Goal: Task Accomplishment & Management: Use online tool/utility

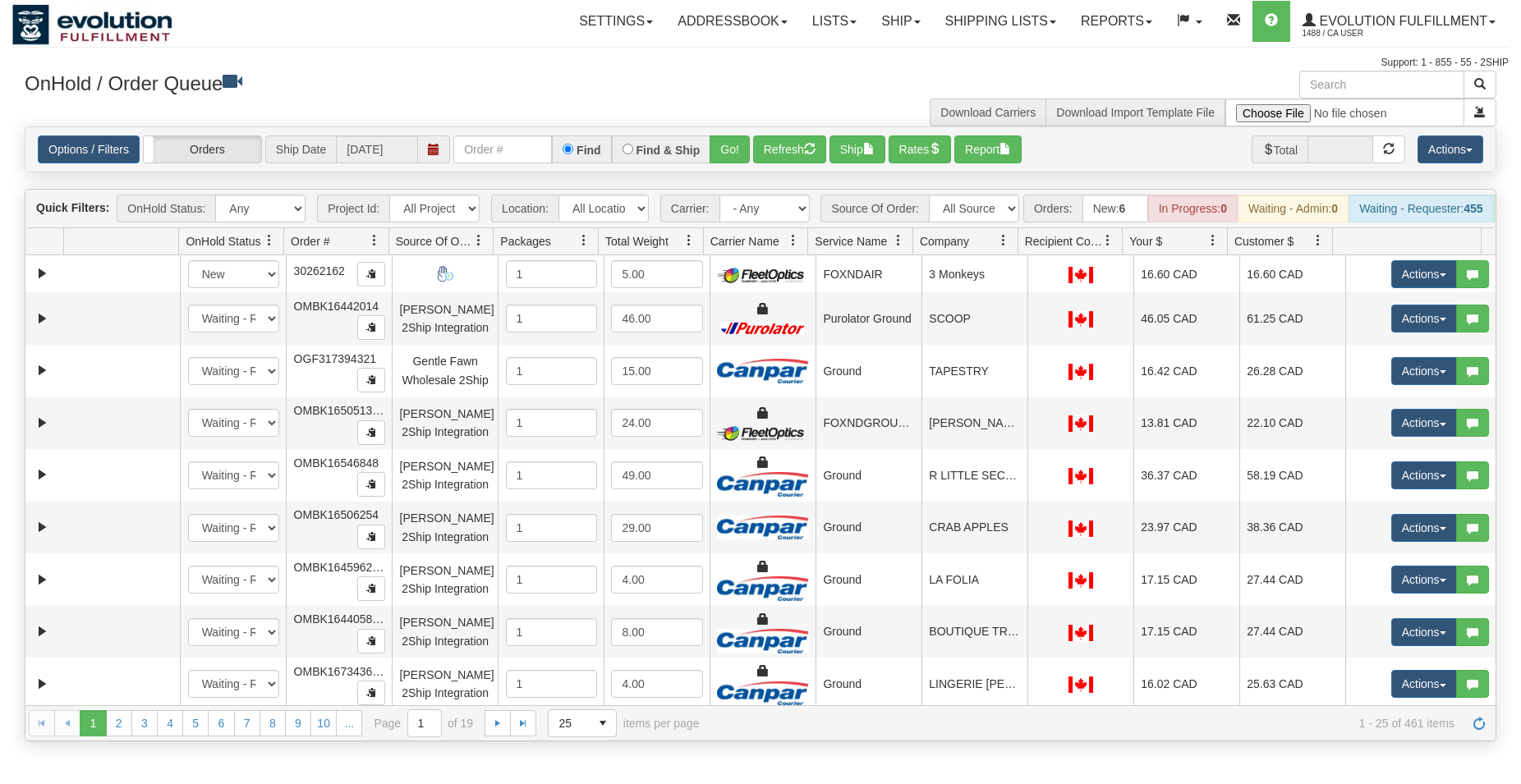
click at [479, 157] on input "text" at bounding box center [503, 149] width 98 height 28
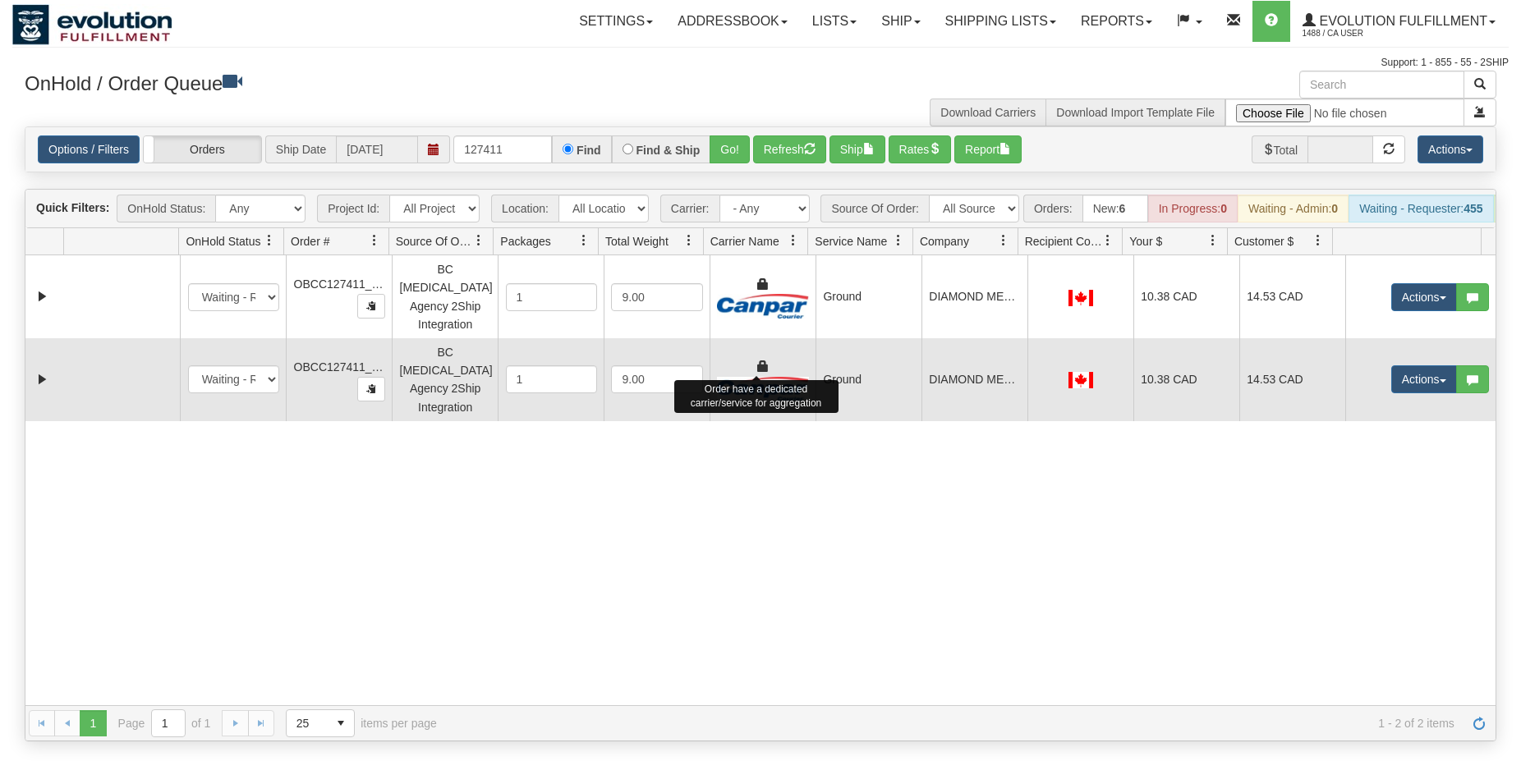
click at [796, 358] on div at bounding box center [763, 379] width 91 height 43
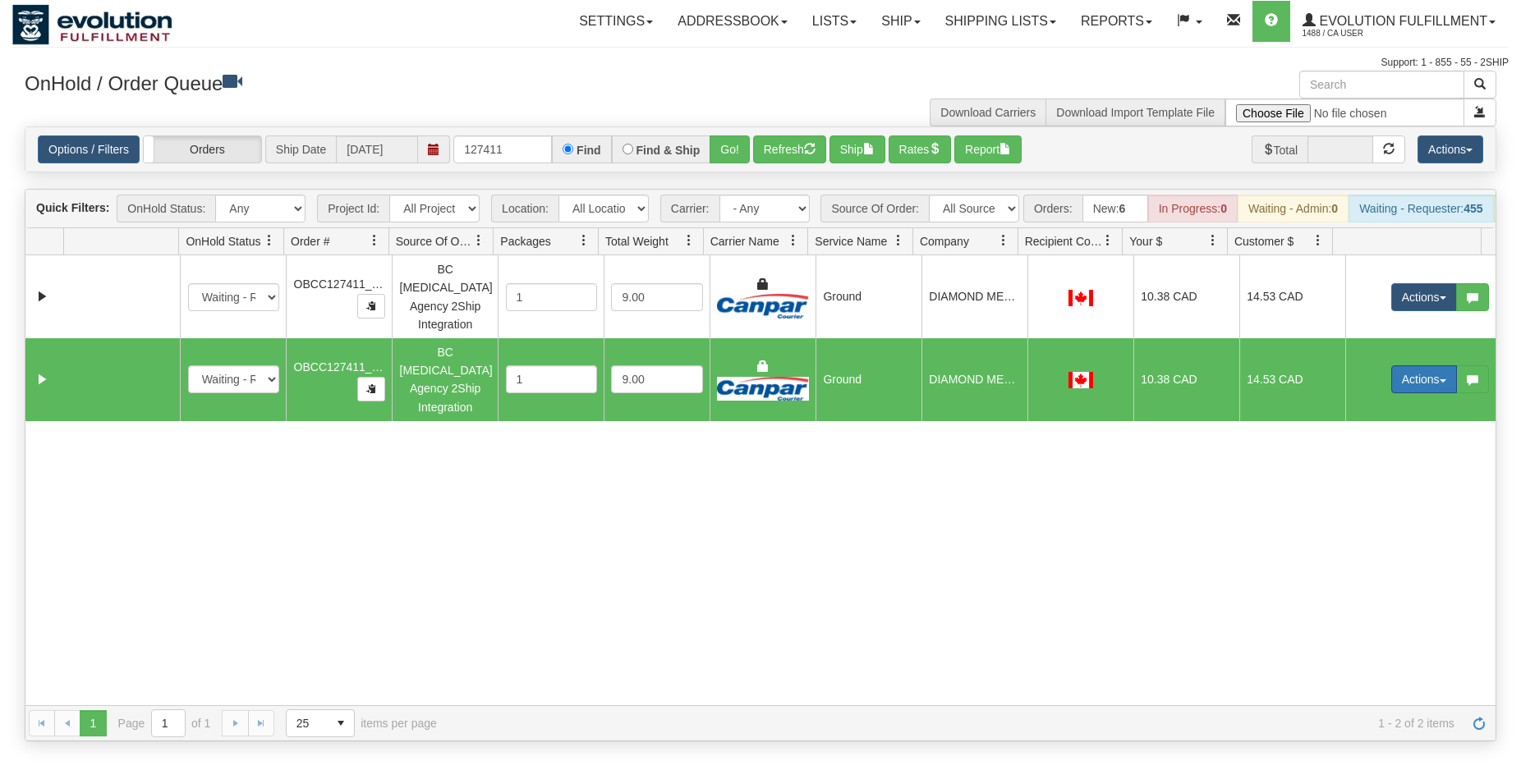
click at [1396, 365] on button "Actions" at bounding box center [1425, 379] width 66 height 28
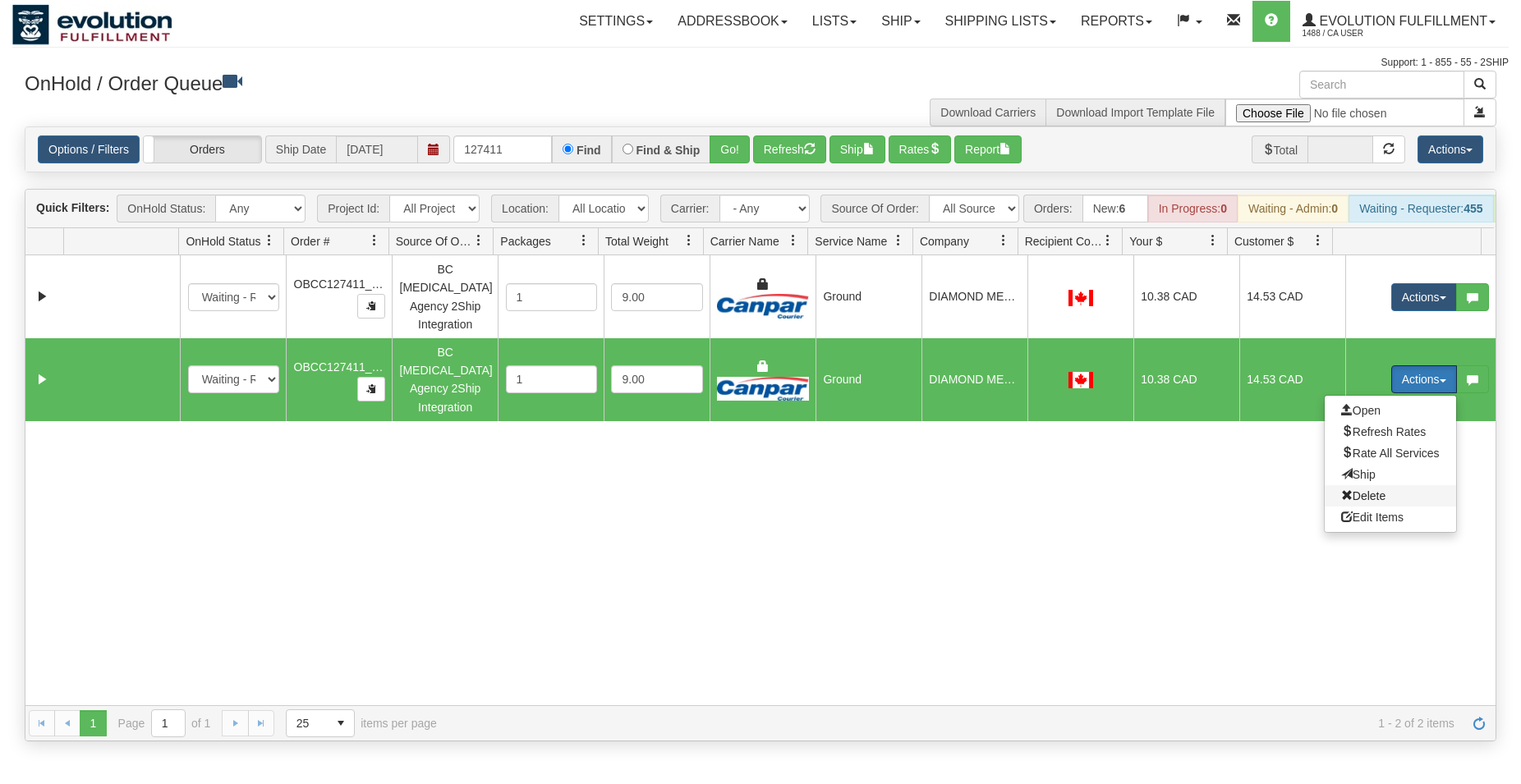
click at [1358, 489] on span "Delete" at bounding box center [1364, 496] width 45 height 13
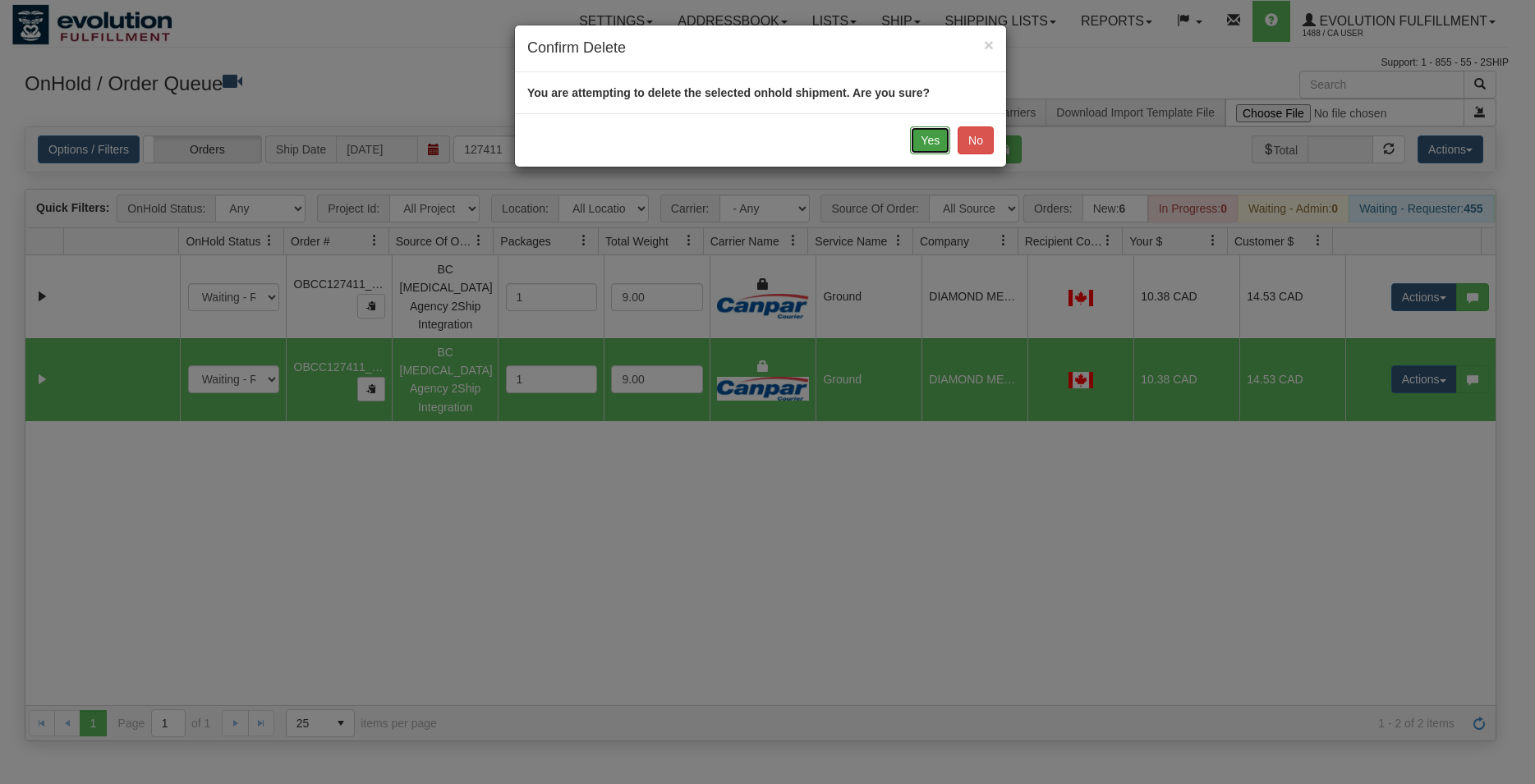
click at [918, 142] on button "Yes" at bounding box center [930, 140] width 40 height 28
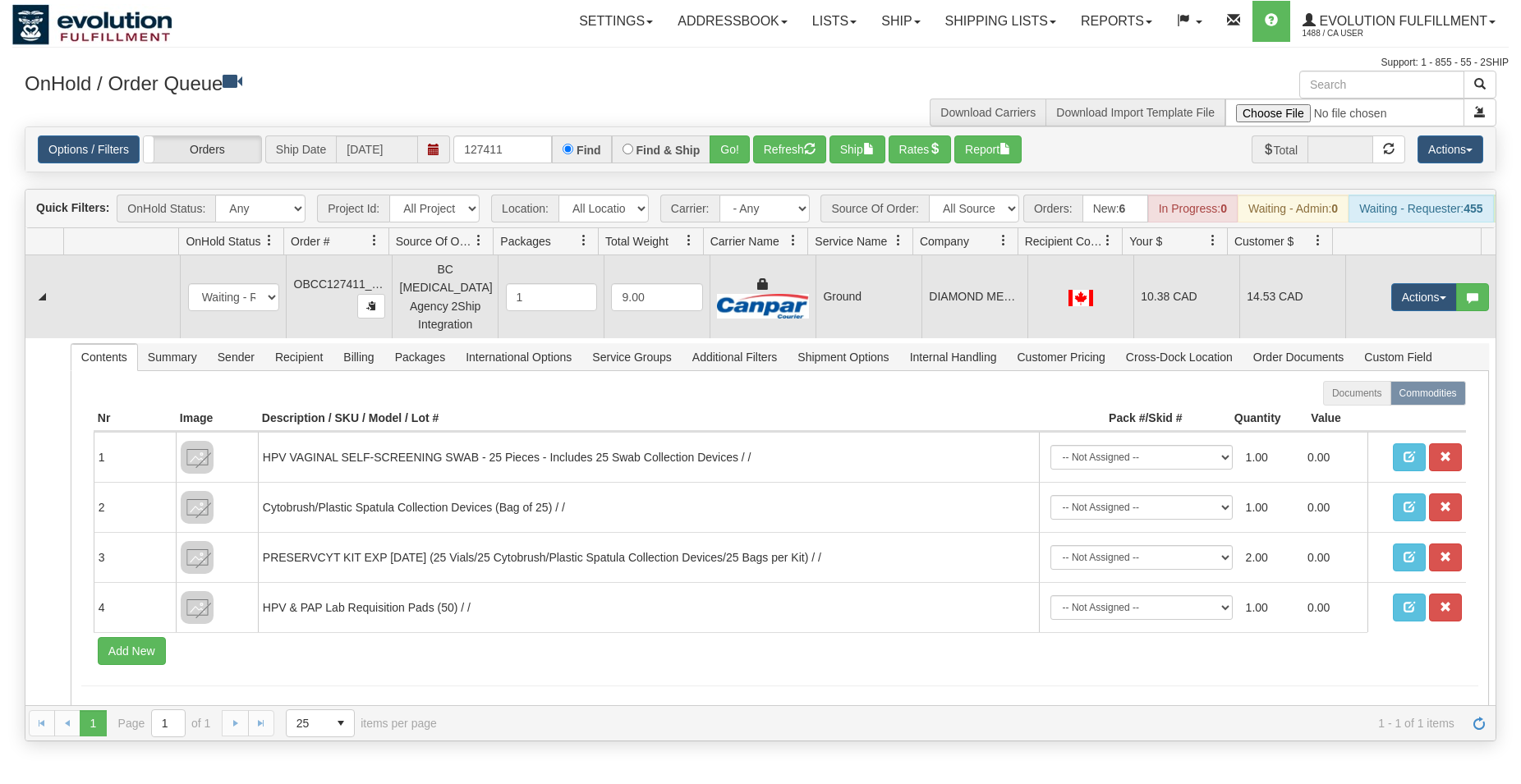
click at [820, 329] on td "Ground" at bounding box center [868, 296] width 106 height 83
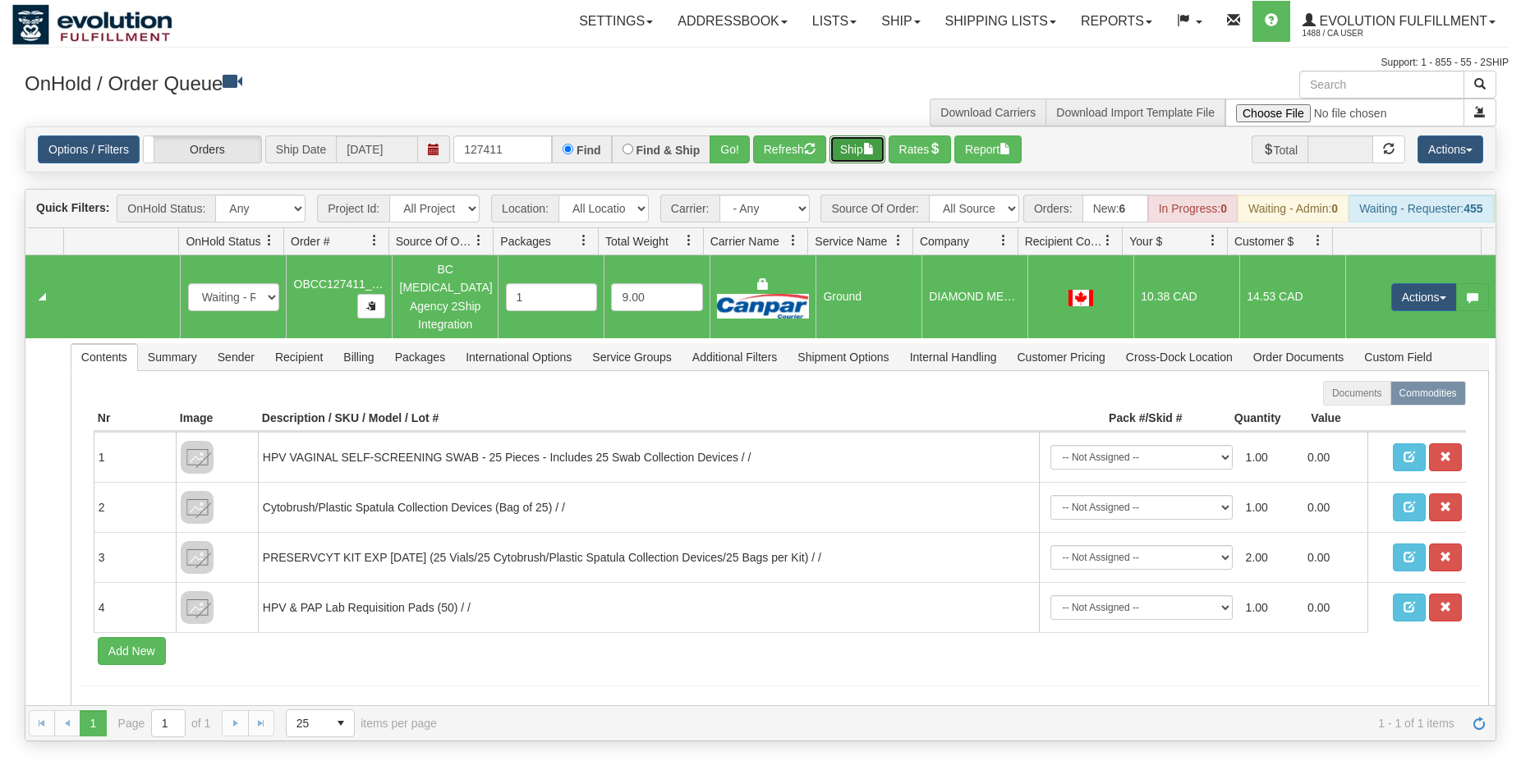
click at [869, 152] on button "Ship" at bounding box center [857, 149] width 56 height 28
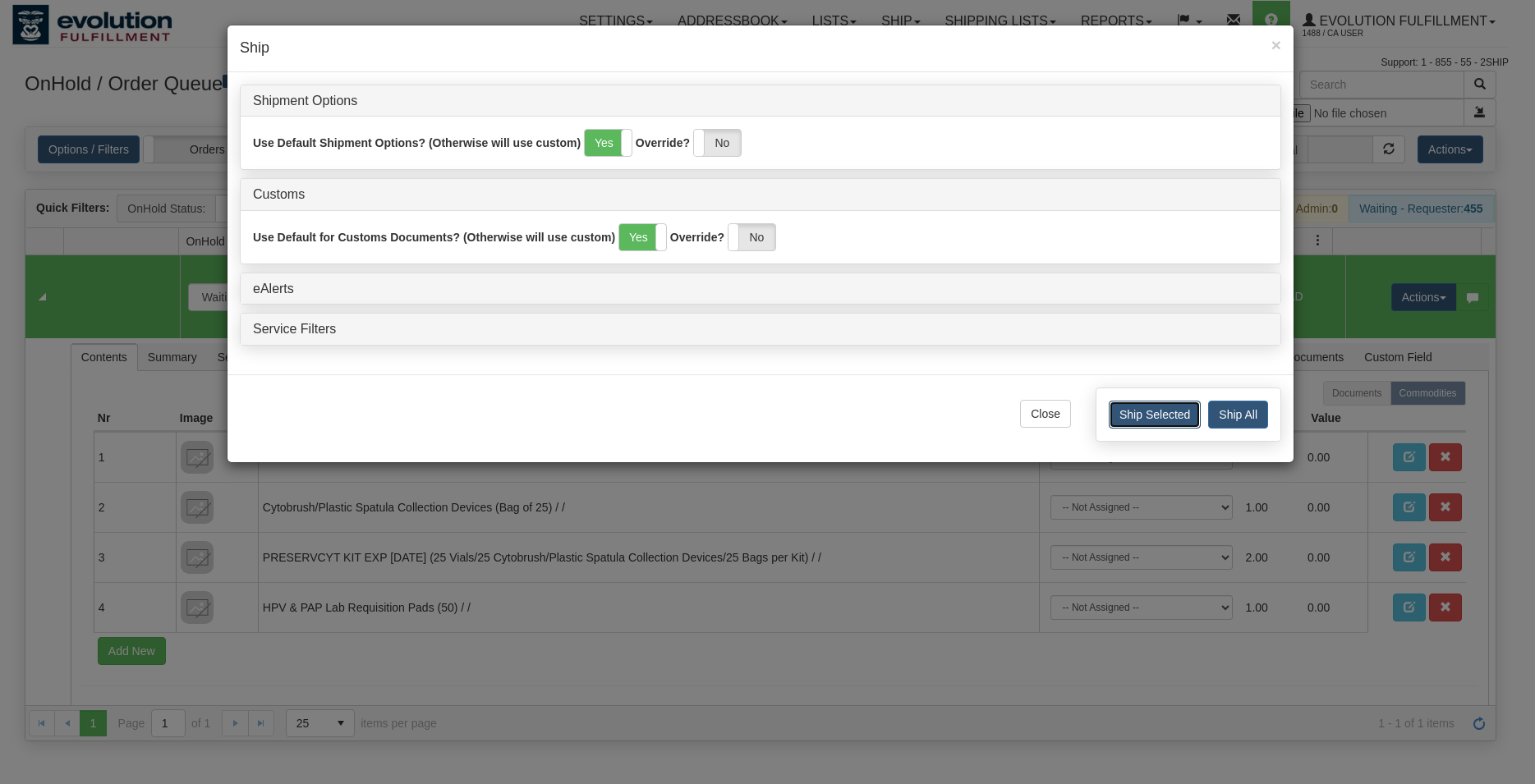
click at [1135, 409] on button "Ship Selected" at bounding box center [1155, 414] width 92 height 28
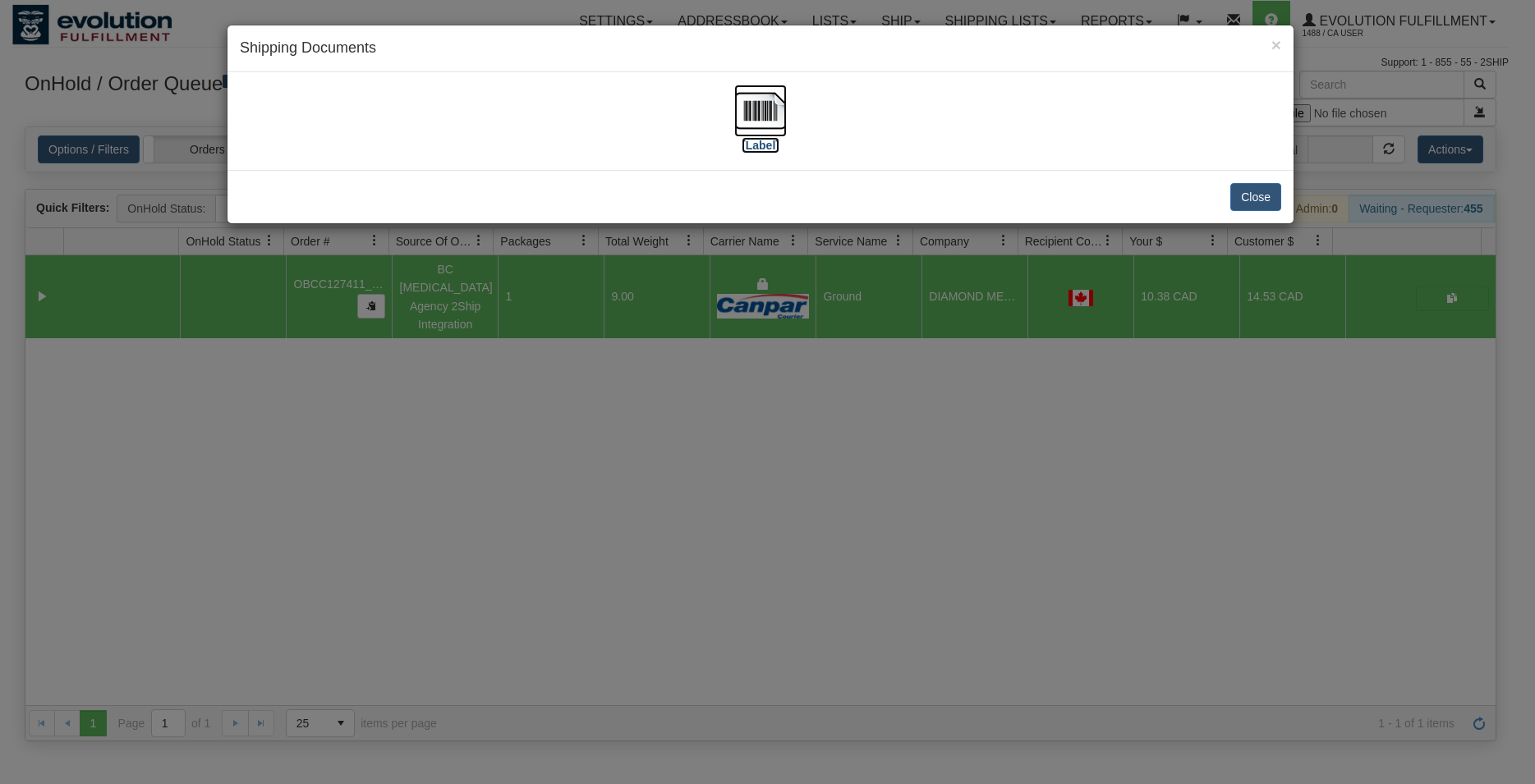
click at [745, 93] on img at bounding box center [760, 111] width 53 height 53
click at [1252, 197] on button "Close" at bounding box center [1256, 196] width 51 height 28
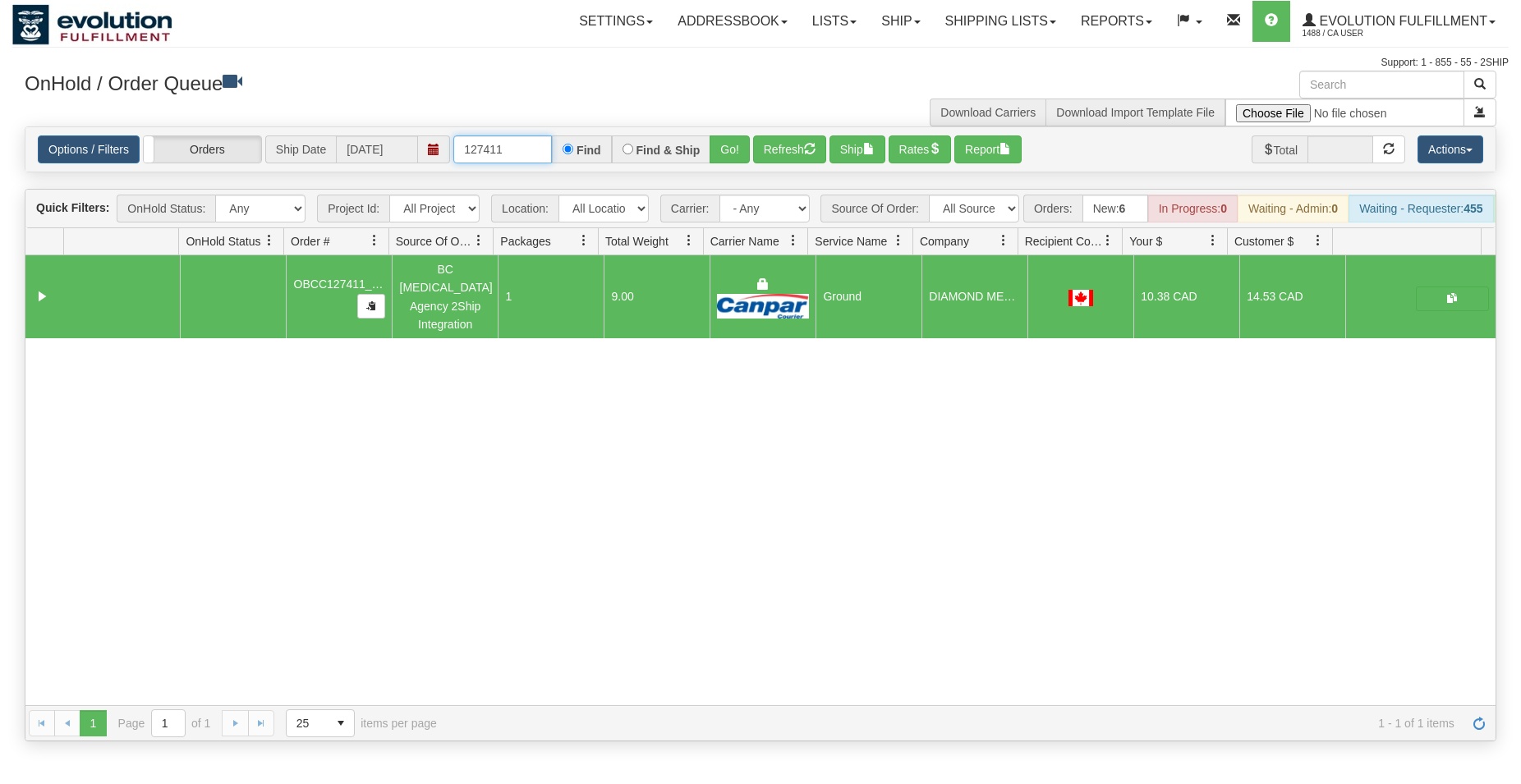
drag, startPoint x: 495, startPoint y: 156, endPoint x: 516, endPoint y: 150, distance: 21.8
click at [516, 150] on input "127411" at bounding box center [503, 149] width 98 height 28
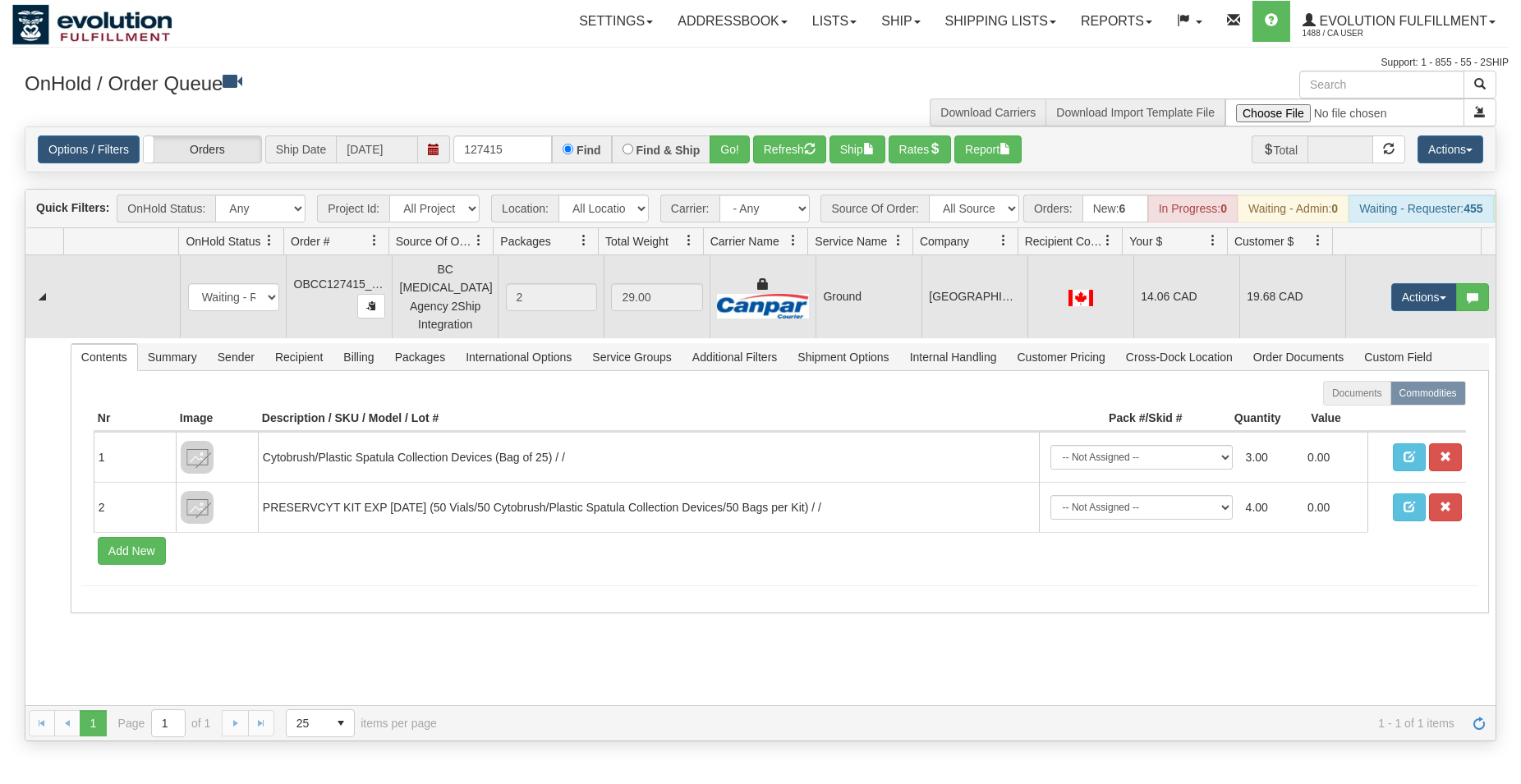
click at [837, 291] on td "Ground" at bounding box center [868, 296] width 106 height 83
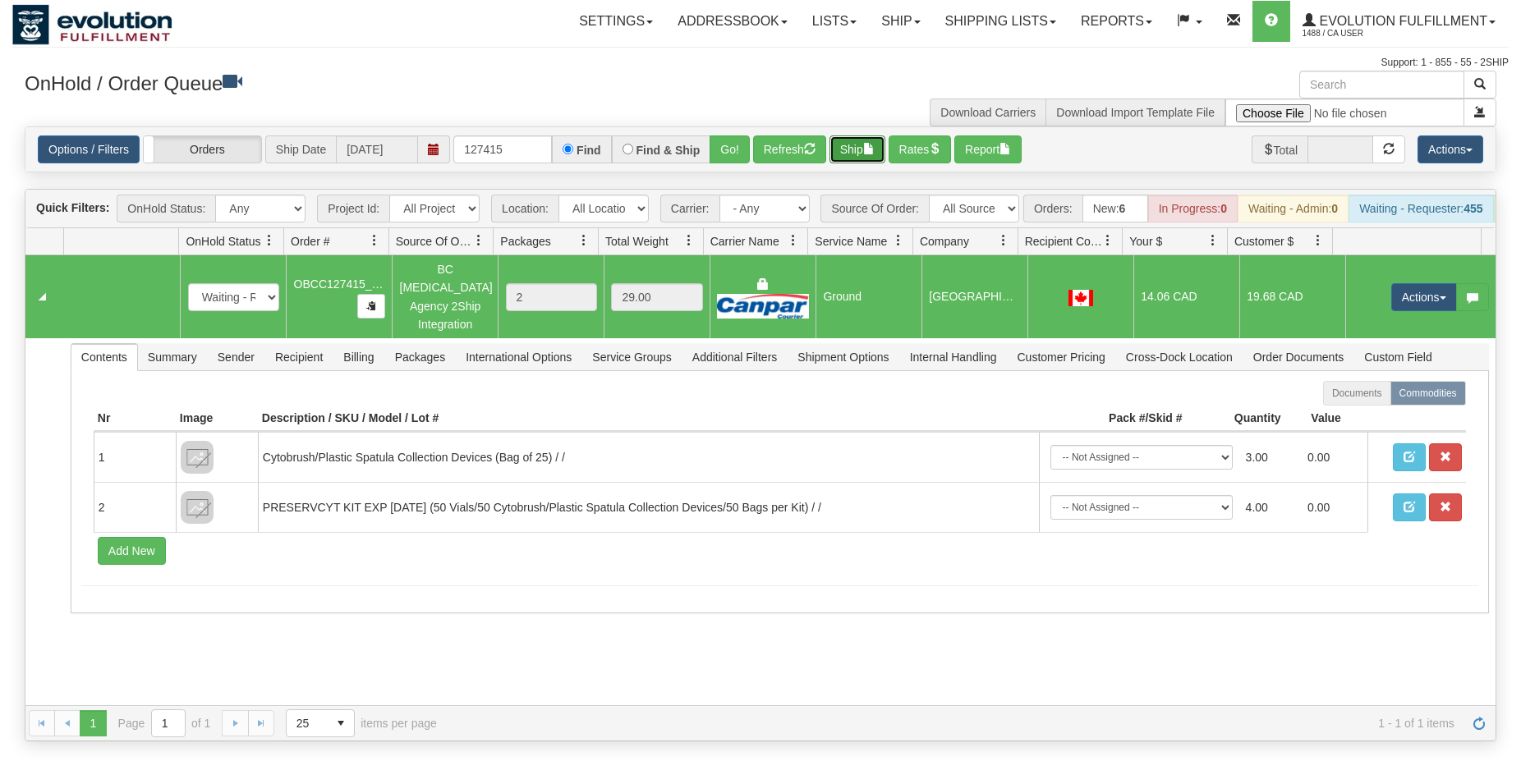
click at [861, 155] on button "Ship" at bounding box center [857, 149] width 56 height 28
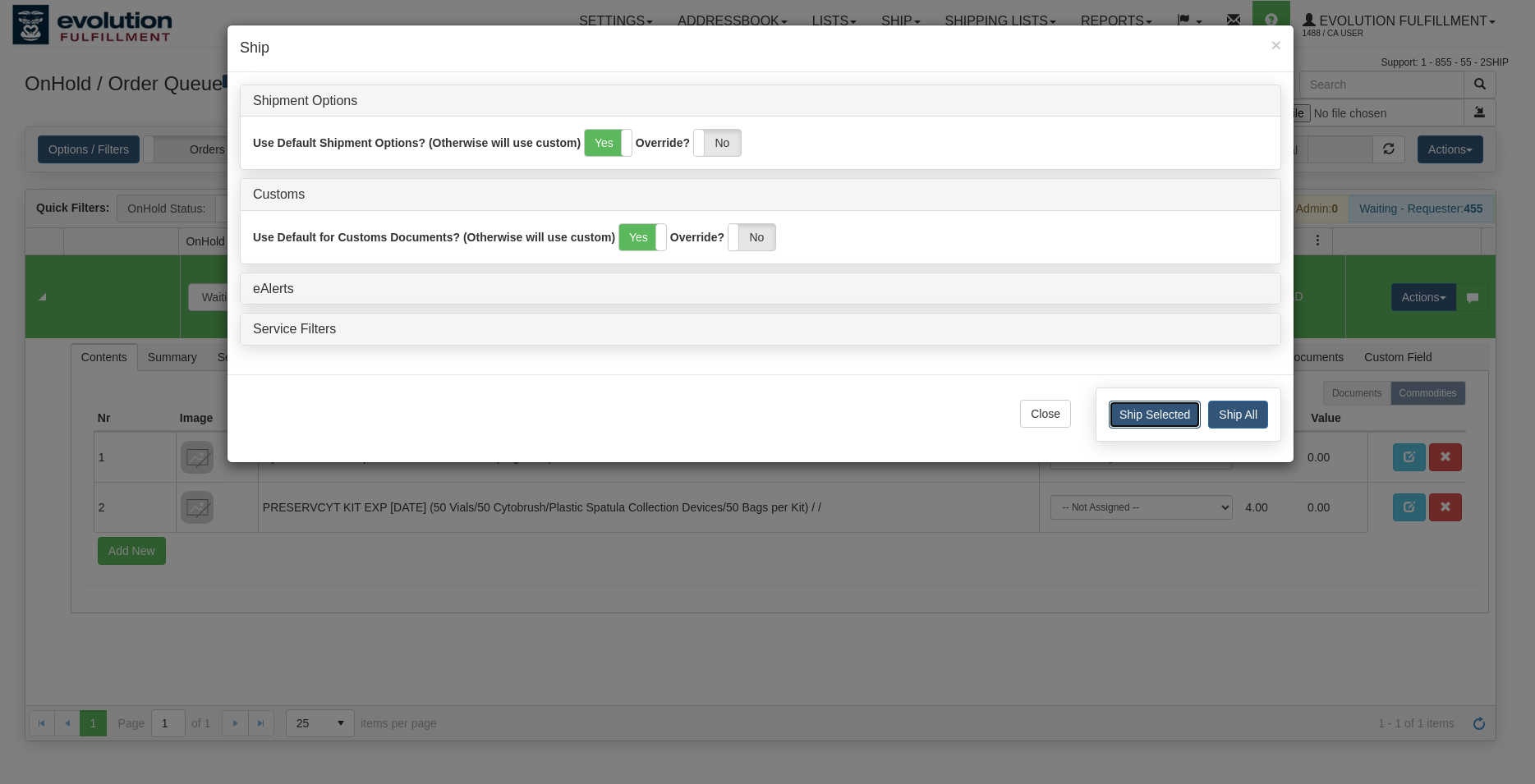
click at [1115, 420] on button "Ship Selected" at bounding box center [1155, 414] width 92 height 28
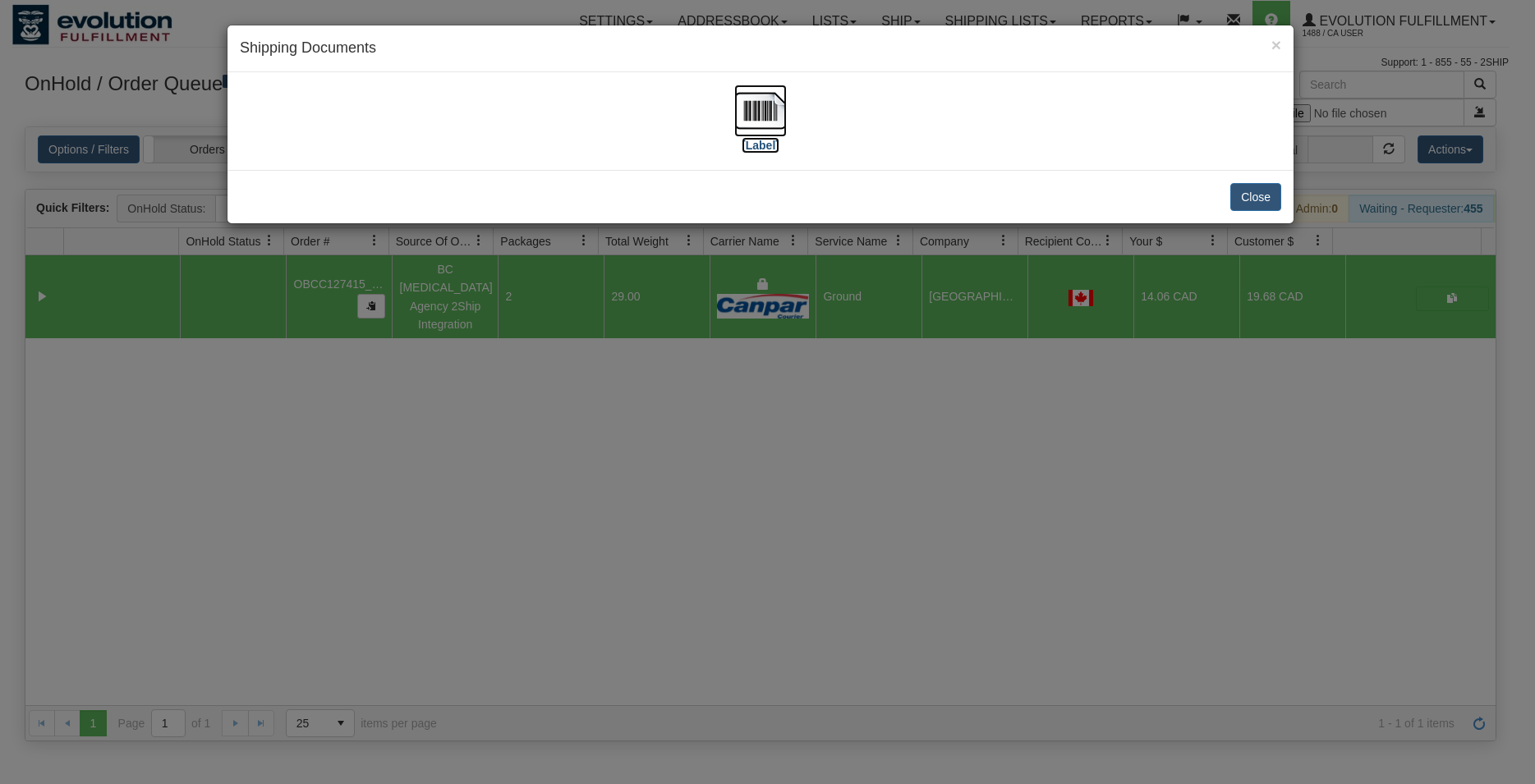
click at [779, 112] on img at bounding box center [760, 111] width 53 height 53
click at [1252, 197] on button "Close" at bounding box center [1256, 196] width 51 height 28
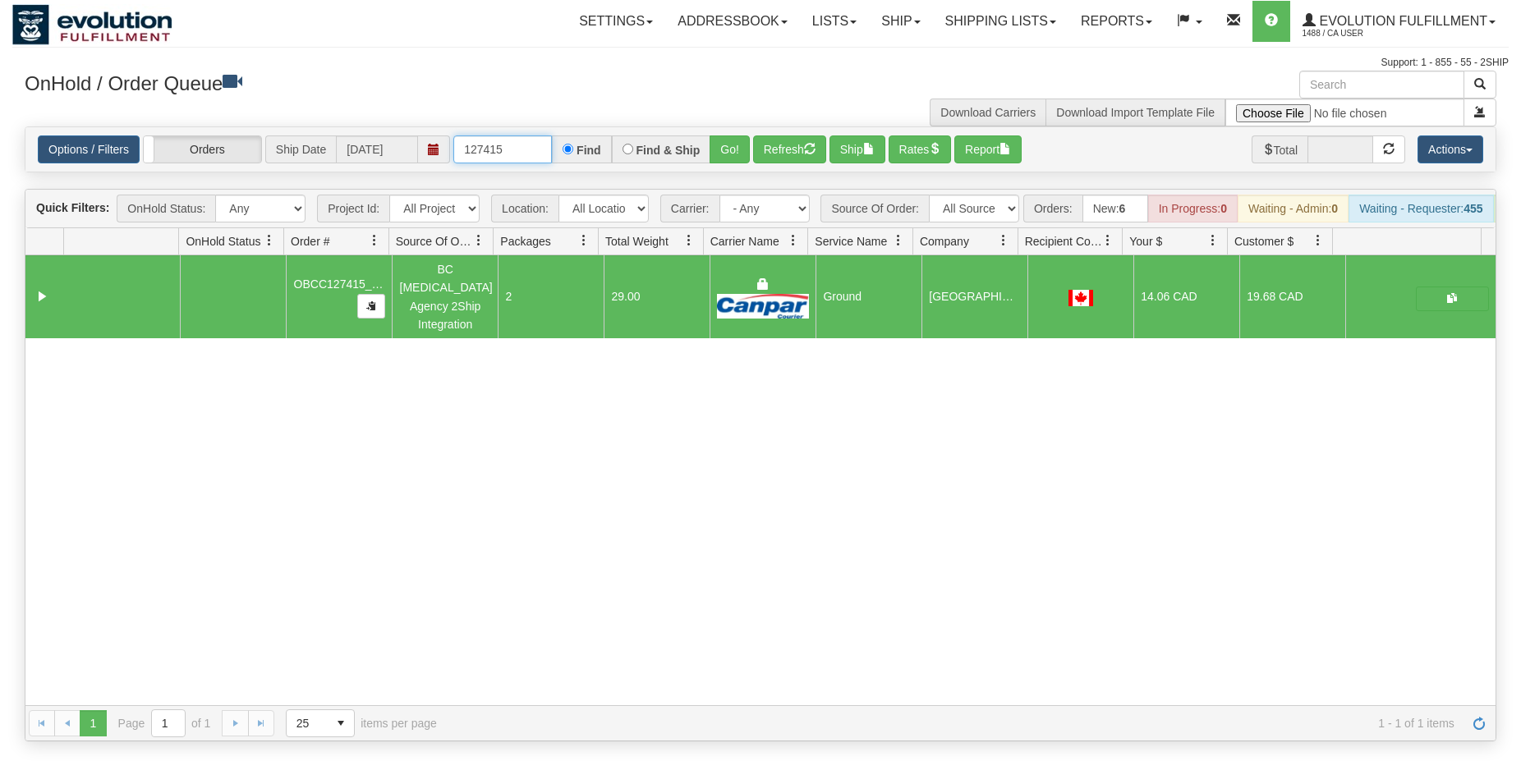
drag, startPoint x: 489, startPoint y: 150, endPoint x: 521, endPoint y: 152, distance: 32.1
click at [521, 152] on input "127415" at bounding box center [503, 149] width 98 height 28
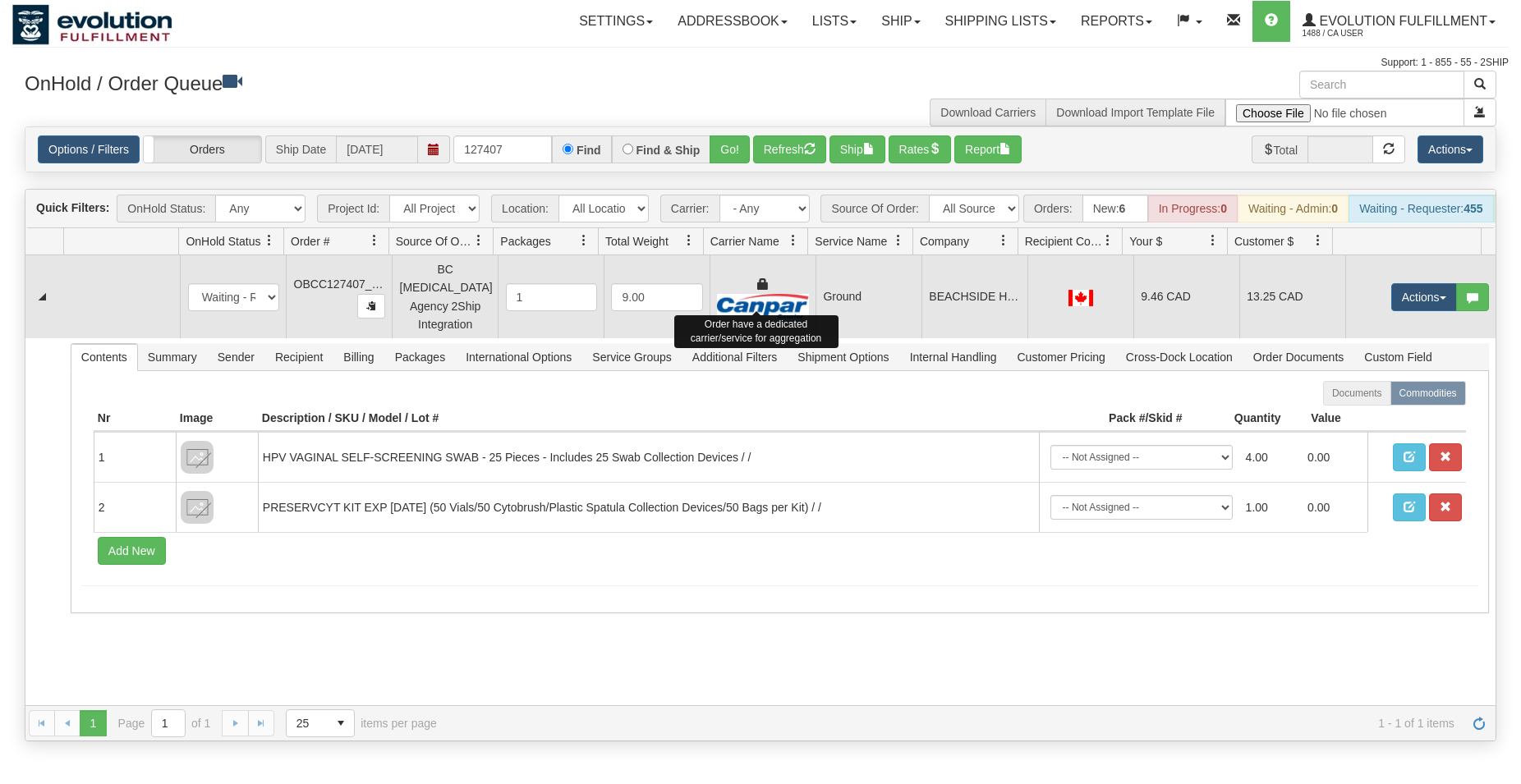
click at [802, 308] on td "Order have a dedicated carrier/service for aggregation" at bounding box center [763, 296] width 106 height 83
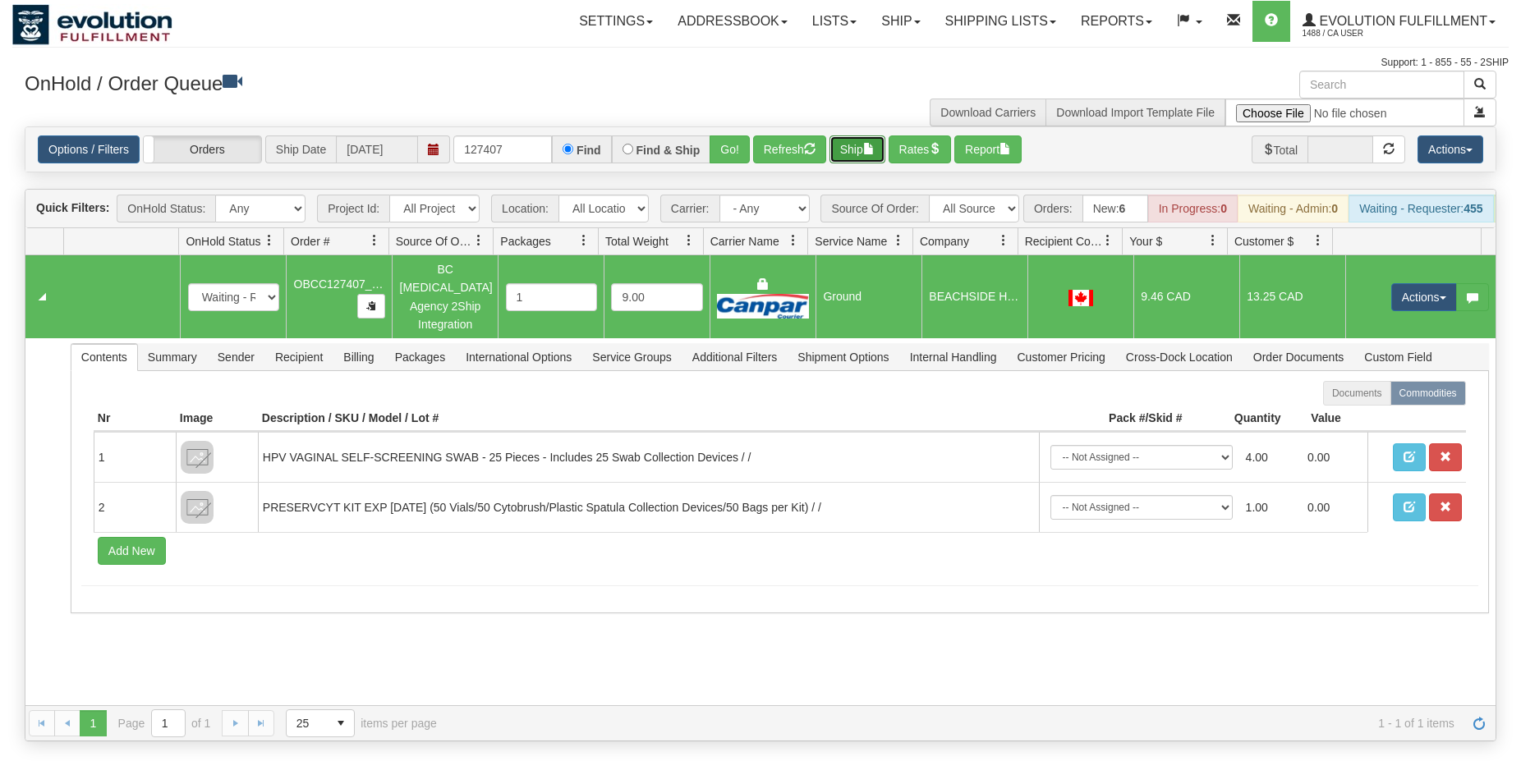
click at [861, 140] on button "Ship" at bounding box center [857, 149] width 56 height 28
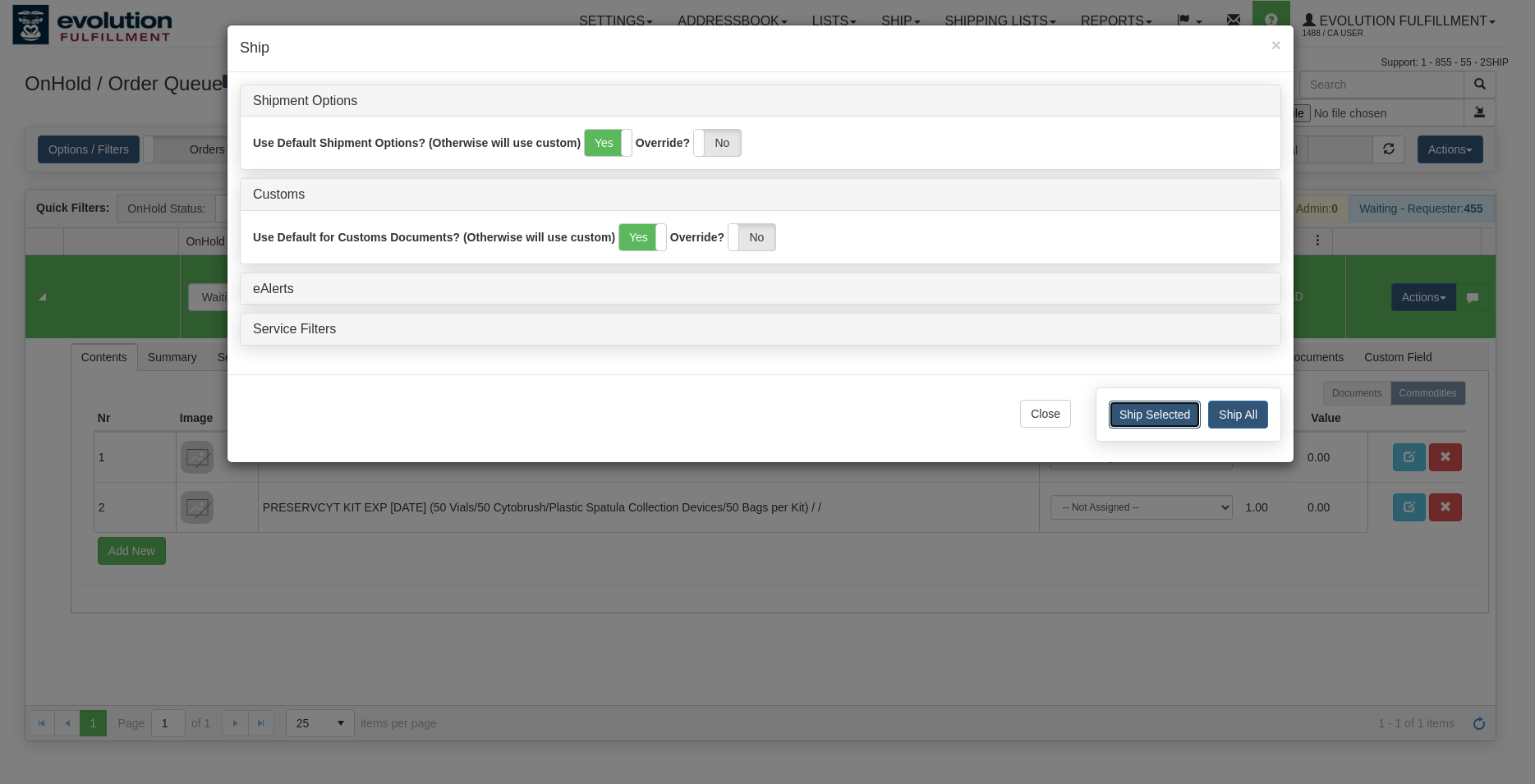
click at [1115, 422] on button "Ship Selected" at bounding box center [1155, 414] width 92 height 28
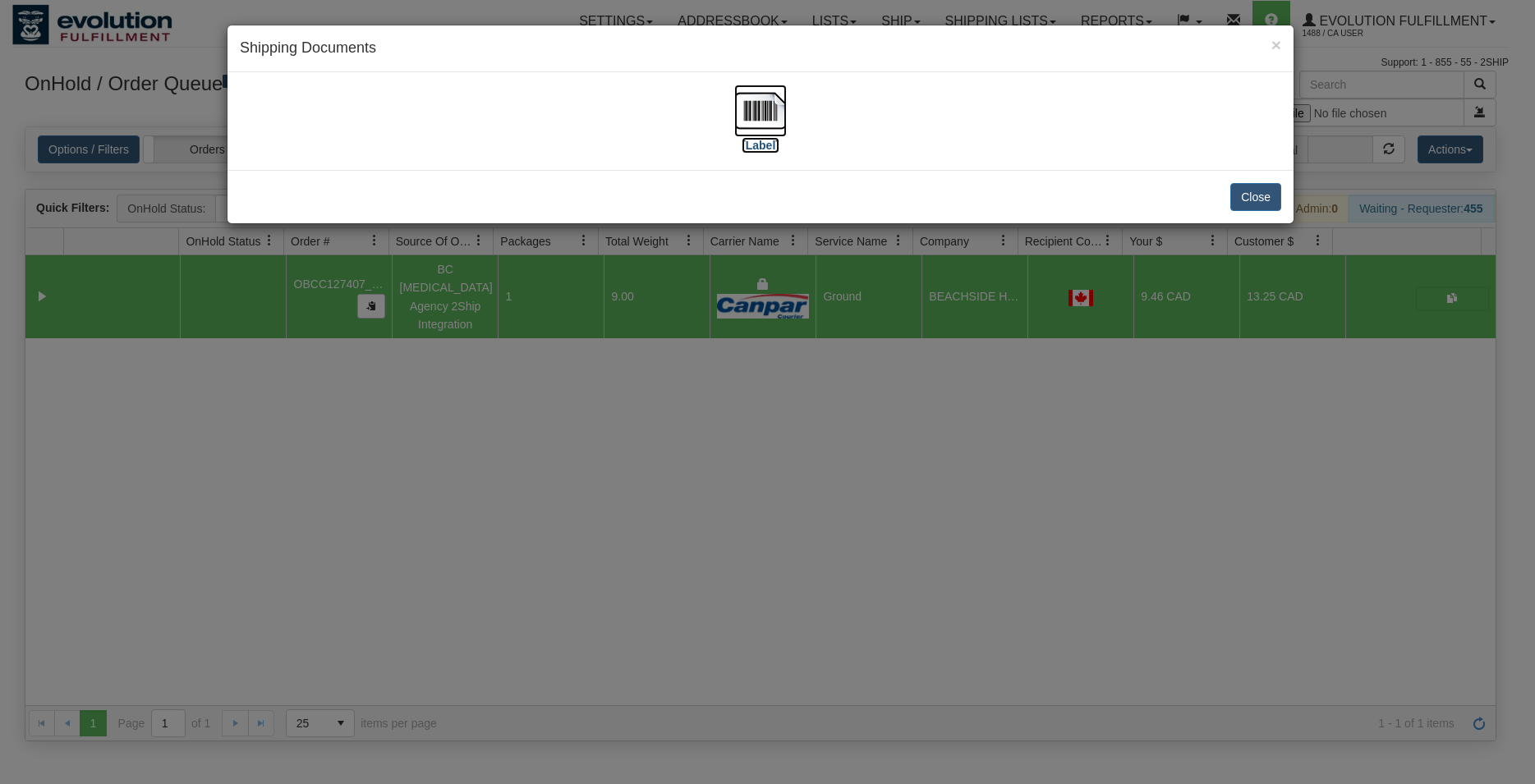
click at [752, 121] on img at bounding box center [760, 111] width 53 height 53
click at [745, 101] on img at bounding box center [760, 111] width 53 height 53
click at [1242, 204] on button "Close" at bounding box center [1256, 196] width 51 height 28
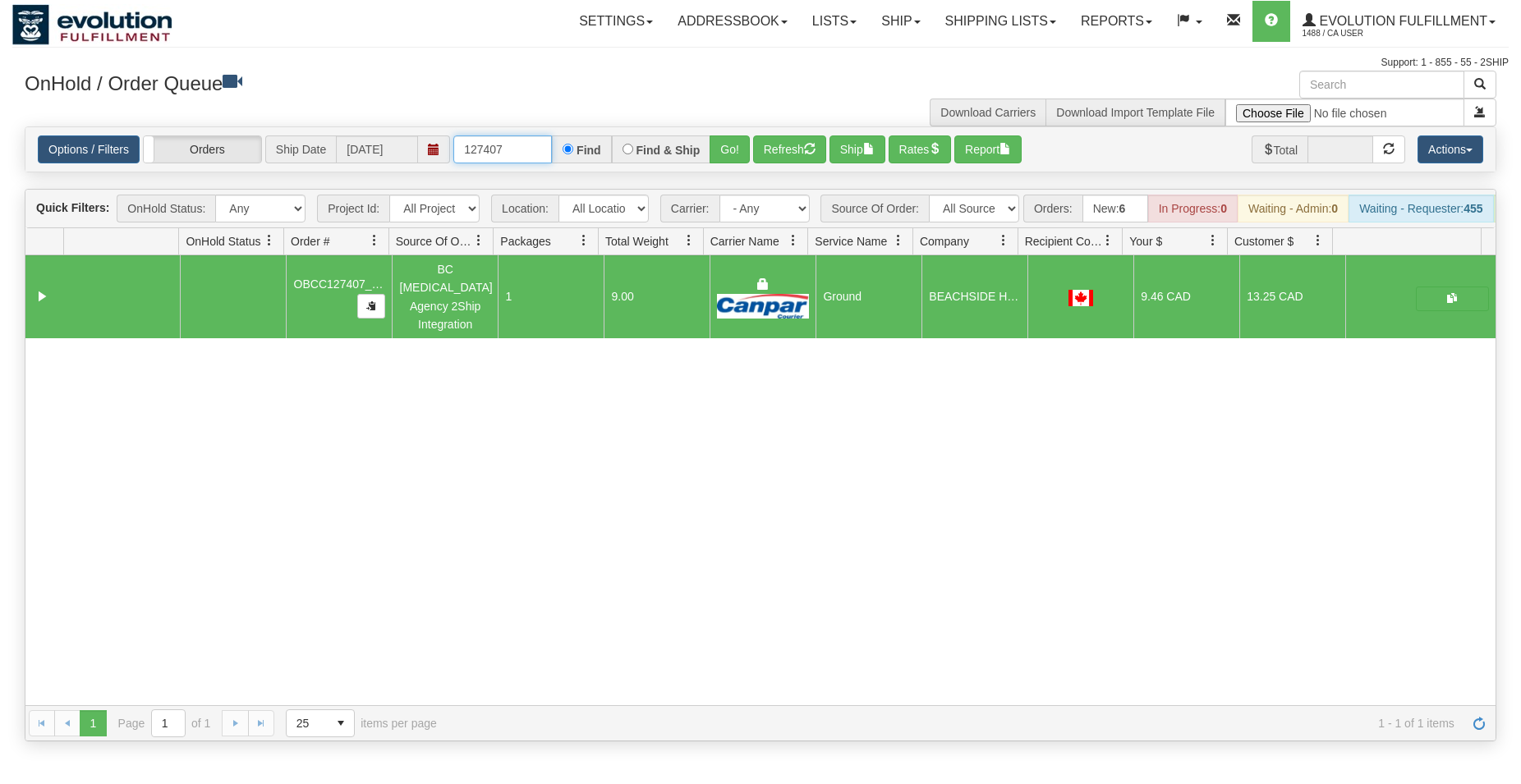
drag, startPoint x: 497, startPoint y: 151, endPoint x: 506, endPoint y: 153, distance: 9.2
click at [506, 153] on input "127407" at bounding box center [503, 149] width 98 height 28
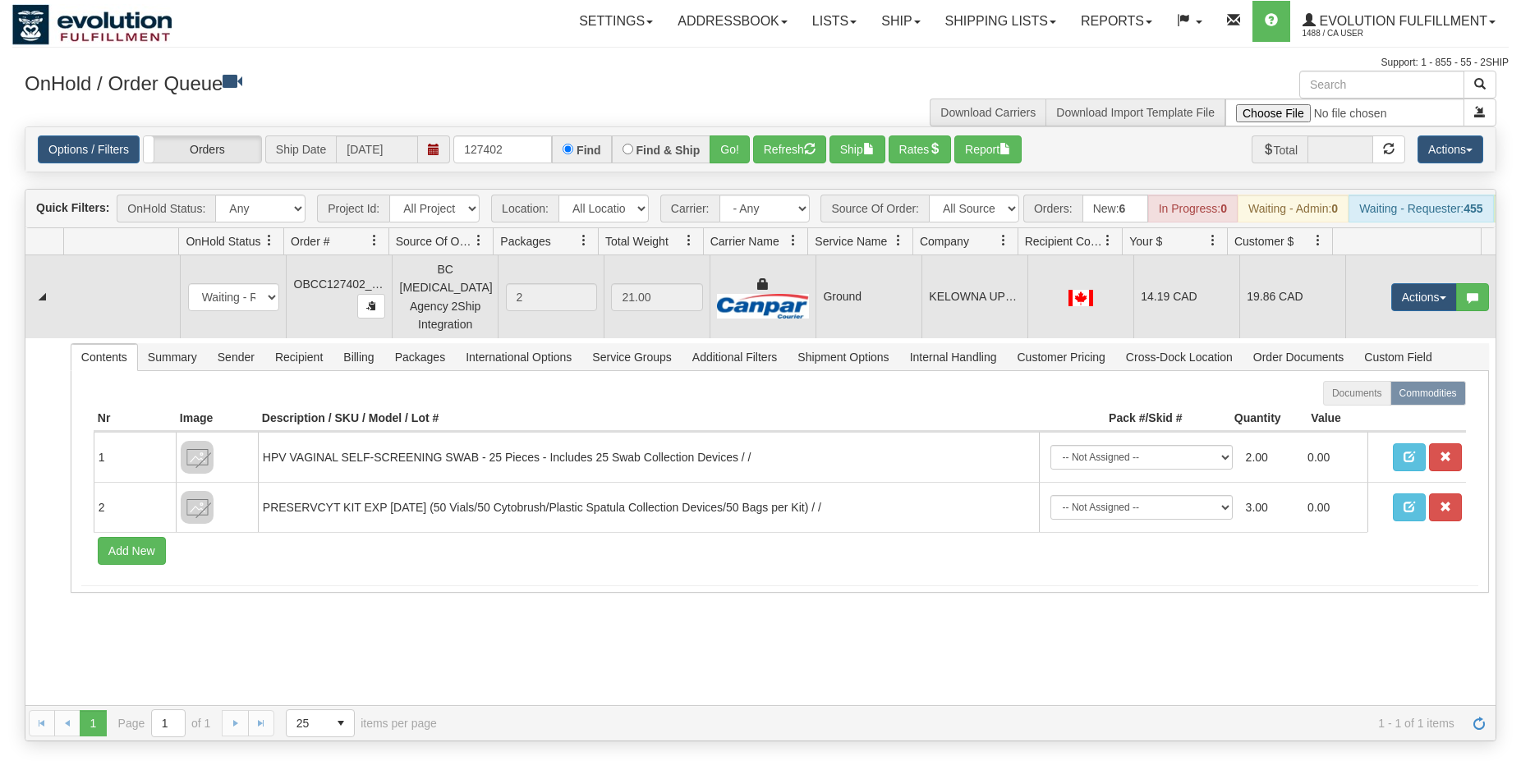
click at [1015, 320] on td "KELOWNA UPCC" at bounding box center [974, 296] width 106 height 83
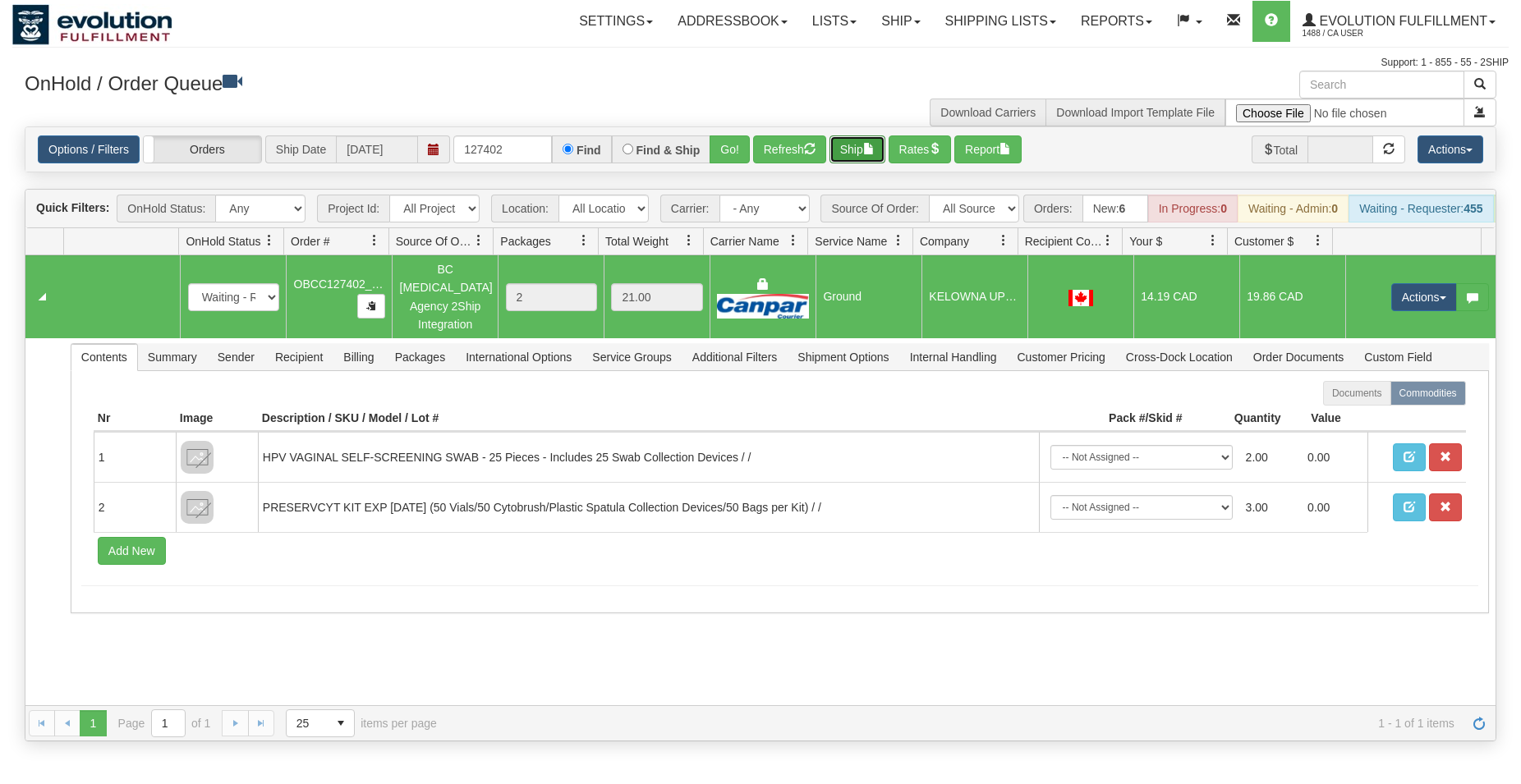
click at [875, 158] on button "Ship" at bounding box center [857, 149] width 56 height 28
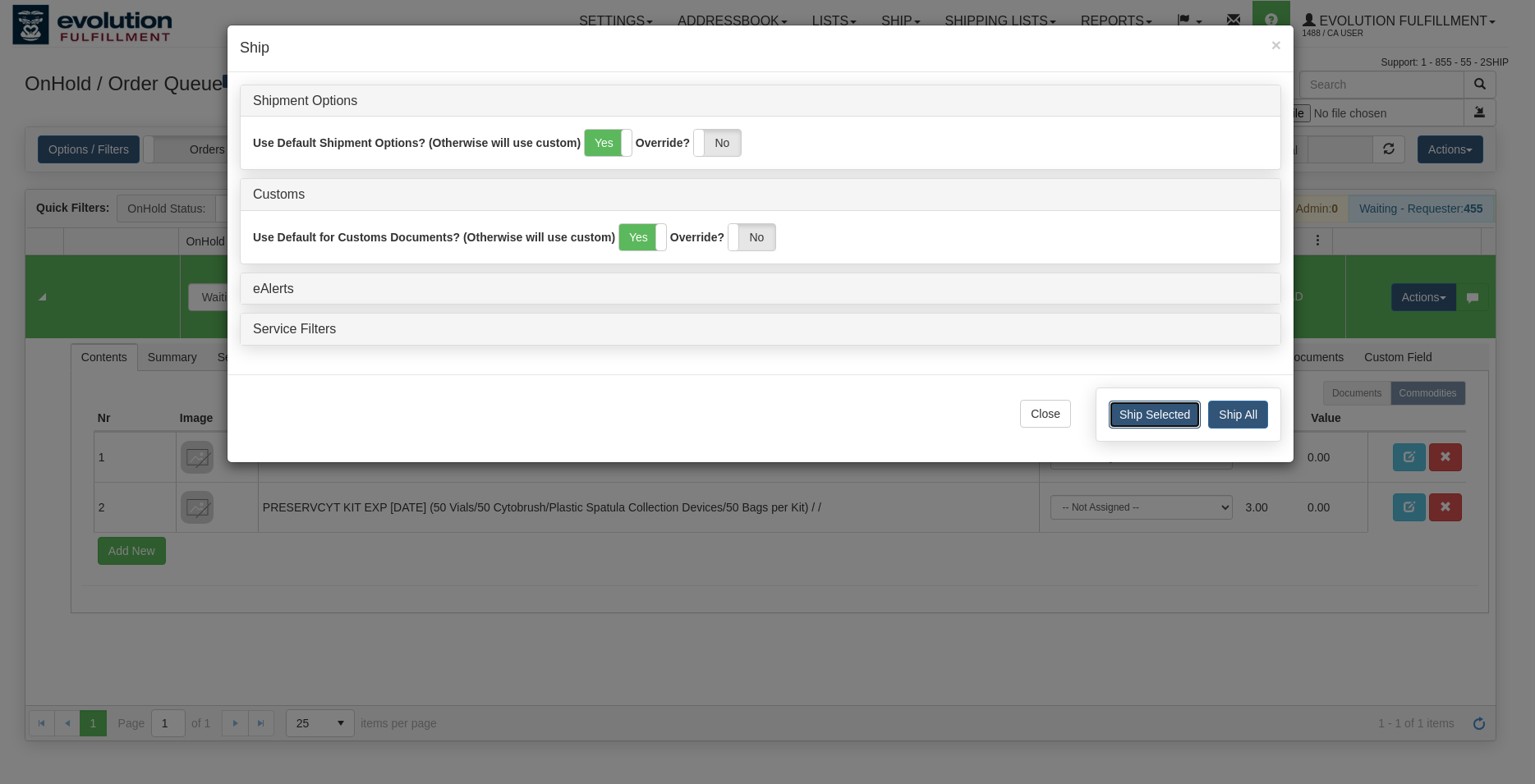
click at [1136, 420] on button "Ship Selected" at bounding box center [1155, 414] width 92 height 28
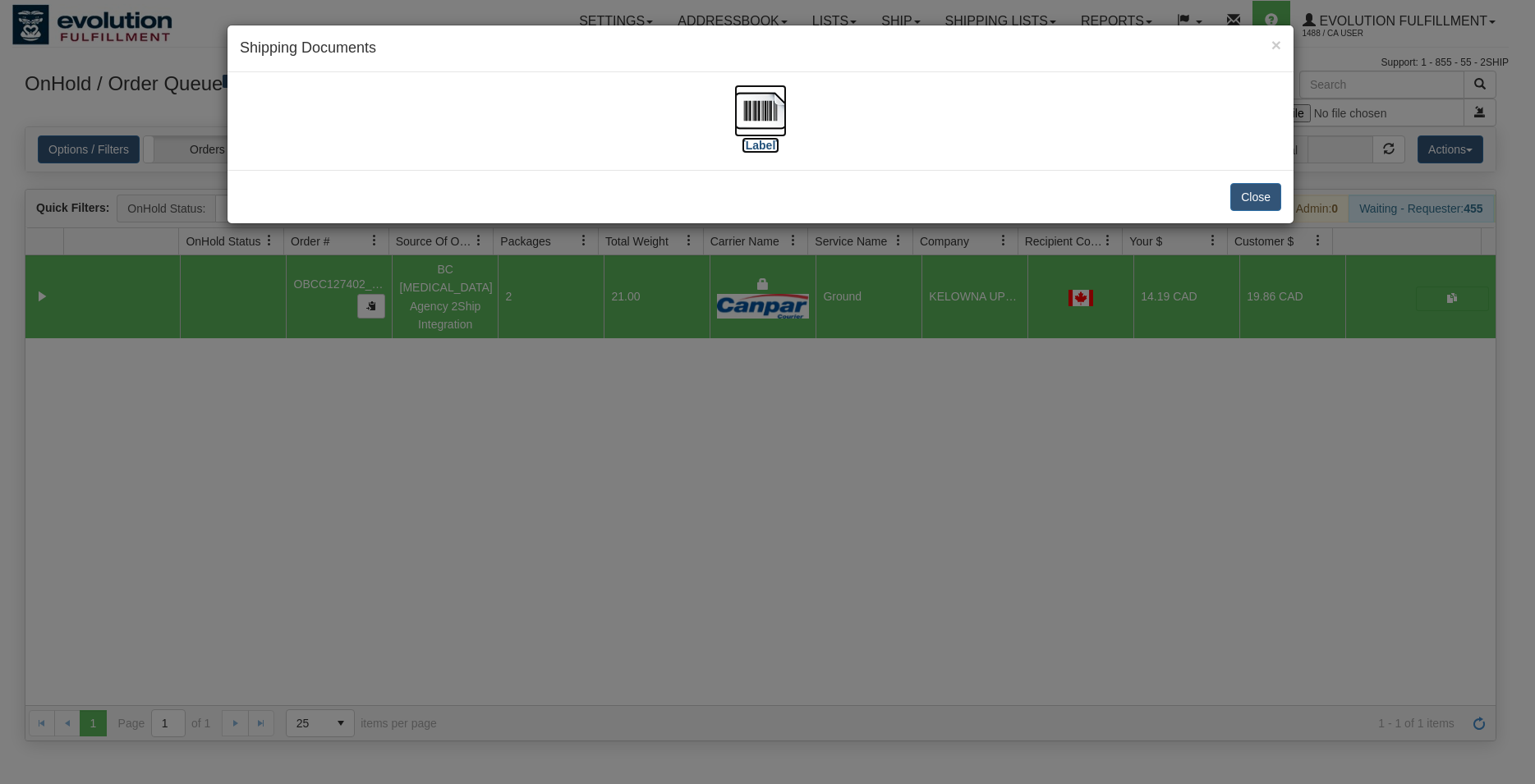
click at [756, 104] on img at bounding box center [760, 111] width 53 height 53
click at [1272, 197] on button "Close" at bounding box center [1256, 196] width 51 height 28
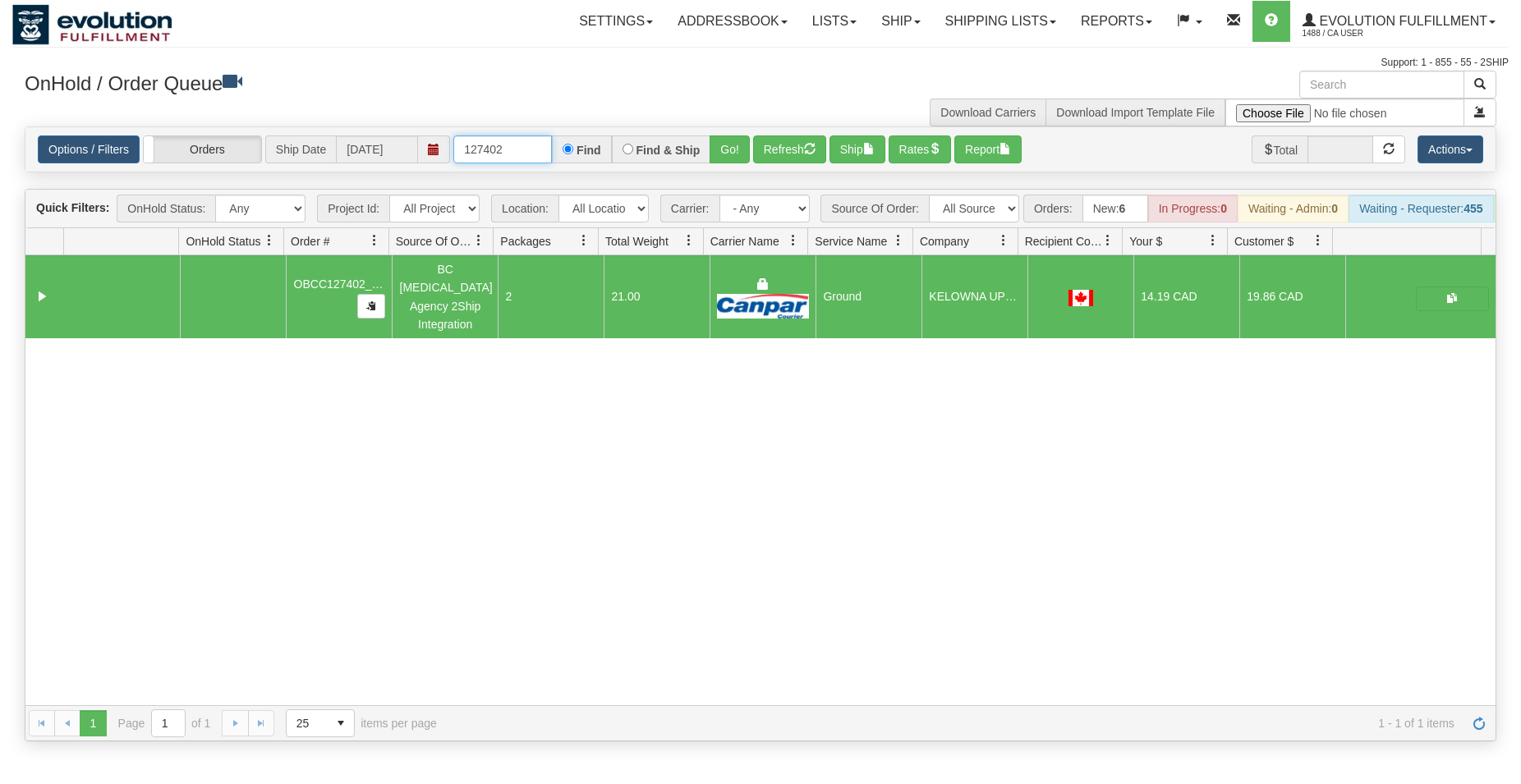
drag, startPoint x: 497, startPoint y: 144, endPoint x: 509, endPoint y: 146, distance: 12.2
click at [509, 146] on input "127402" at bounding box center [503, 149] width 98 height 28
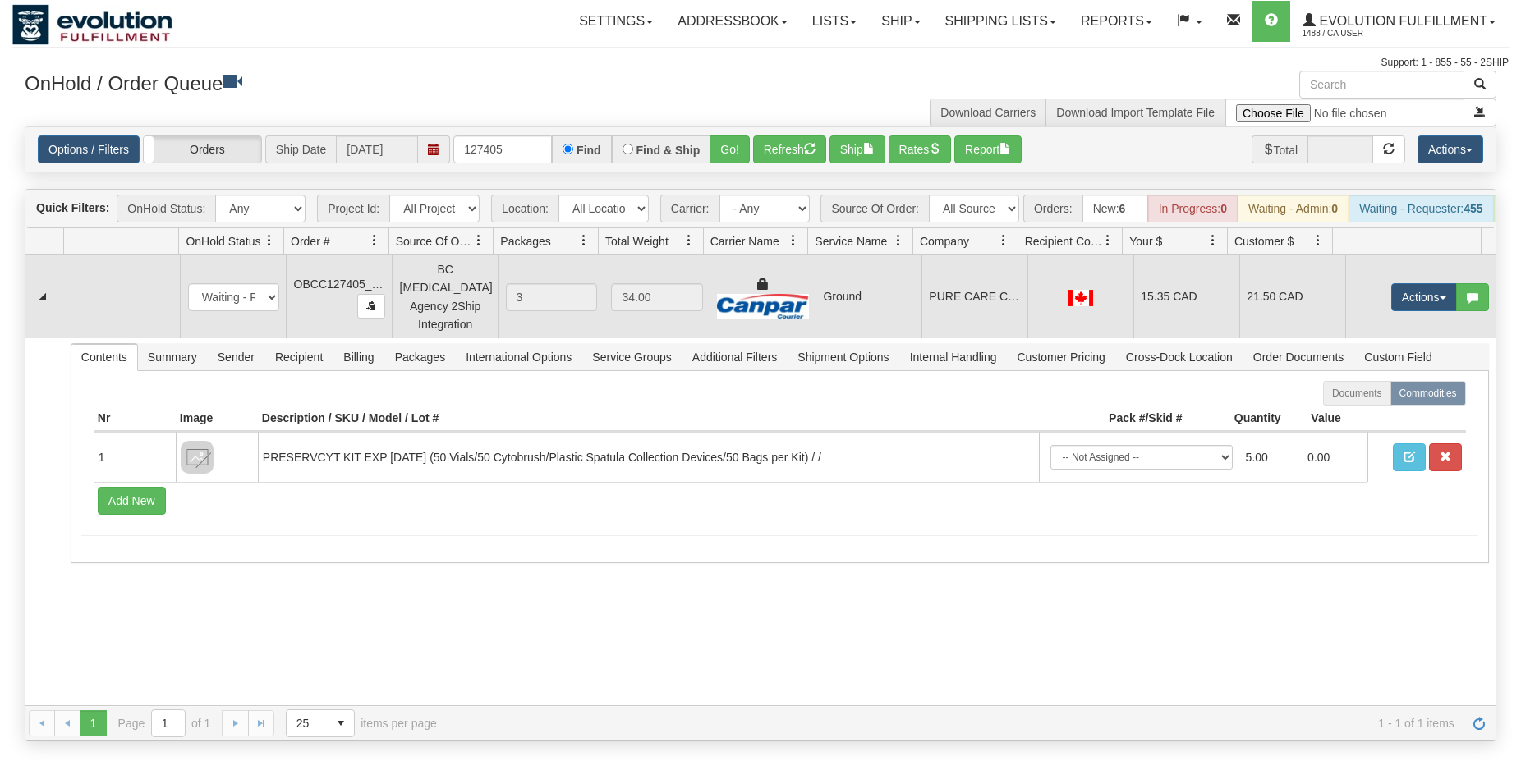
click at [815, 281] on td "Ground" at bounding box center [868, 296] width 106 height 83
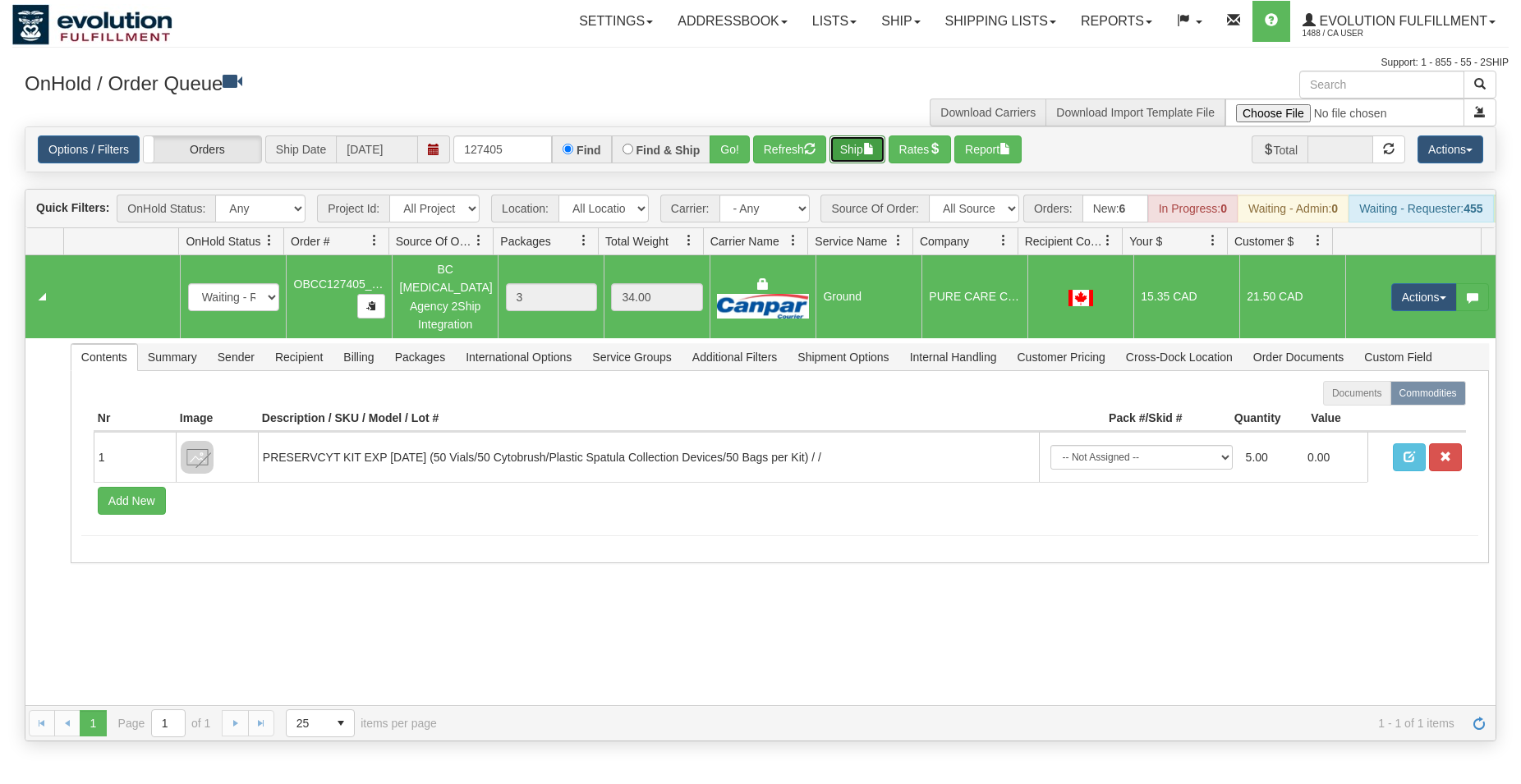
click at [859, 162] on button "Ship" at bounding box center [857, 149] width 56 height 28
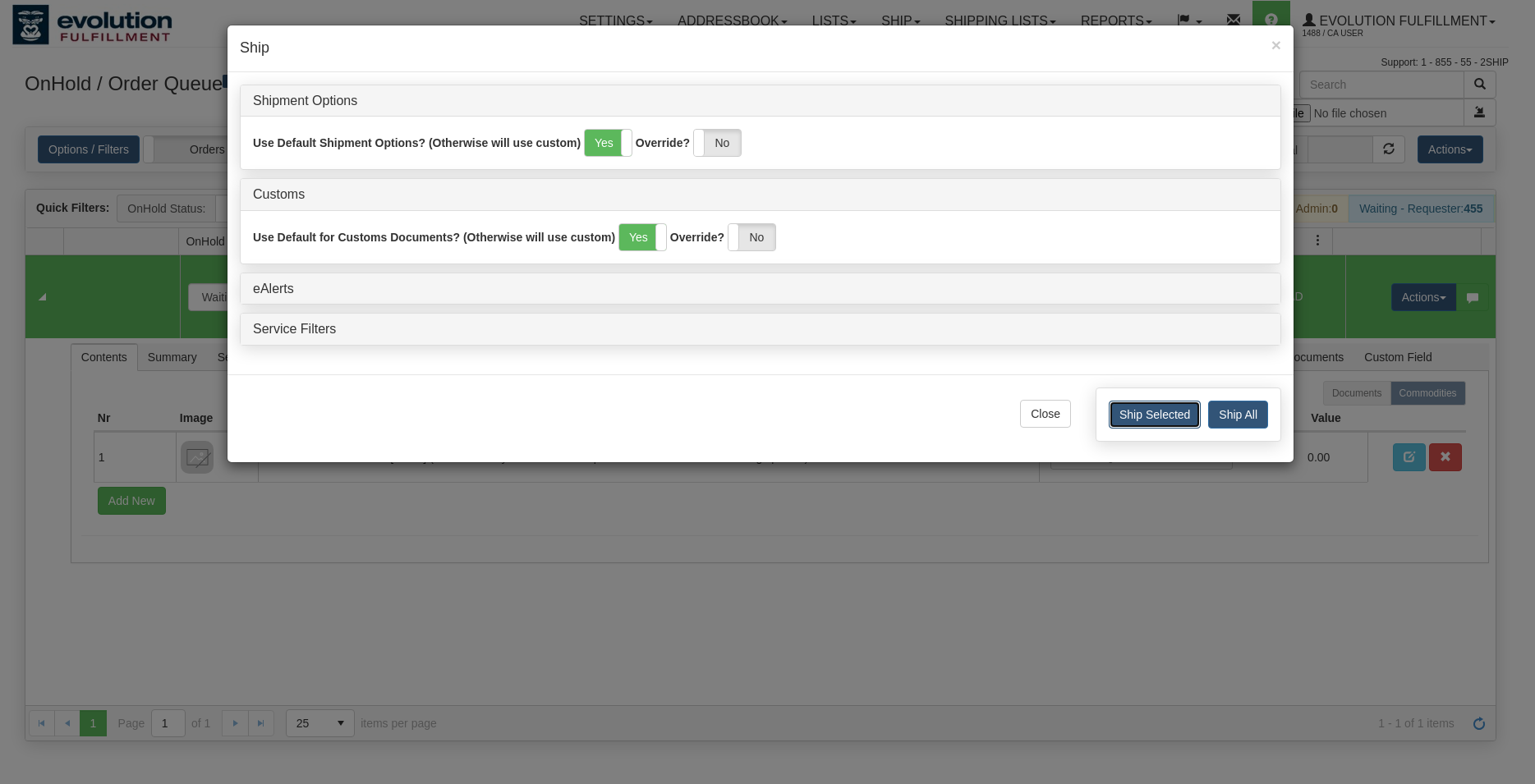
click at [1115, 414] on button "Ship Selected" at bounding box center [1155, 414] width 92 height 28
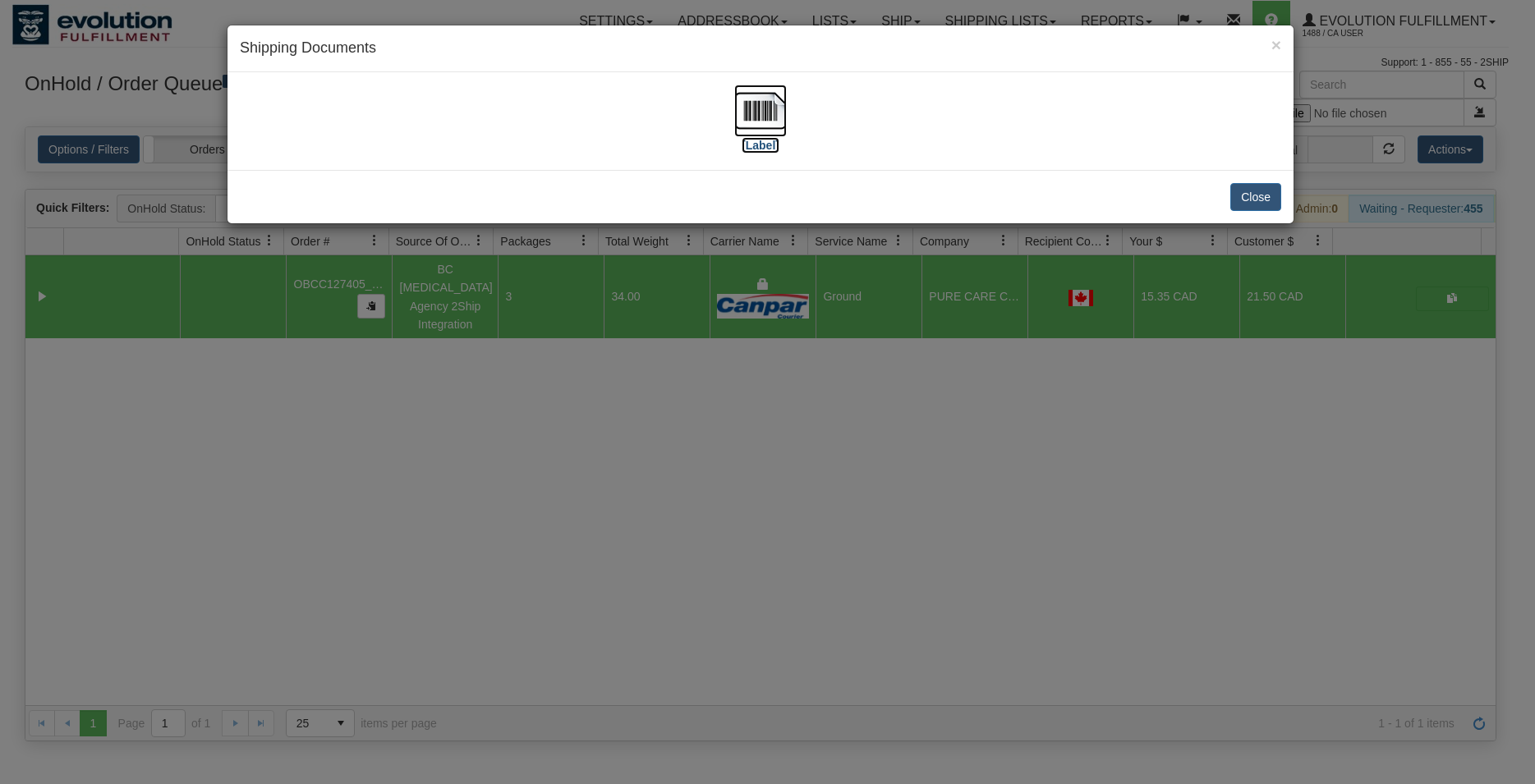
click at [744, 123] on img at bounding box center [760, 111] width 53 height 53
click at [1251, 199] on button "Close" at bounding box center [1256, 196] width 51 height 28
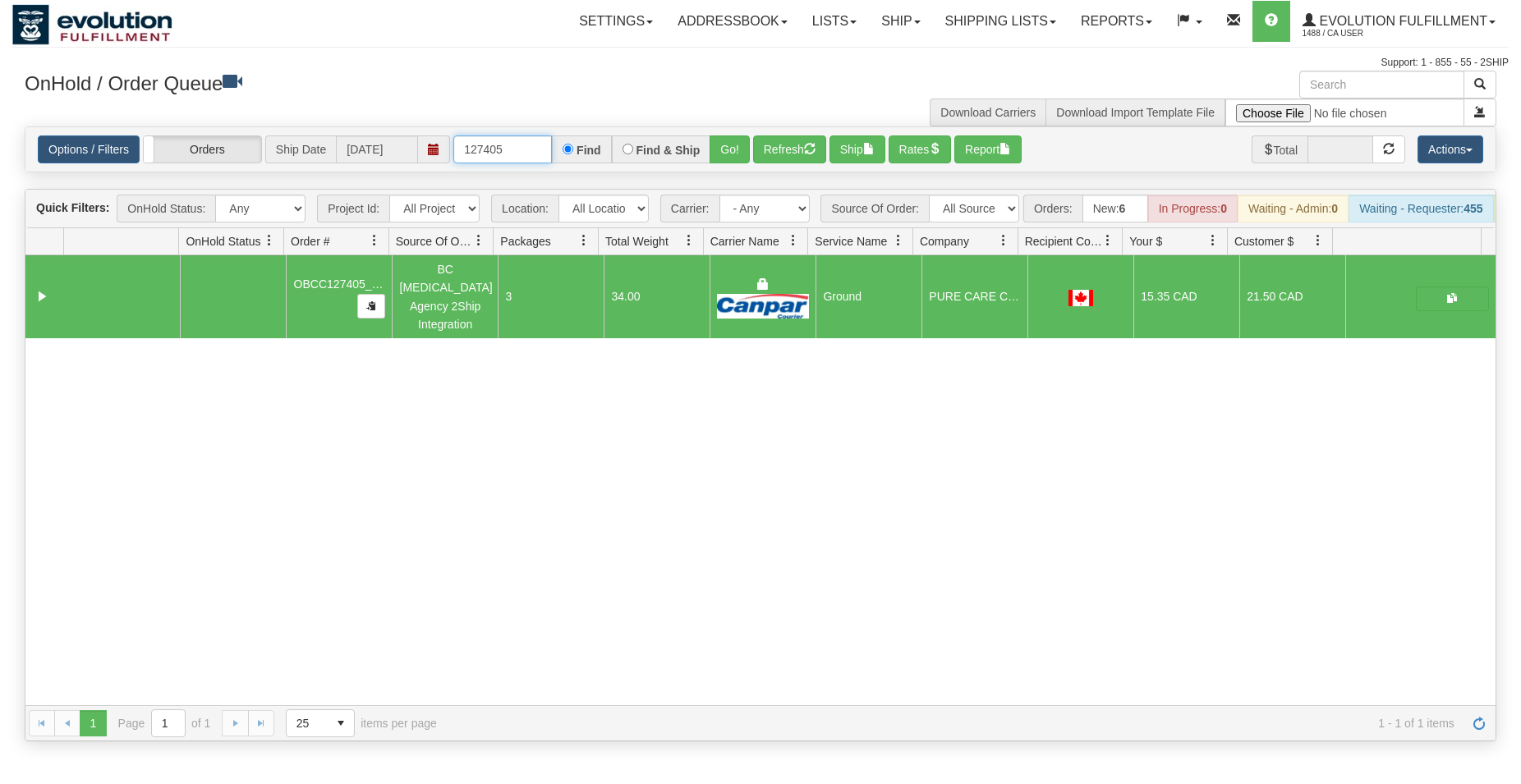
drag, startPoint x: 492, startPoint y: 154, endPoint x: 516, endPoint y: 151, distance: 24.2
click at [512, 154] on input "127405" at bounding box center [503, 149] width 98 height 28
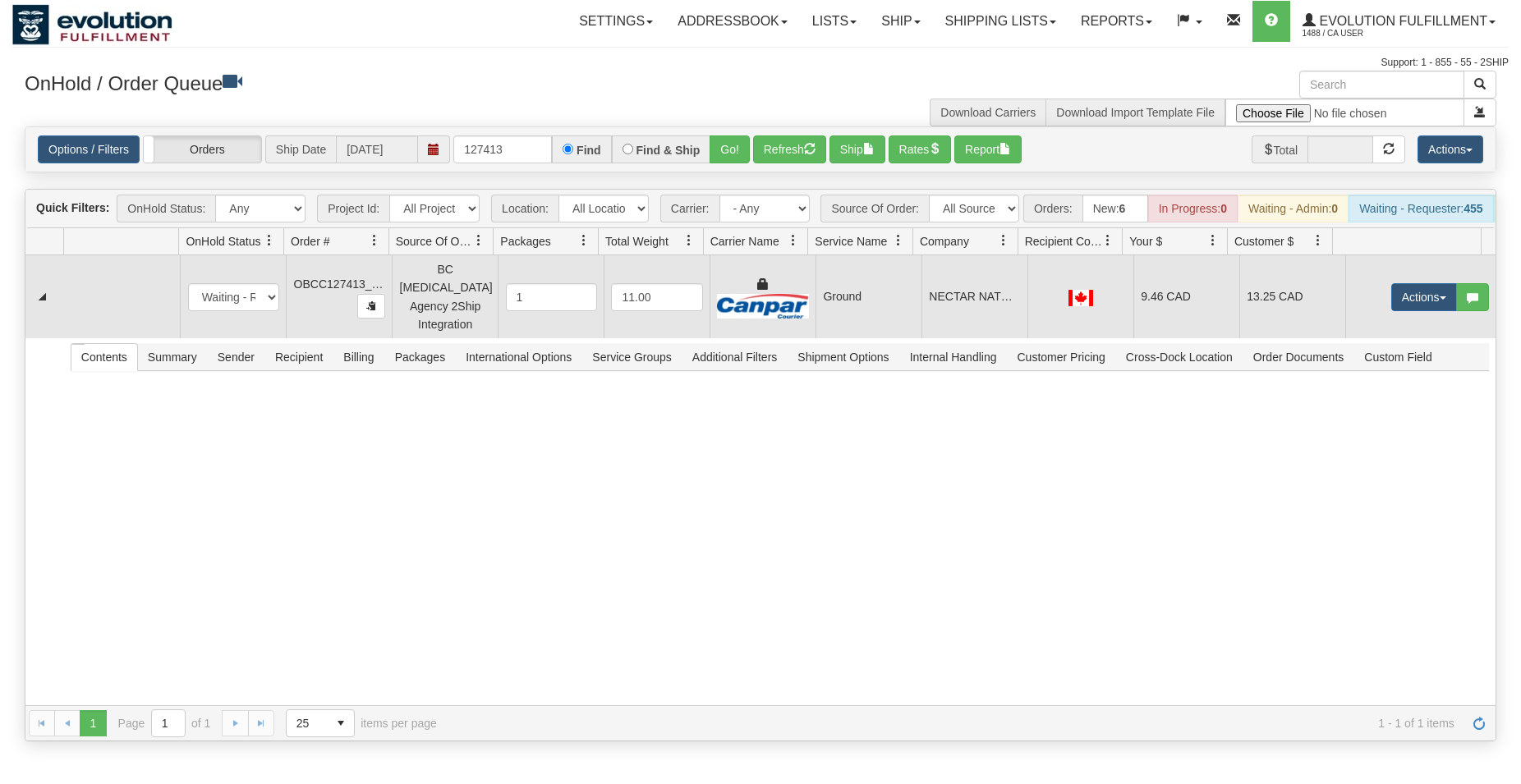
click at [881, 281] on td "Ground" at bounding box center [868, 296] width 106 height 83
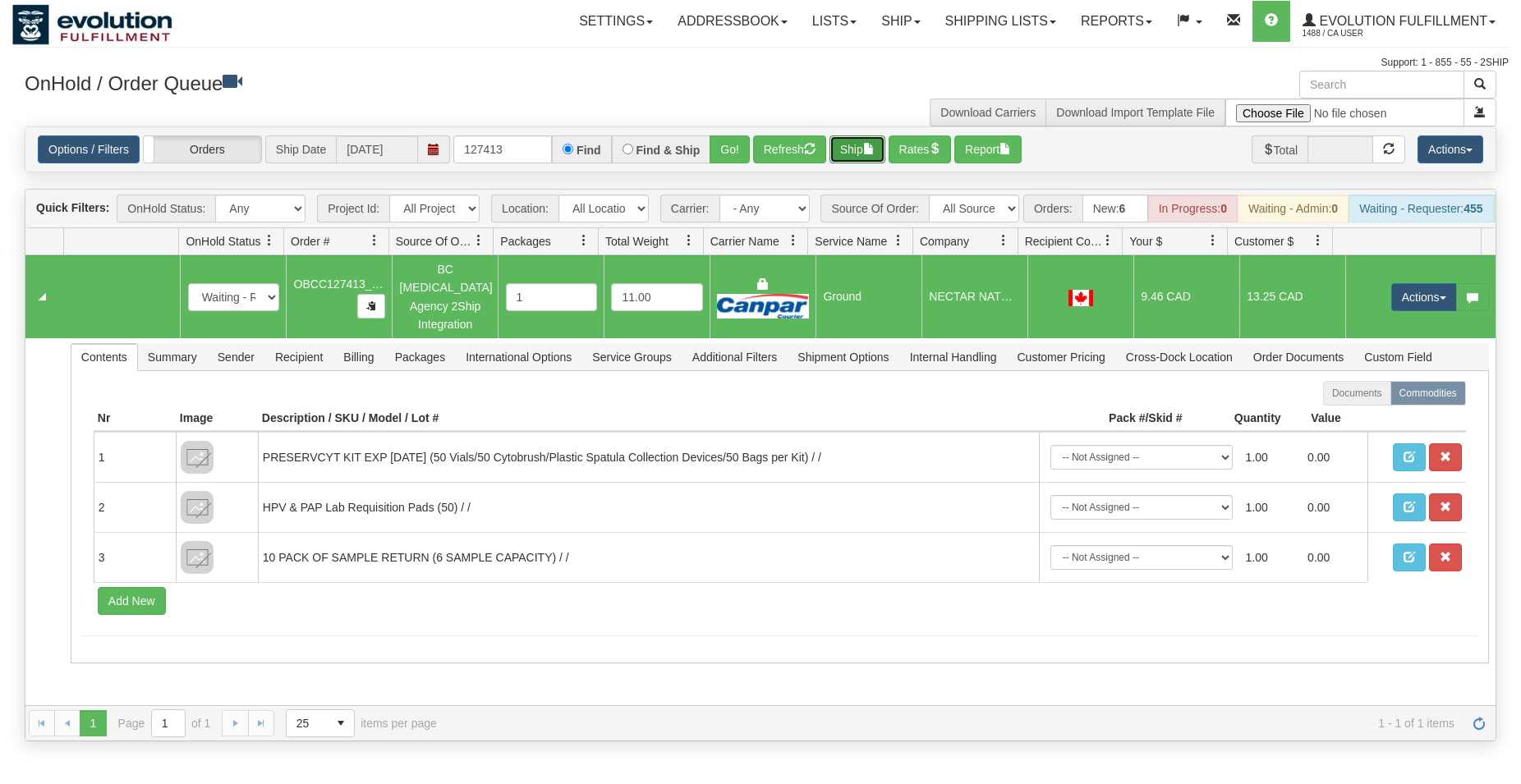
click at [860, 153] on button "Ship" at bounding box center [857, 149] width 56 height 28
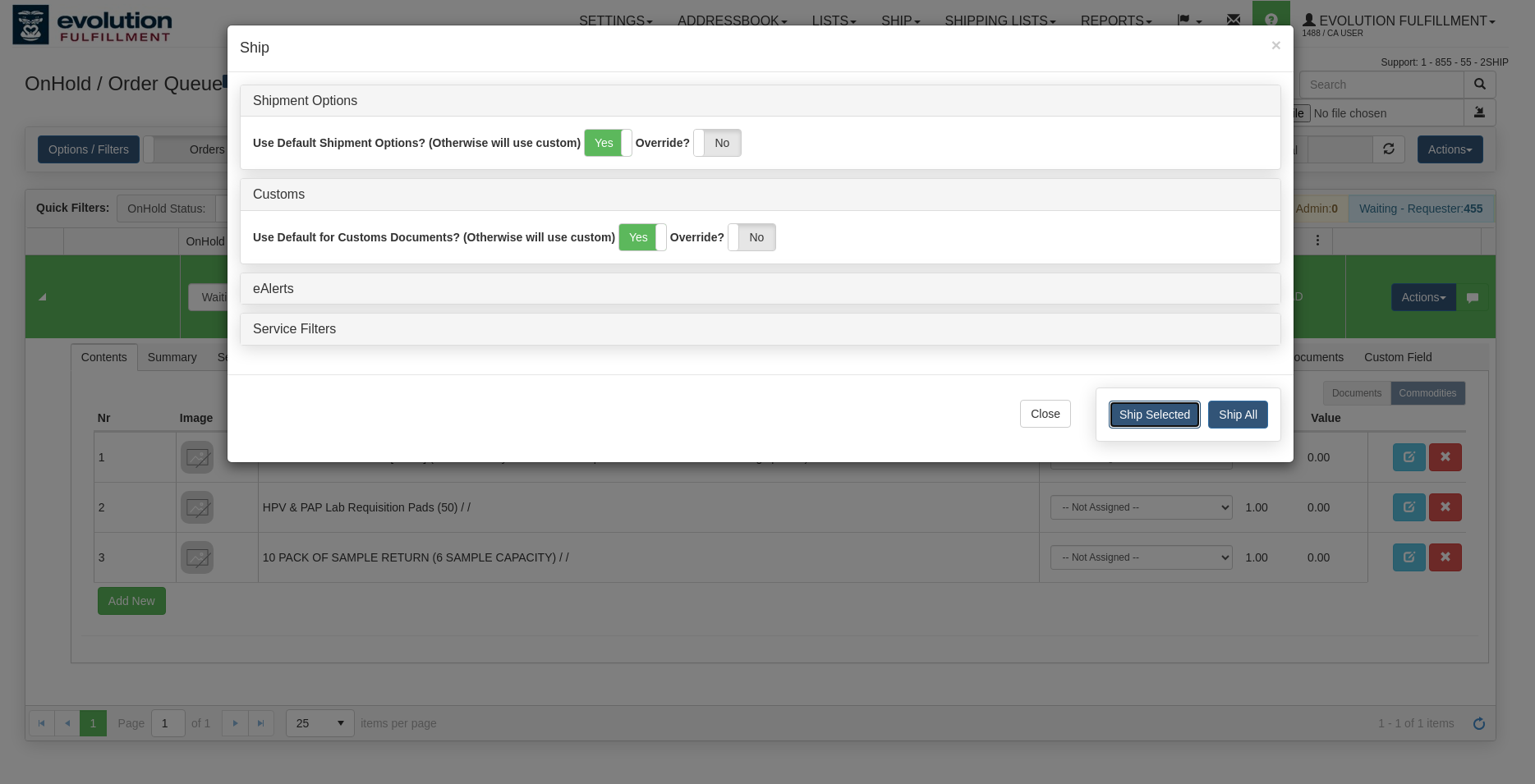
click at [1115, 414] on button "Ship Selected" at bounding box center [1155, 414] width 92 height 28
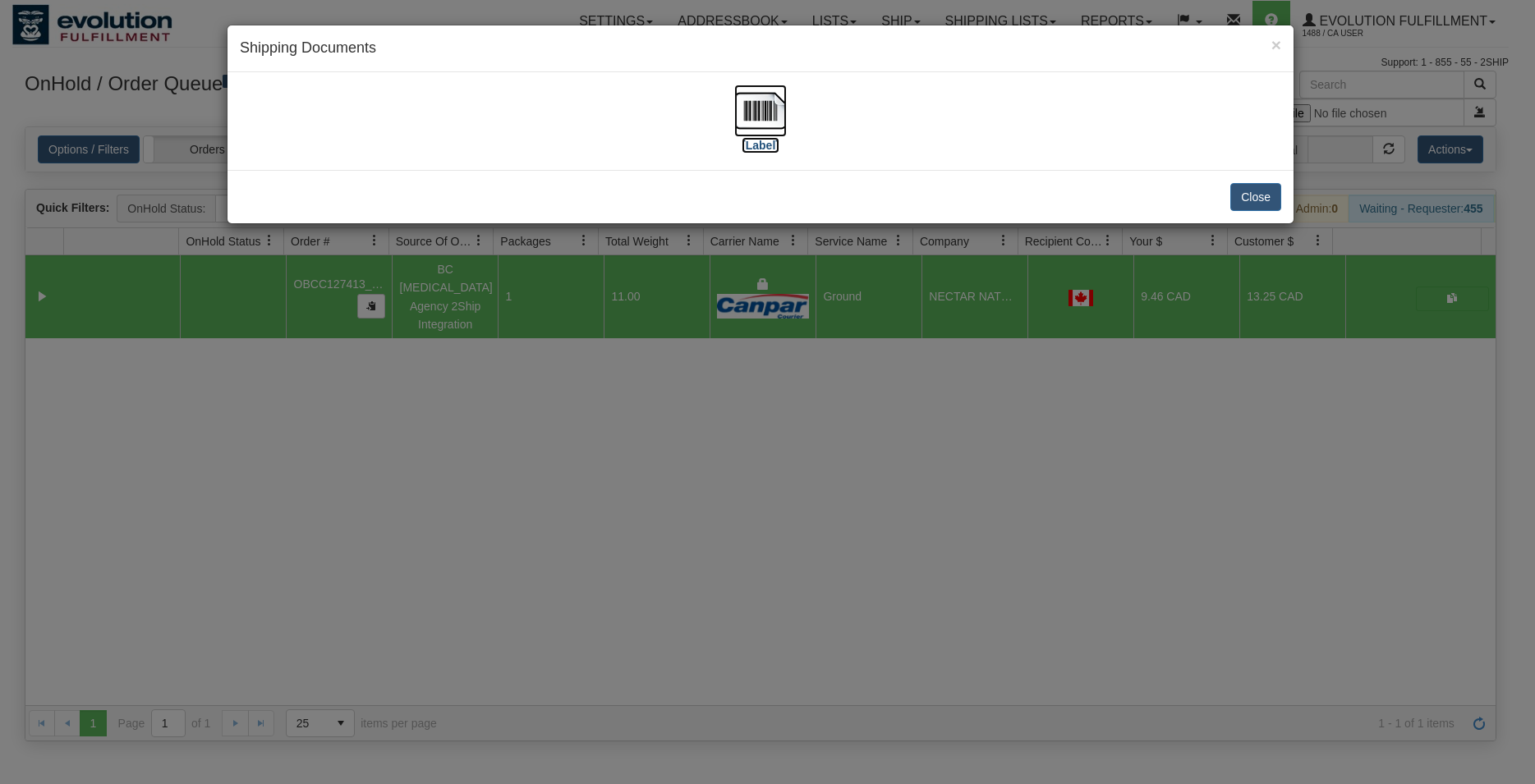
click at [767, 106] on img at bounding box center [760, 111] width 53 height 53
click at [1251, 191] on button "Close" at bounding box center [1256, 196] width 51 height 28
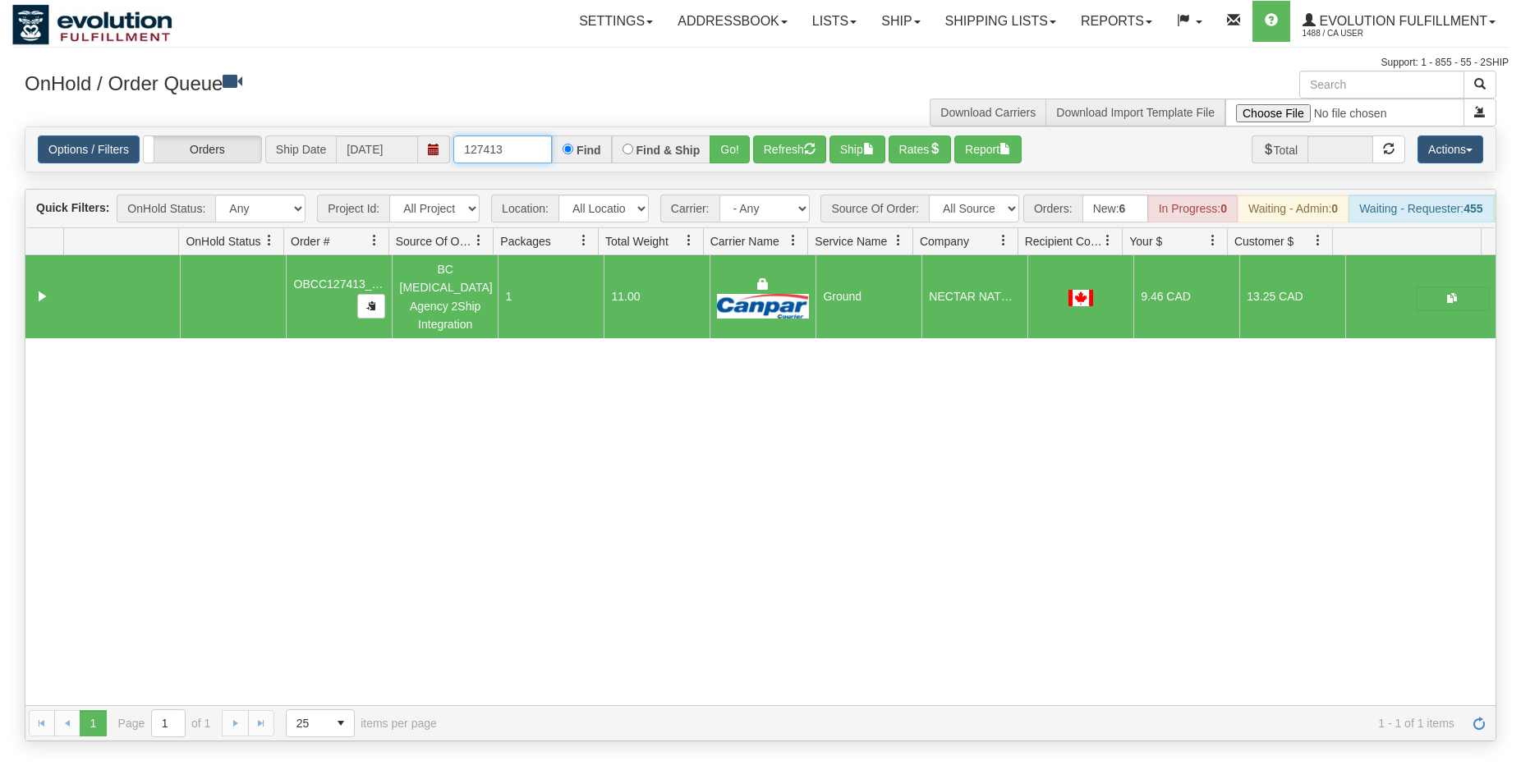
drag, startPoint x: 476, startPoint y: 150, endPoint x: 512, endPoint y: 148, distance: 36.1
click at [512, 148] on input "127413" at bounding box center [503, 149] width 98 height 28
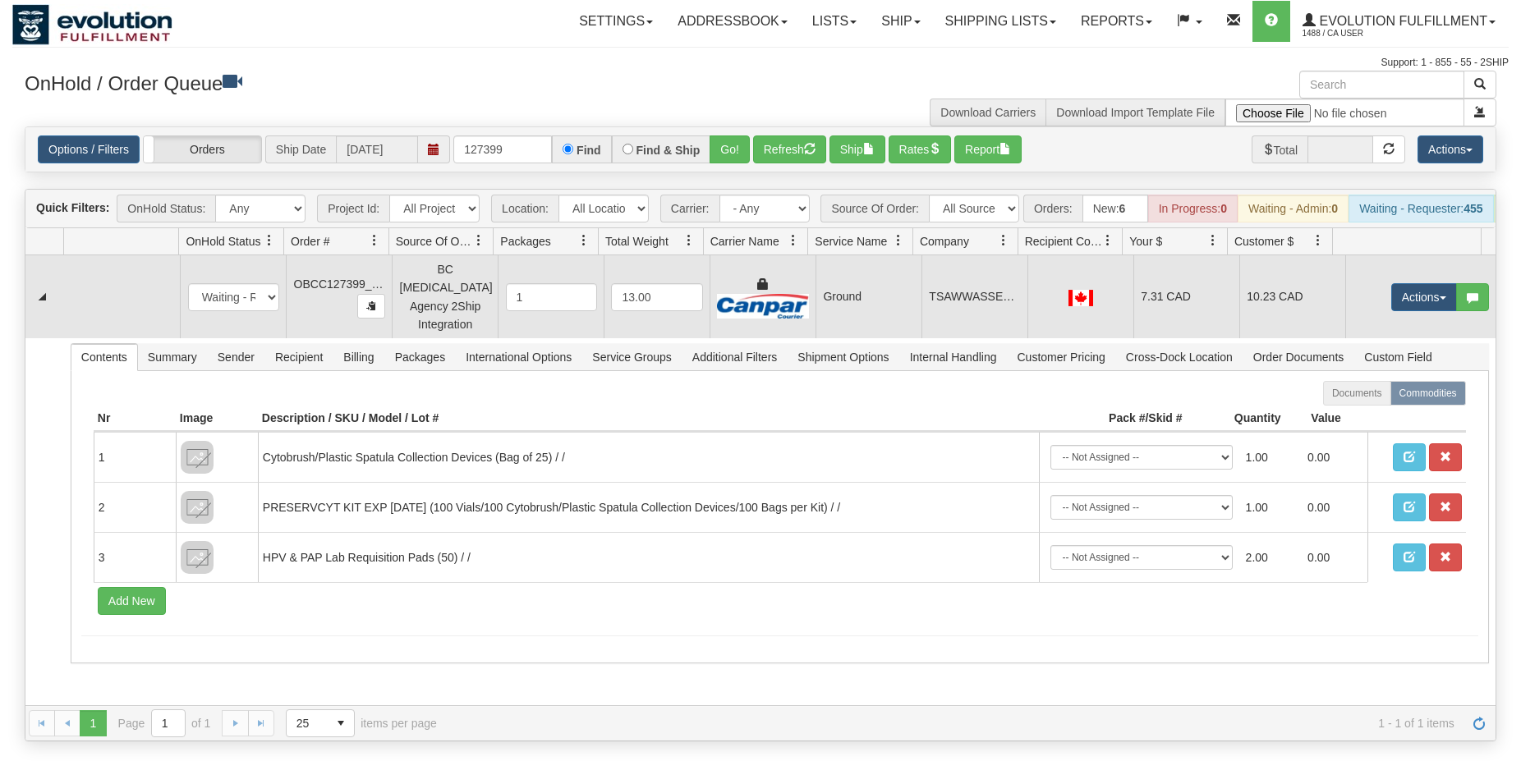
click at [798, 319] on img at bounding box center [763, 306] width 91 height 25
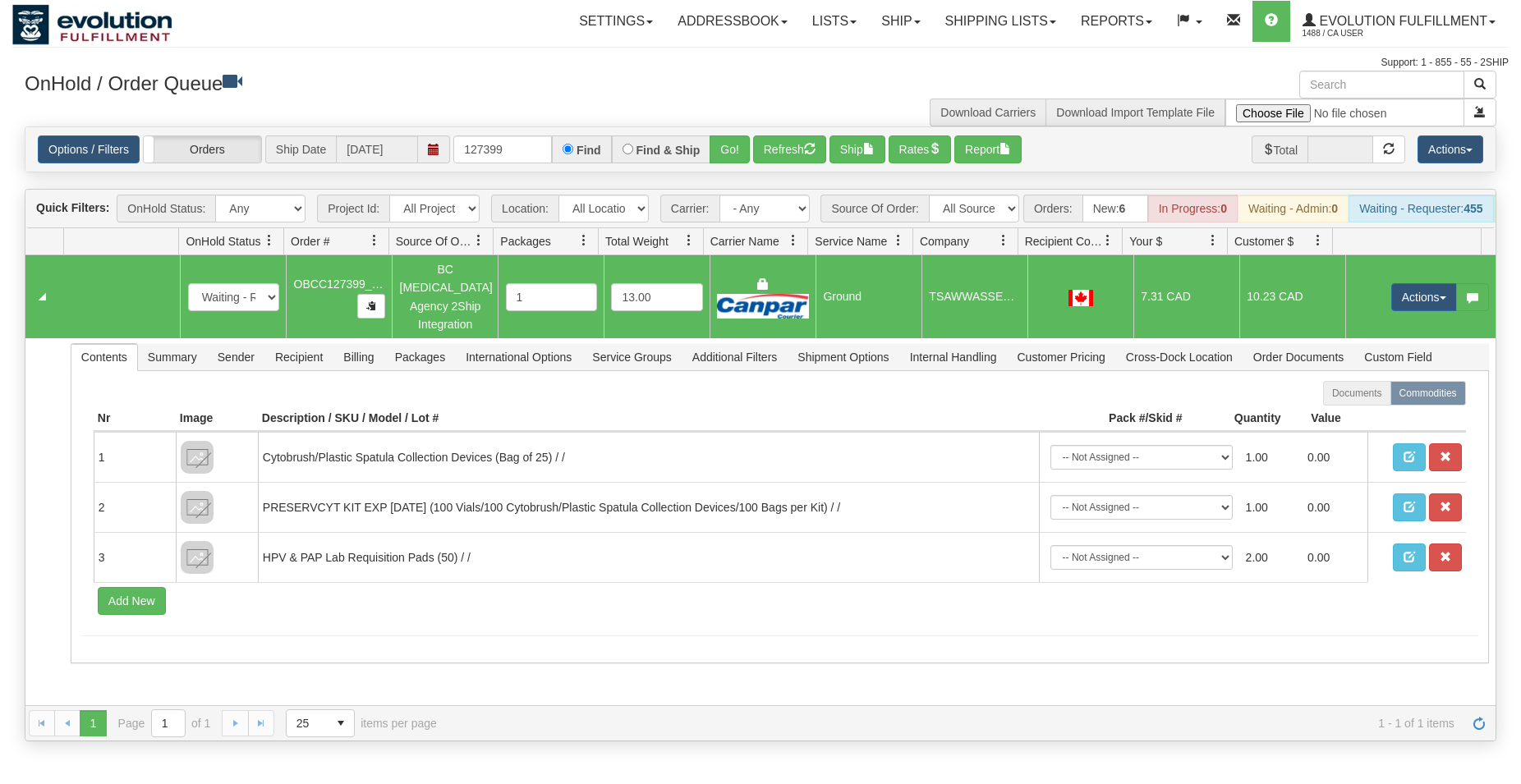
click at [850, 165] on div "Options / Filters Group Shipments Orders Ship Date [DATE] 127399 Find Find & Sh…" at bounding box center [761, 150] width 1470 height 45
click at [860, 154] on button "Ship" at bounding box center [857, 149] width 56 height 28
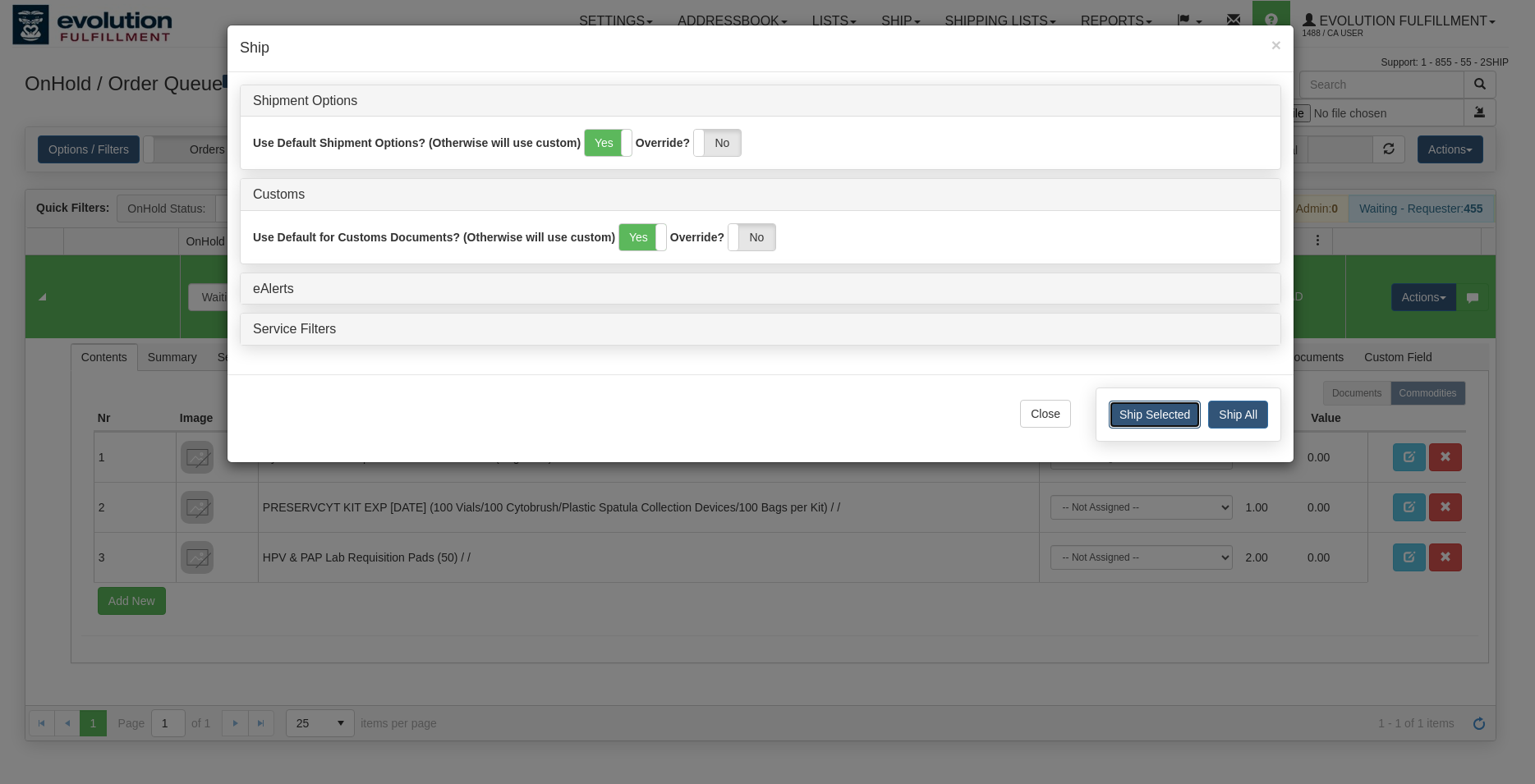
click at [1134, 427] on button "Ship Selected" at bounding box center [1155, 414] width 92 height 28
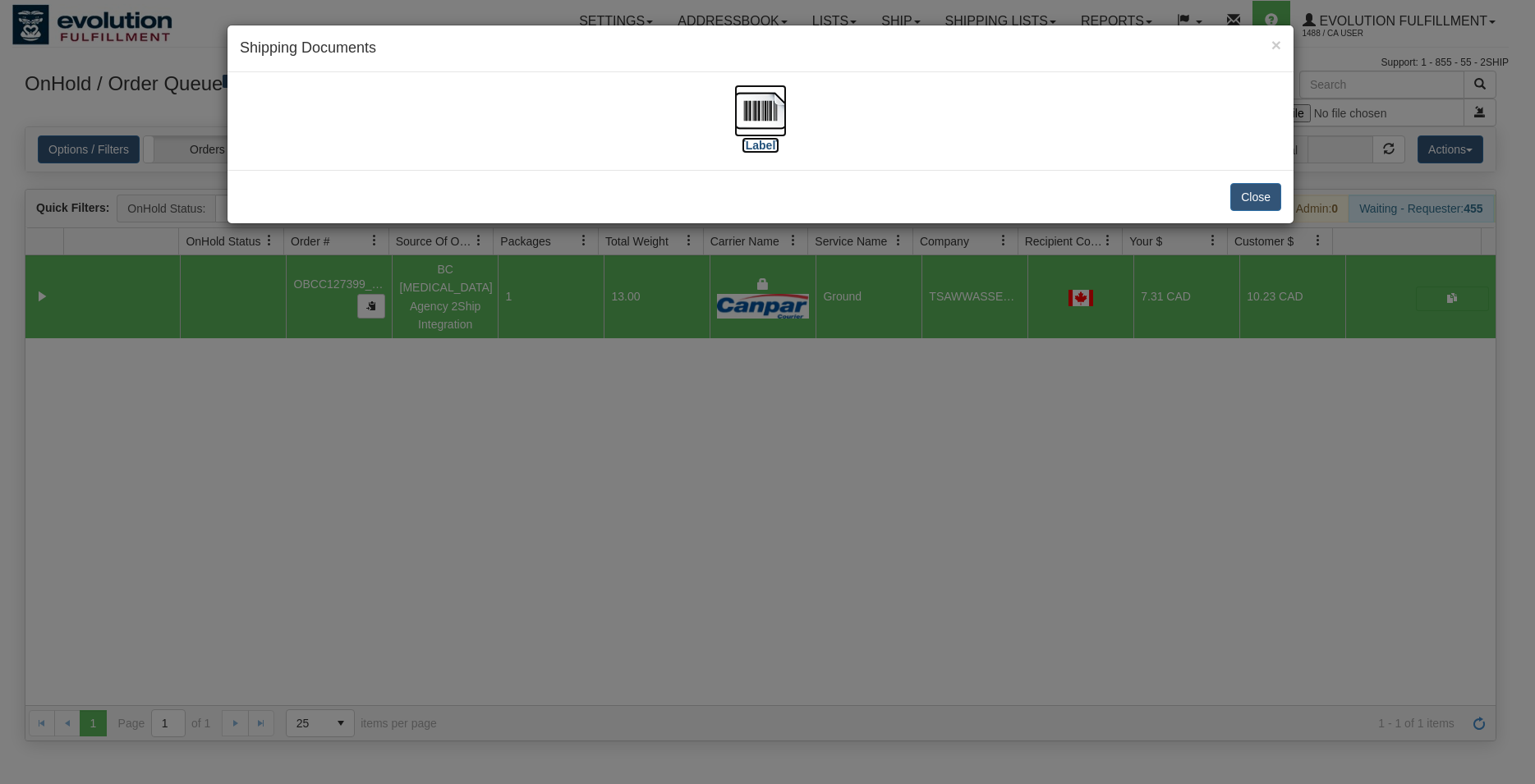
click at [776, 110] on img at bounding box center [760, 111] width 53 height 53
click at [1240, 199] on button "Close" at bounding box center [1256, 196] width 51 height 28
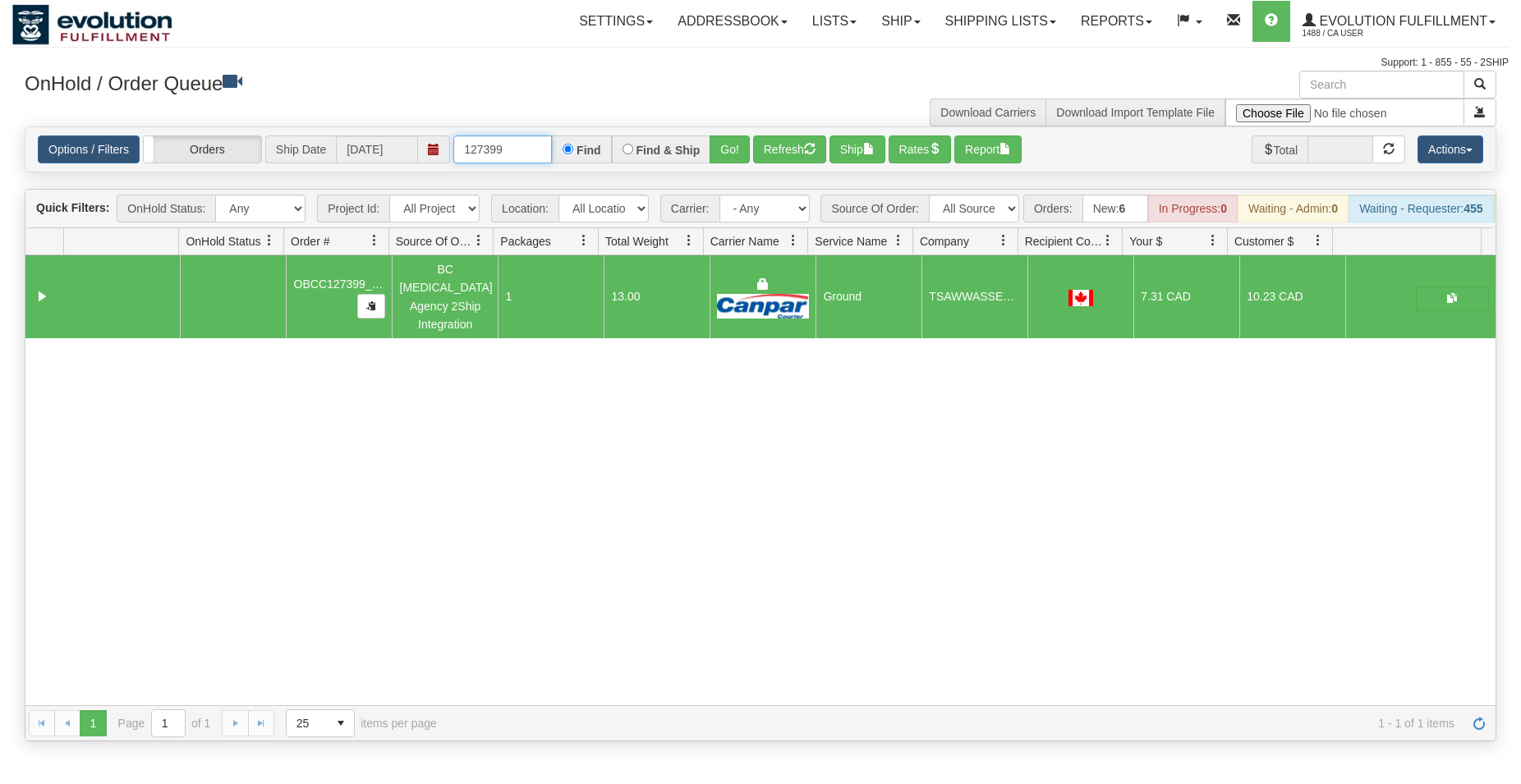
drag, startPoint x: 483, startPoint y: 154, endPoint x: 518, endPoint y: 157, distance: 35.1
click at [518, 157] on input "127399" at bounding box center [503, 149] width 98 height 28
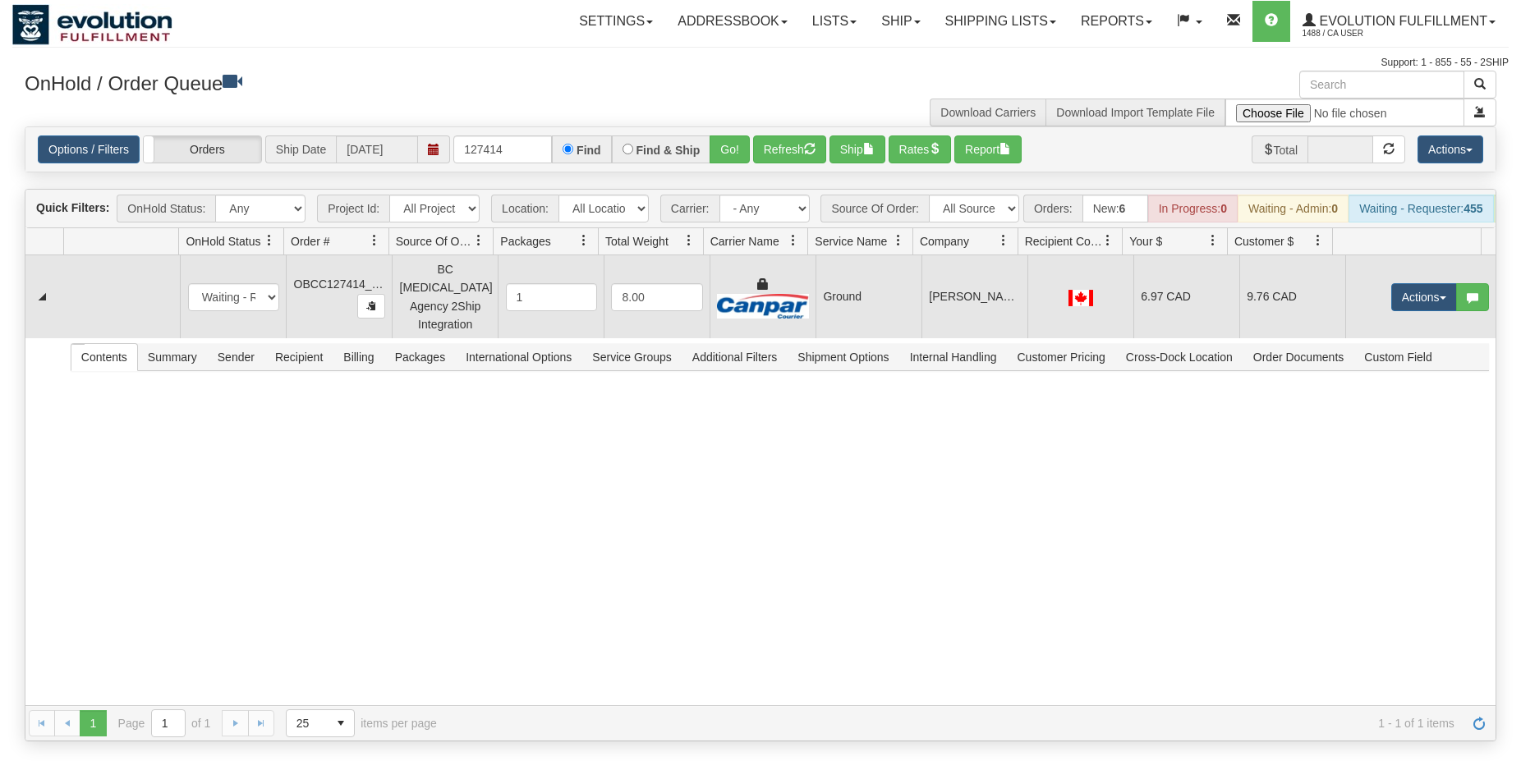
click at [832, 316] on td "Ground" at bounding box center [868, 296] width 106 height 83
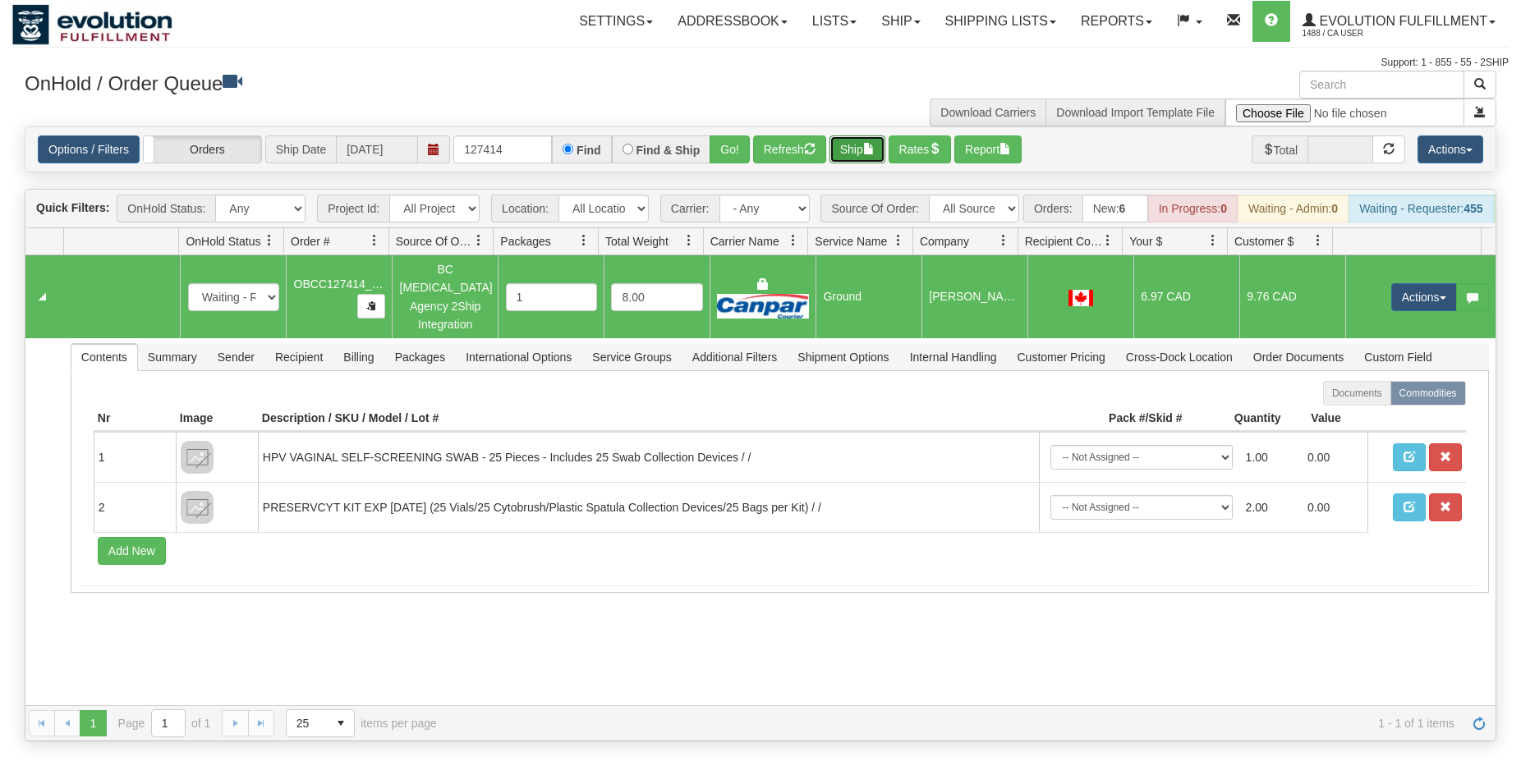
click at [865, 144] on button "Ship" at bounding box center [857, 149] width 56 height 28
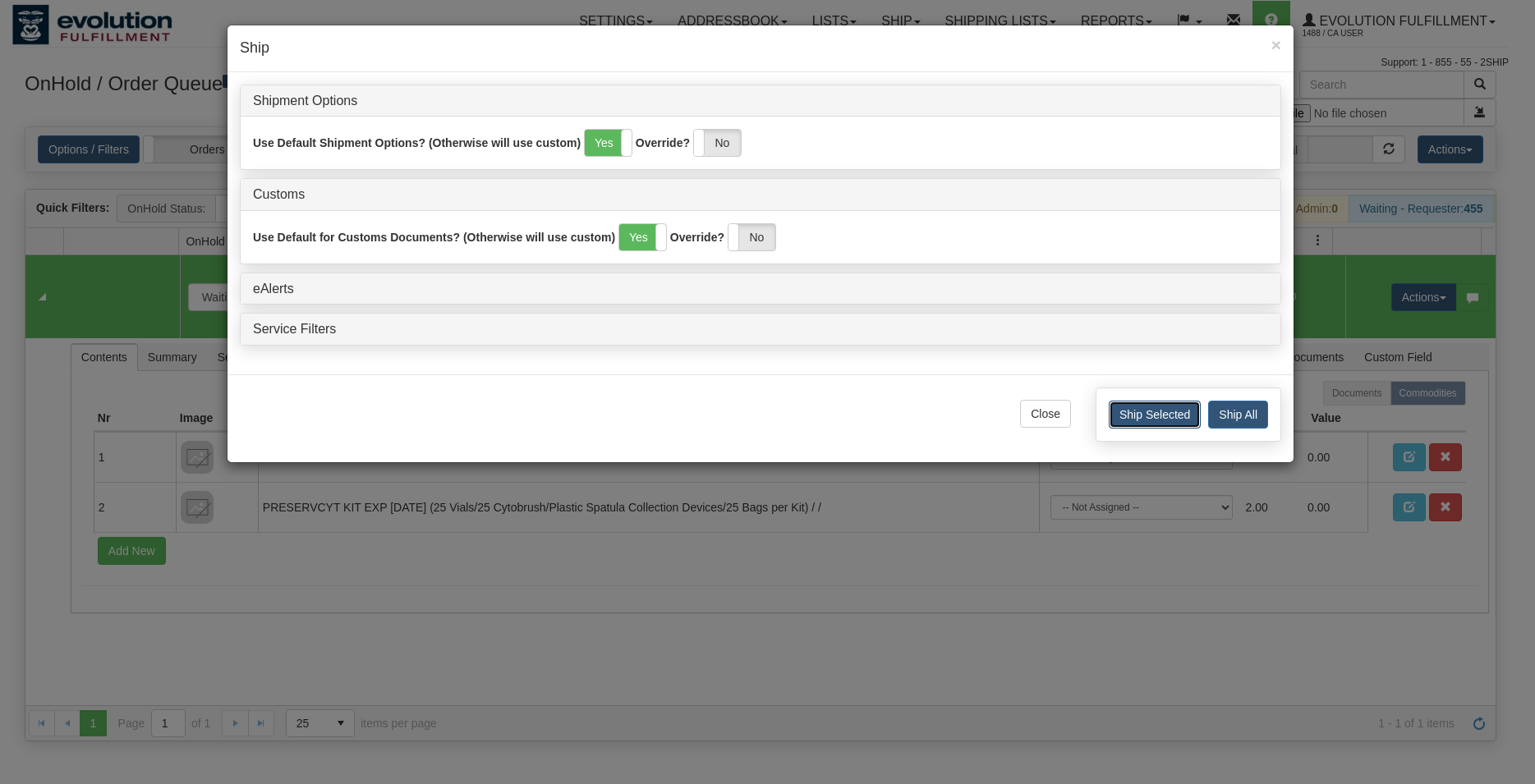
click at [1160, 414] on button "Ship Selected" at bounding box center [1155, 414] width 92 height 28
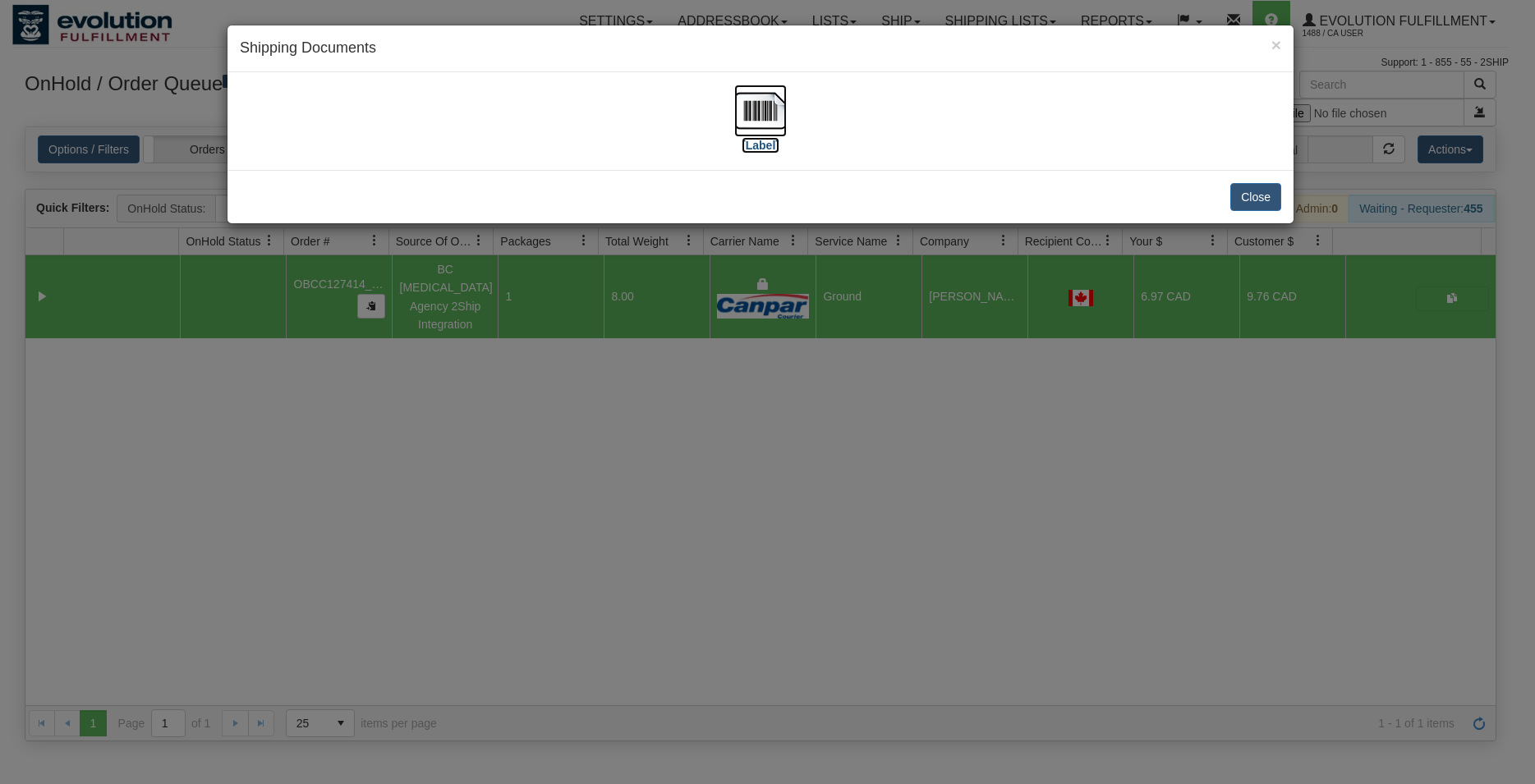
click at [781, 113] on img at bounding box center [760, 111] width 53 height 53
click at [1243, 195] on button "Close" at bounding box center [1256, 196] width 51 height 28
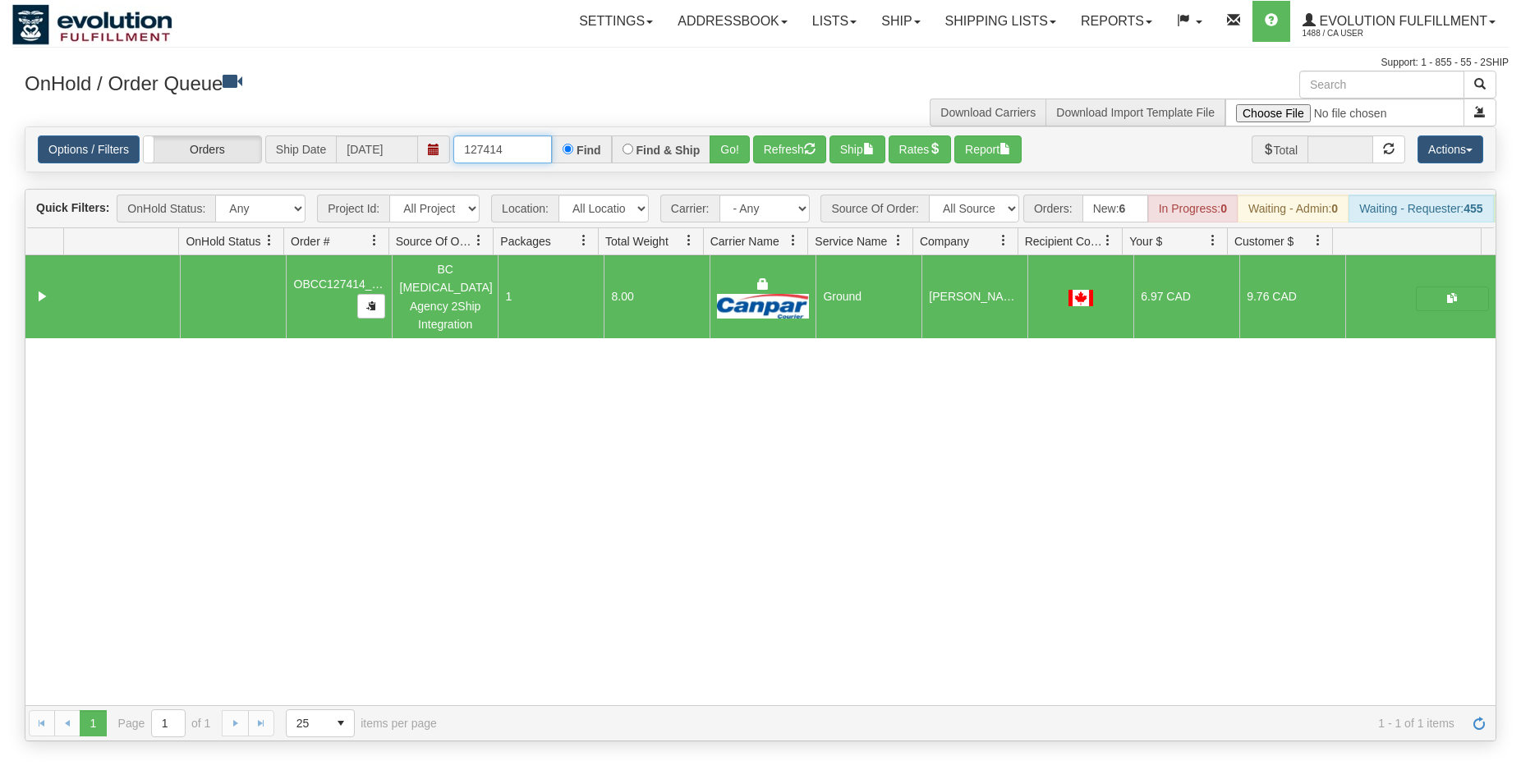
drag, startPoint x: 489, startPoint y: 147, endPoint x: 534, endPoint y: 146, distance: 45.0
click at [534, 146] on input "127414" at bounding box center [503, 149] width 98 height 28
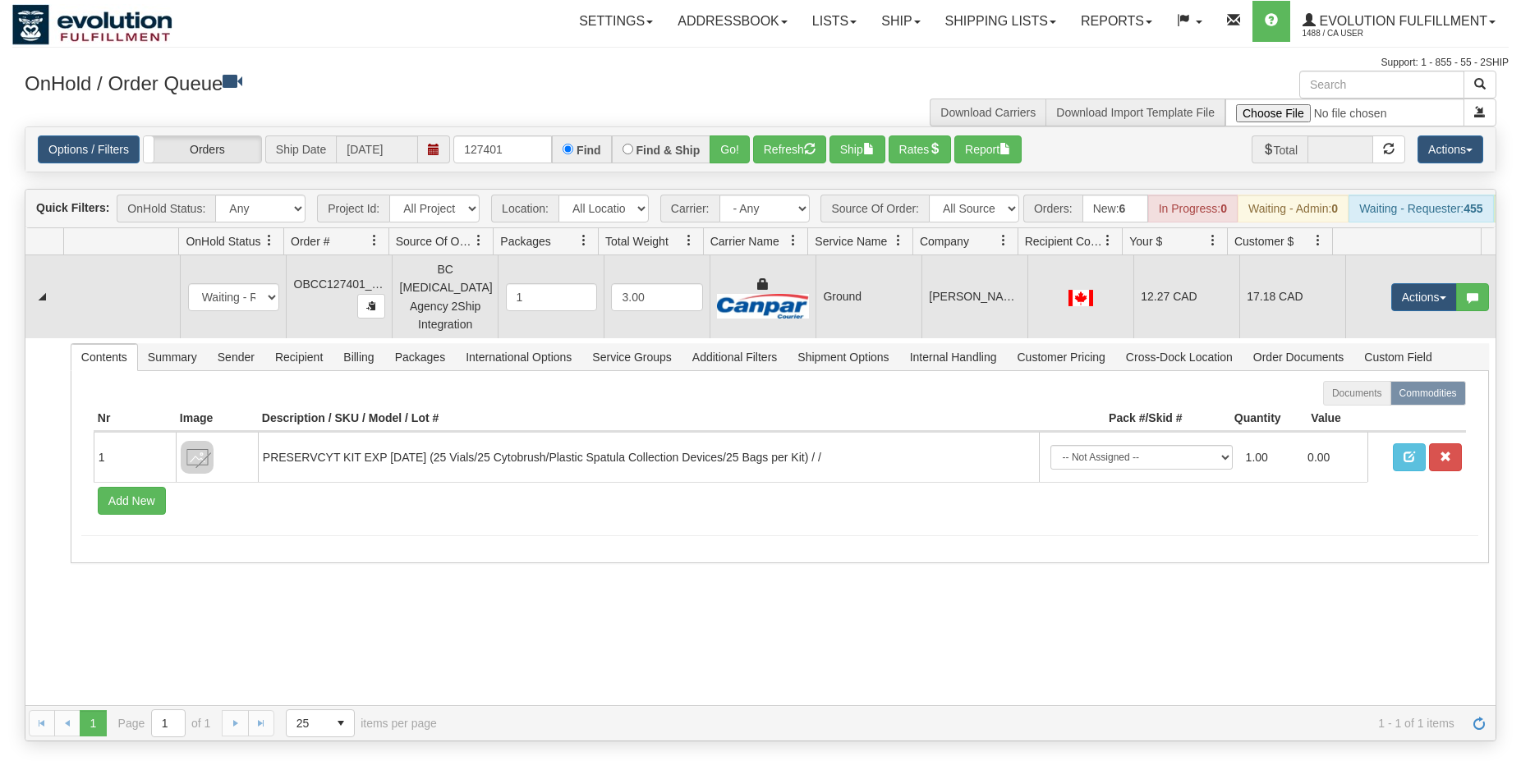
click at [934, 327] on td "[PERSON_NAME] MEDICAL CLINIC" at bounding box center [974, 296] width 106 height 83
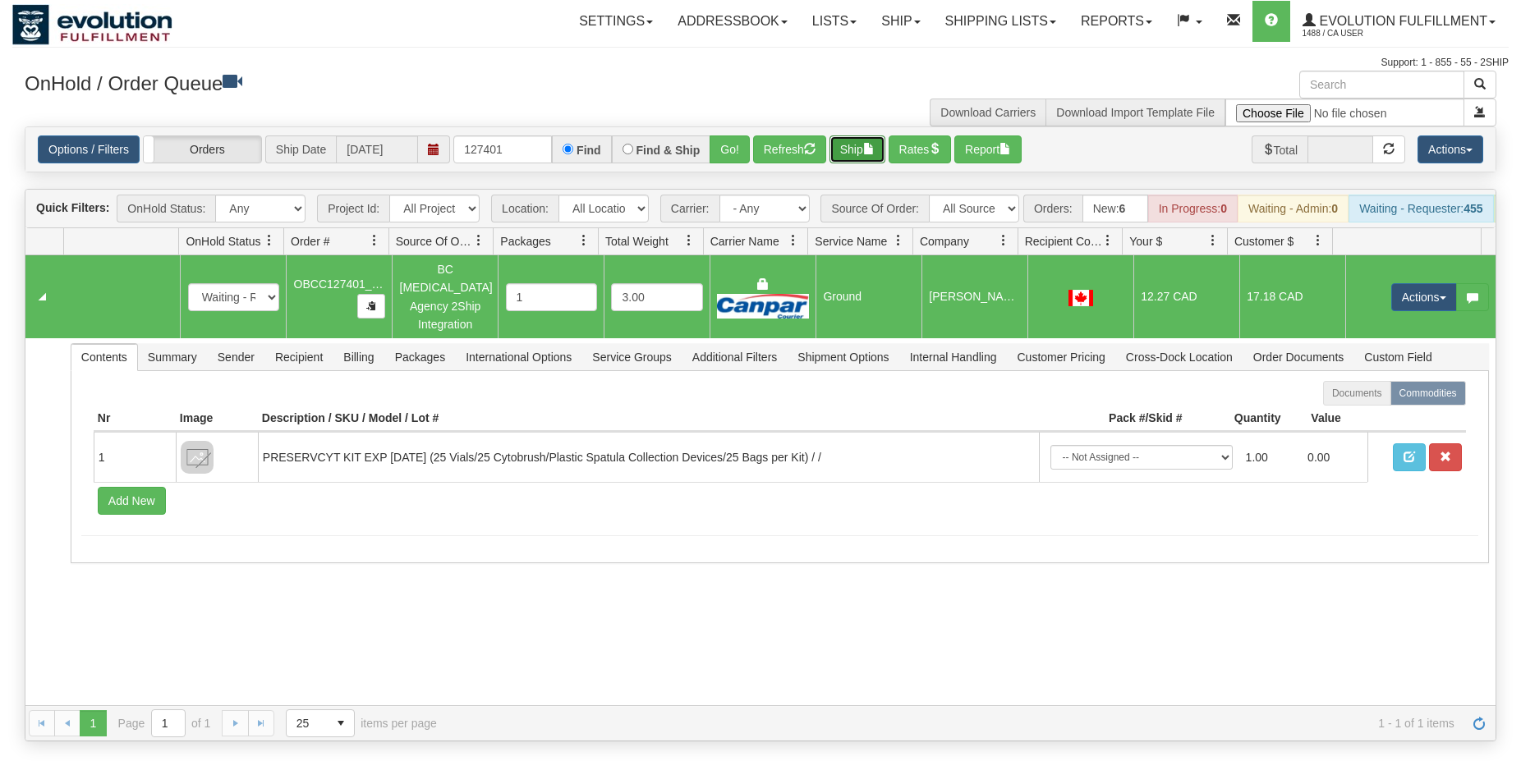
click at [843, 143] on button "Ship" at bounding box center [857, 149] width 56 height 28
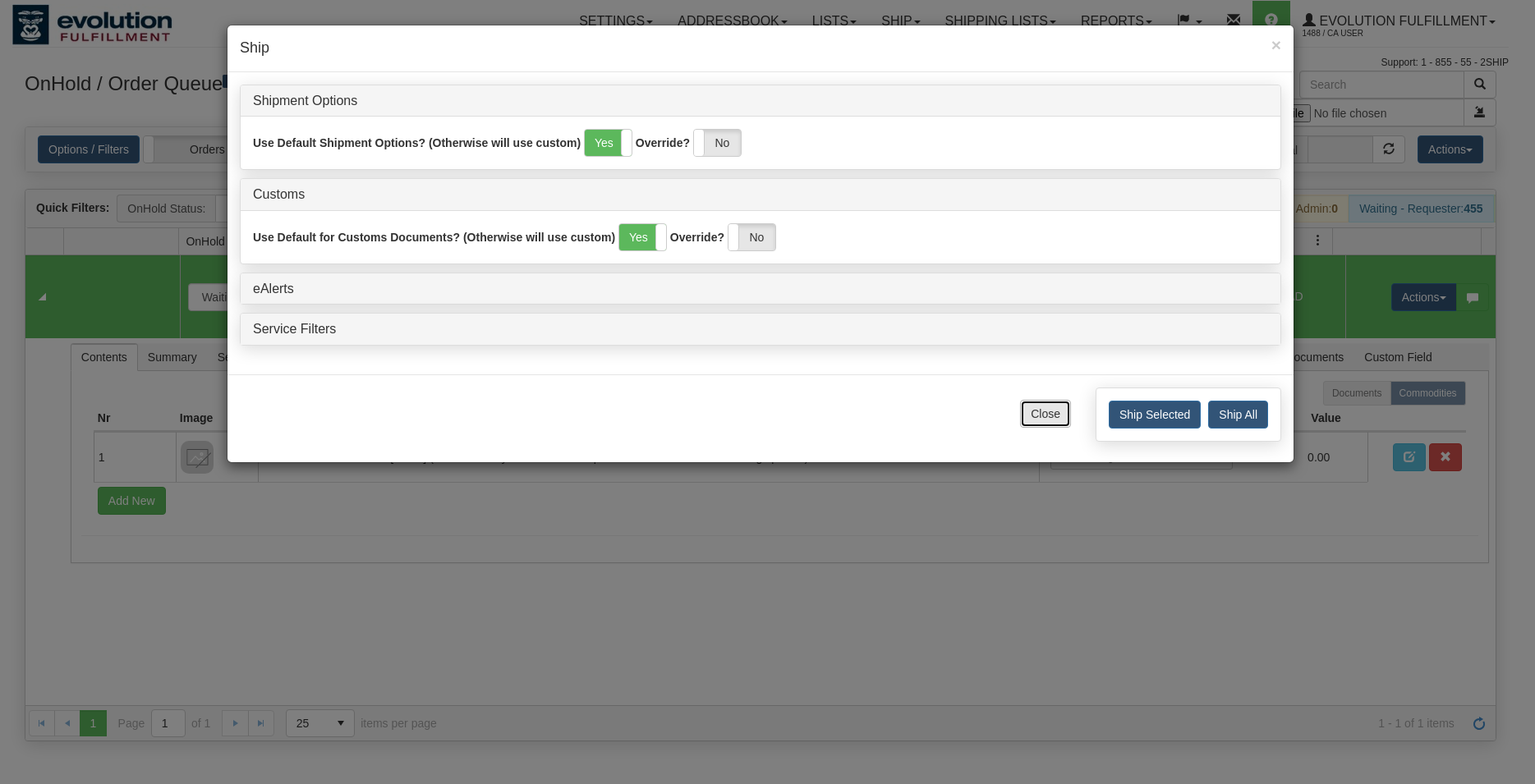
click at [1057, 414] on button "Close" at bounding box center [1045, 413] width 51 height 28
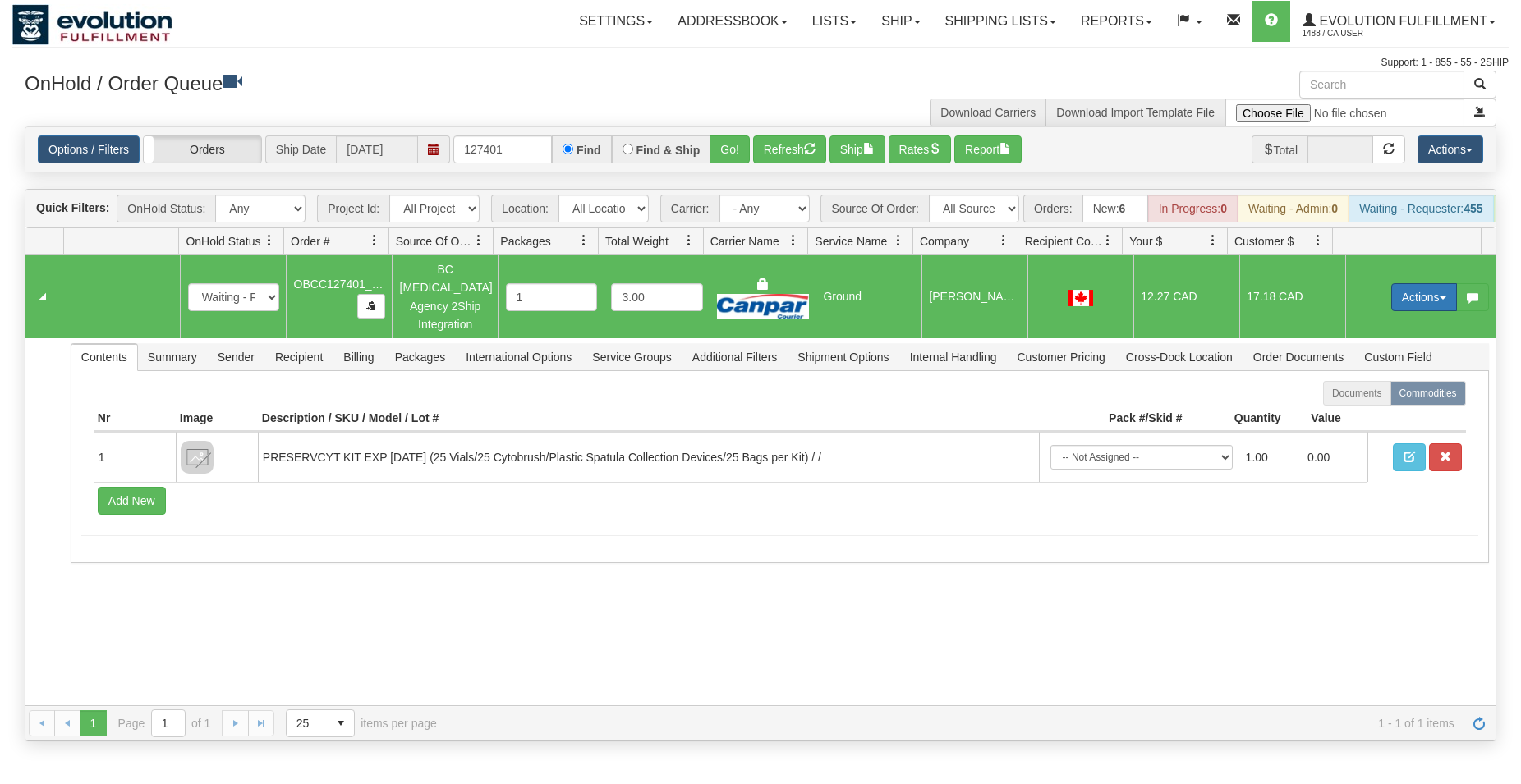
click at [1402, 304] on button "Actions" at bounding box center [1425, 296] width 66 height 28
click at [1382, 375] on span "Rate All Services" at bounding box center [1391, 371] width 98 height 13
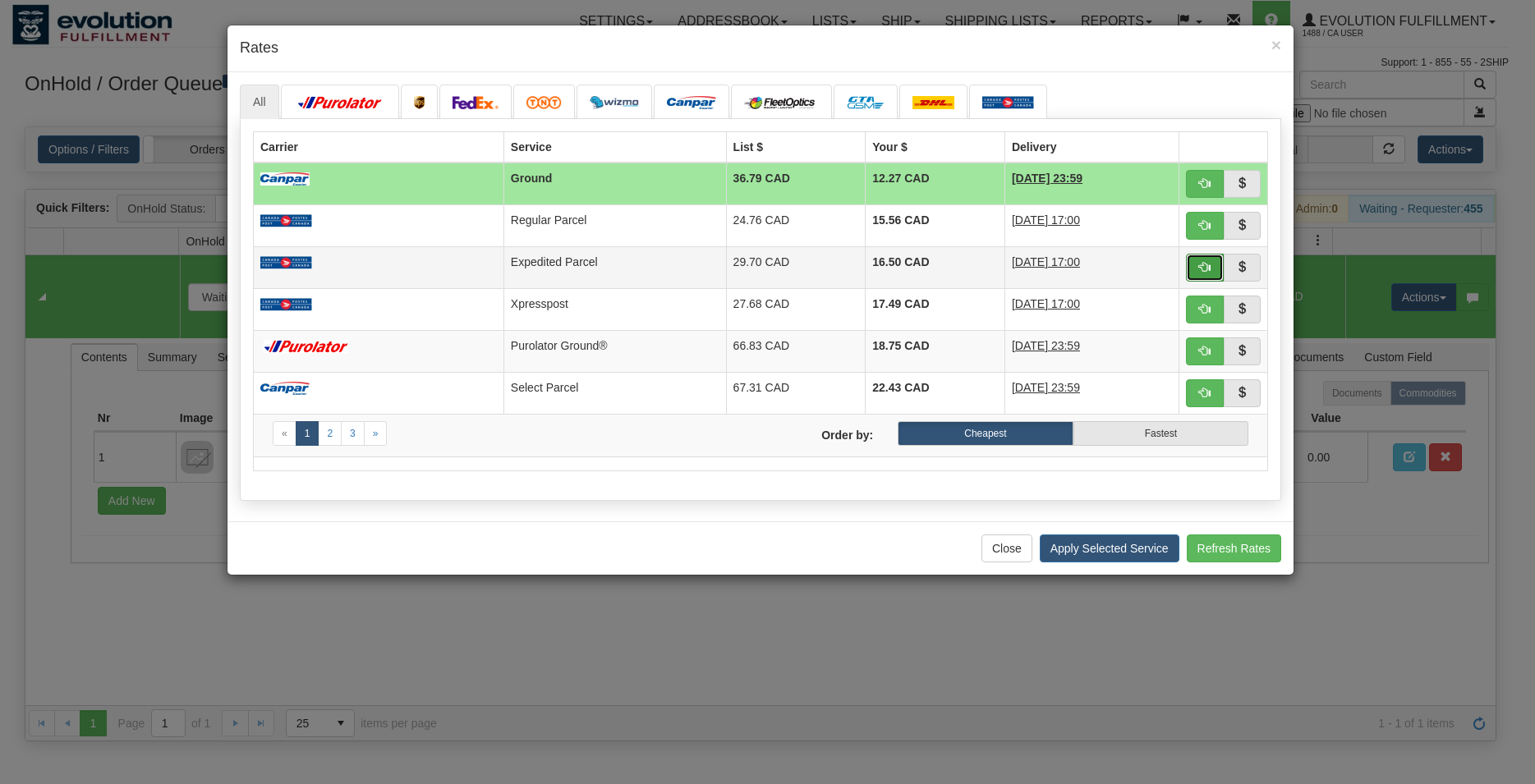
click at [1191, 271] on button "button" at bounding box center [1205, 267] width 38 height 28
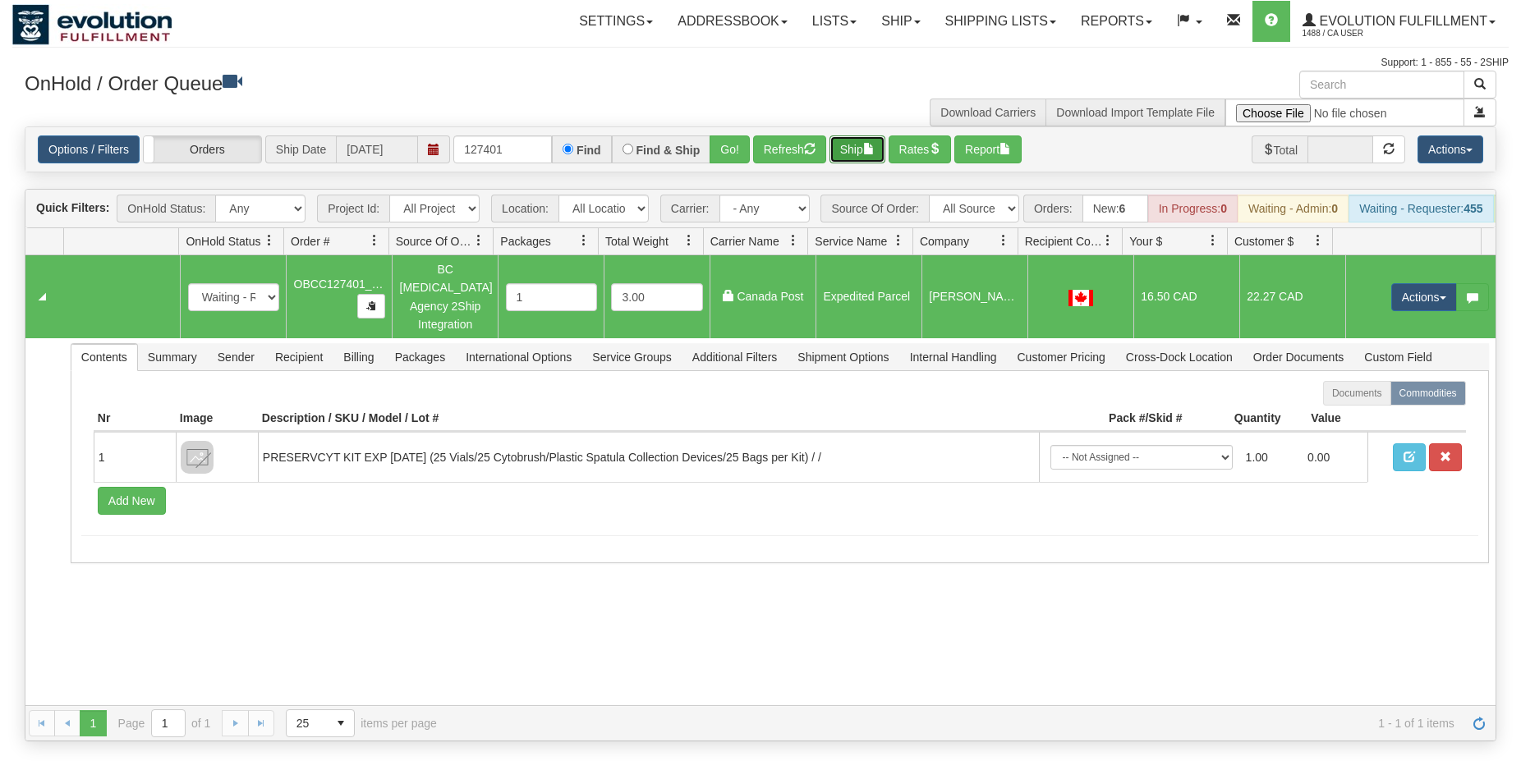
click at [854, 158] on button "Ship" at bounding box center [857, 149] width 56 height 28
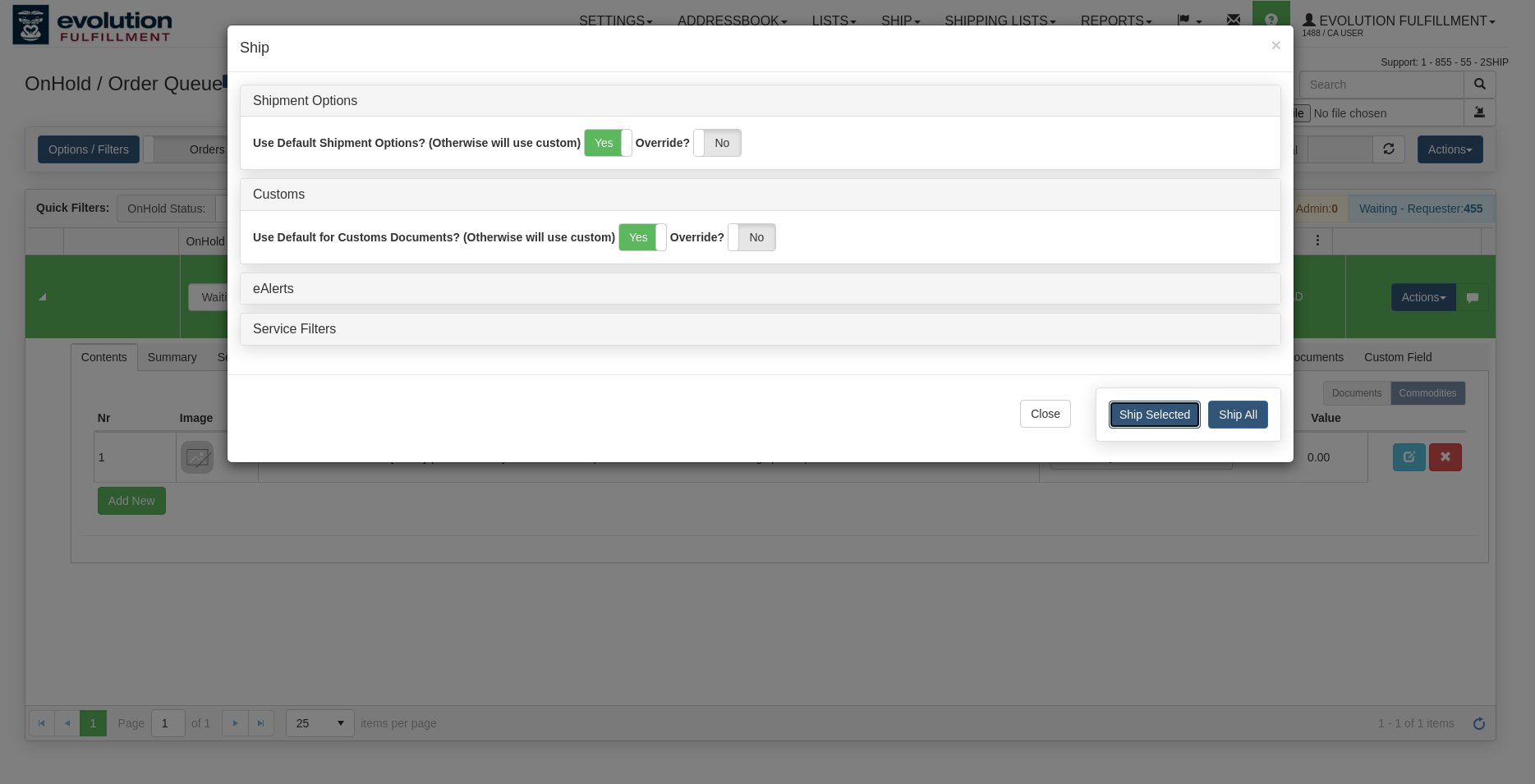
click at [1115, 421] on button "Ship Selected" at bounding box center [1155, 414] width 92 height 28
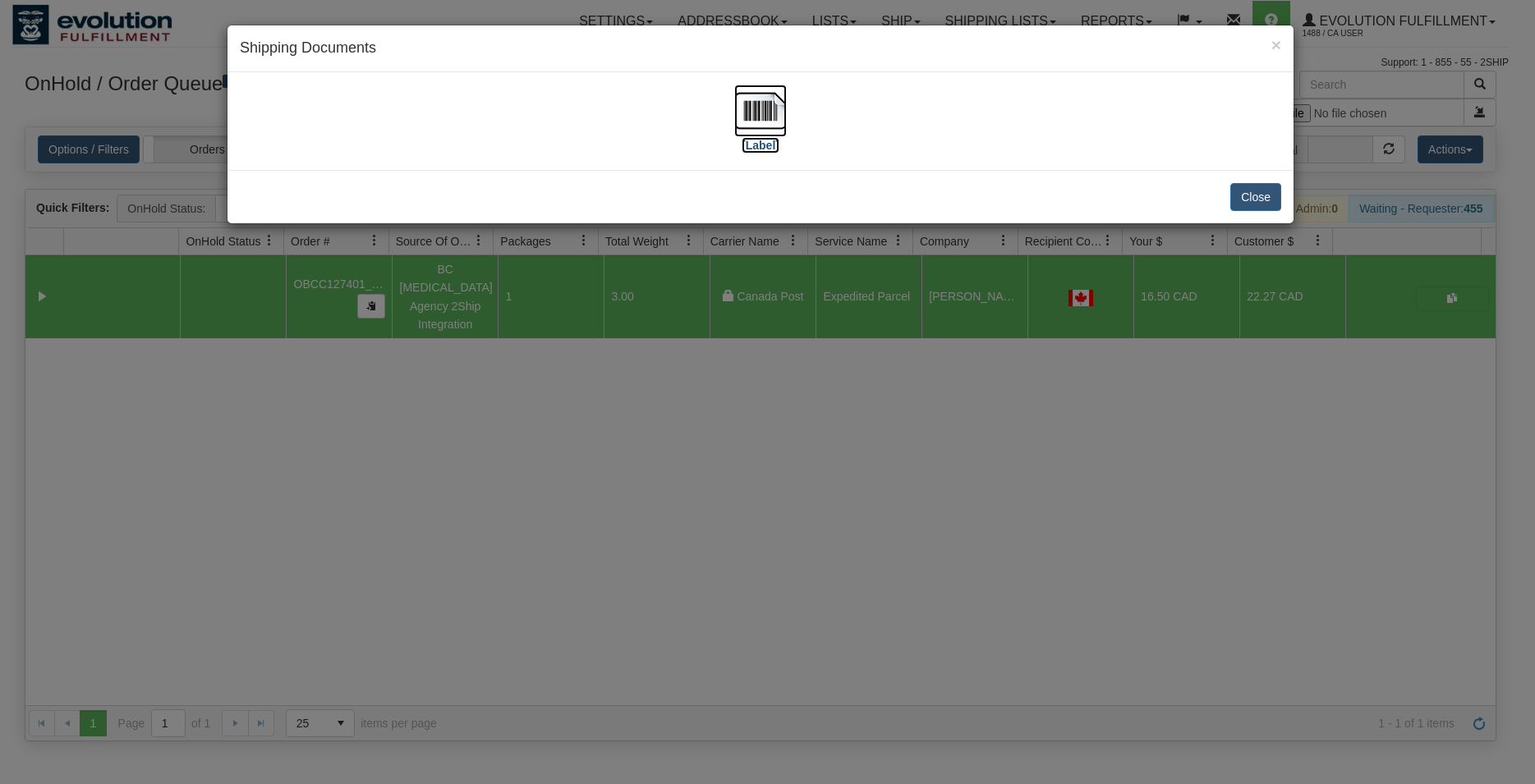
click at [767, 122] on img at bounding box center [760, 111] width 53 height 53
click at [1247, 202] on button "Close" at bounding box center [1256, 196] width 51 height 28
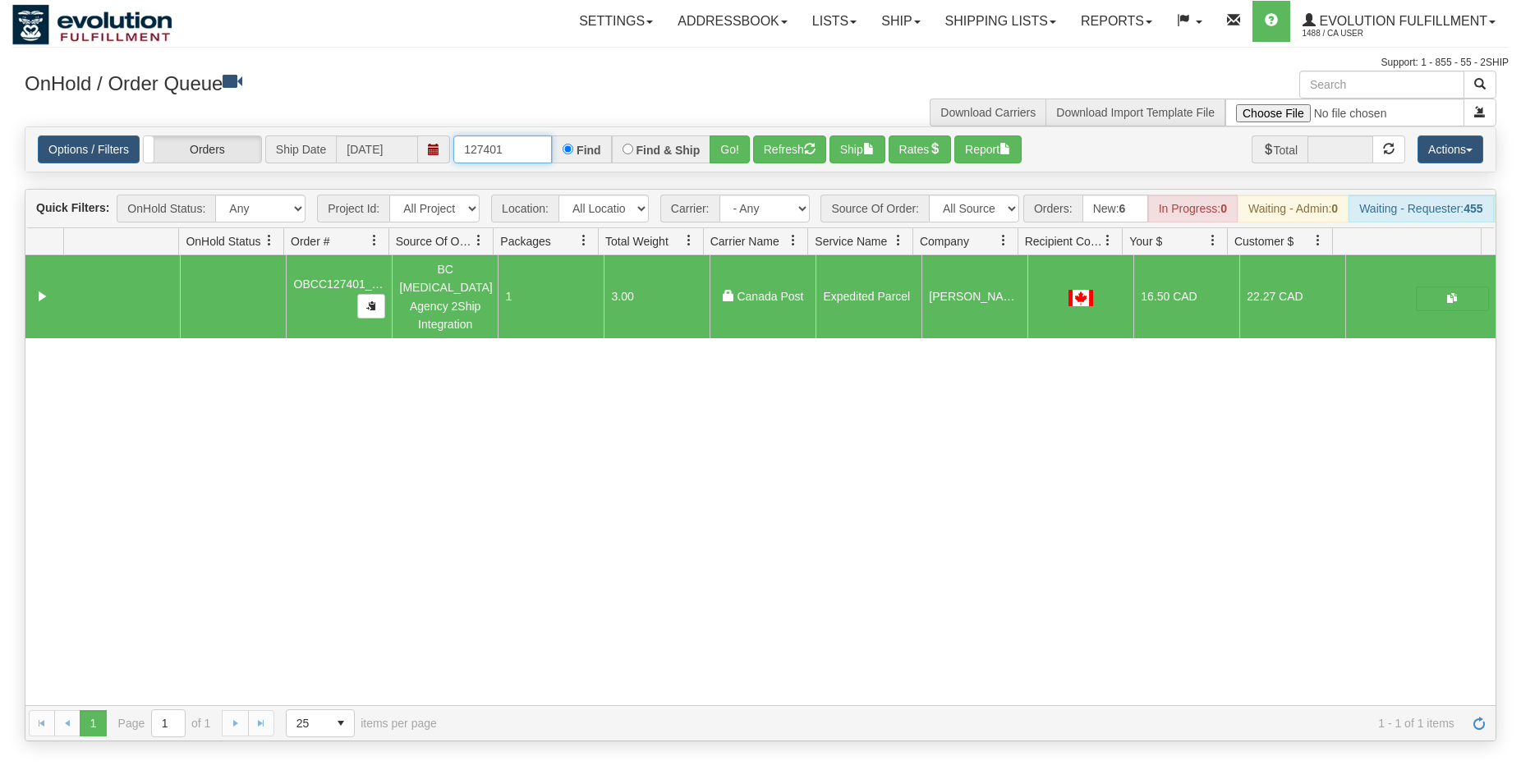
drag, startPoint x: 486, startPoint y: 149, endPoint x: 531, endPoint y: 155, distance: 45.4
click at [531, 155] on input "127401" at bounding box center [503, 149] width 98 height 28
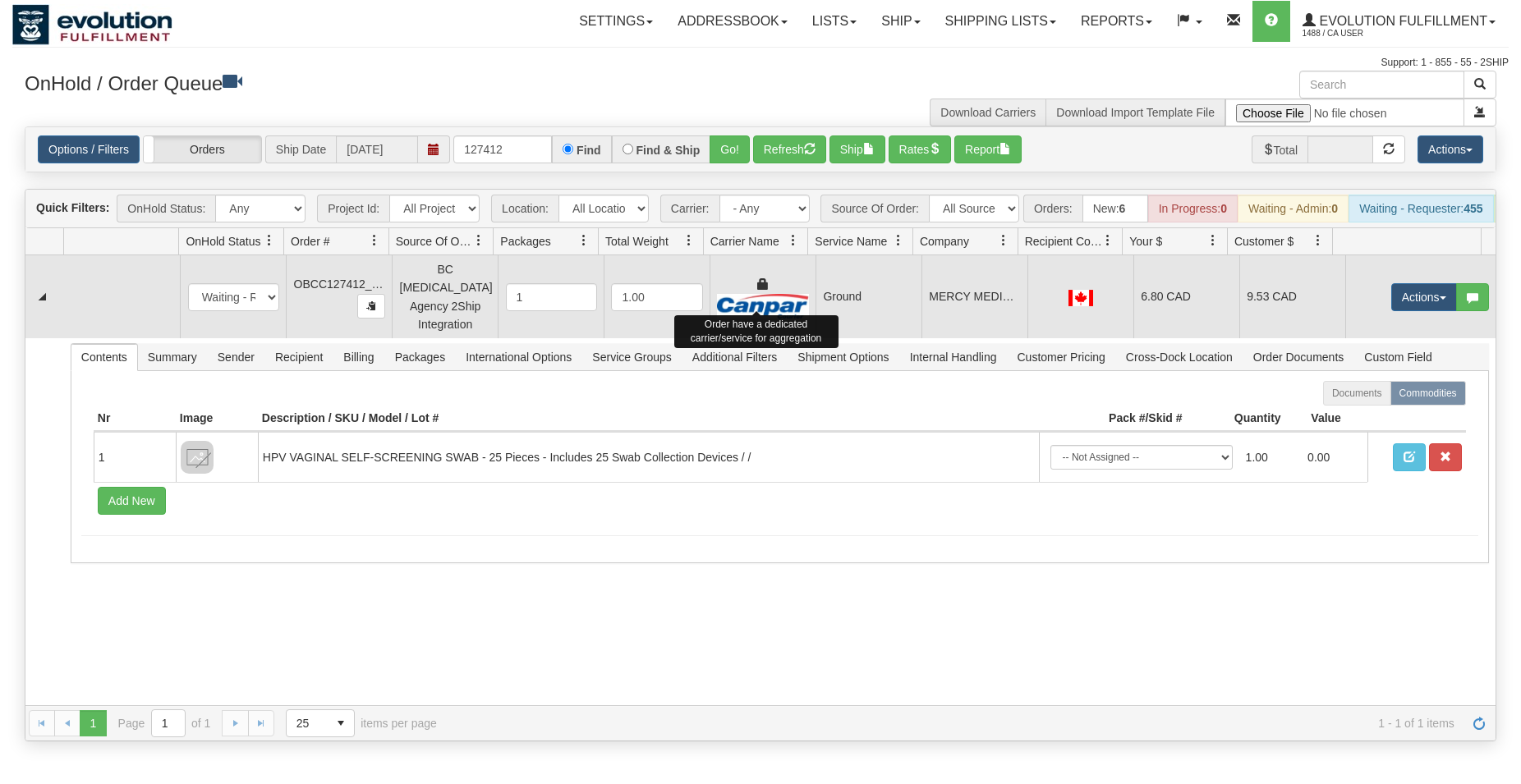
click at [793, 308] on img at bounding box center [763, 306] width 91 height 25
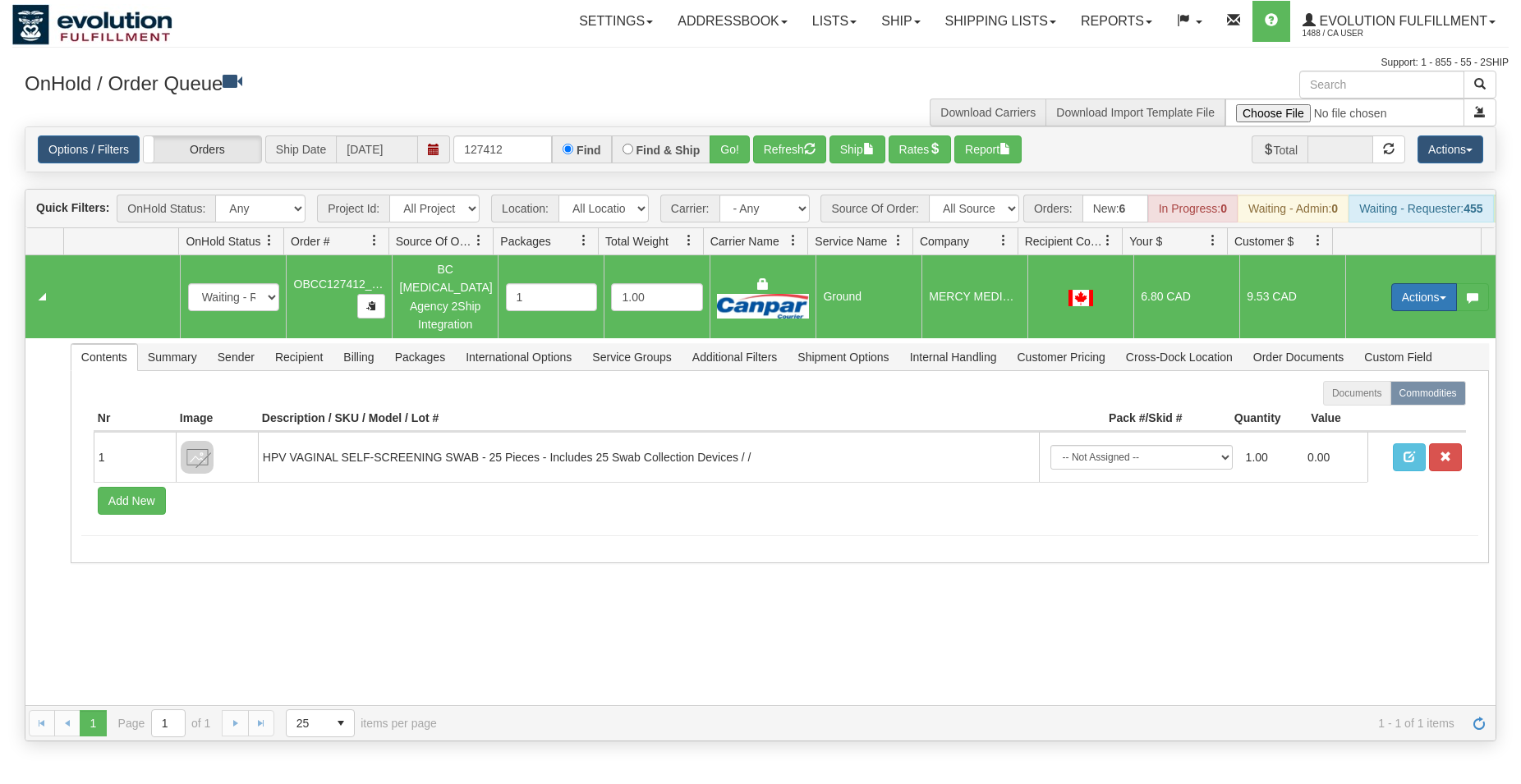
click at [1397, 303] on button "Actions" at bounding box center [1425, 296] width 66 height 28
click at [1368, 378] on span "Rate All Services" at bounding box center [1391, 371] width 98 height 13
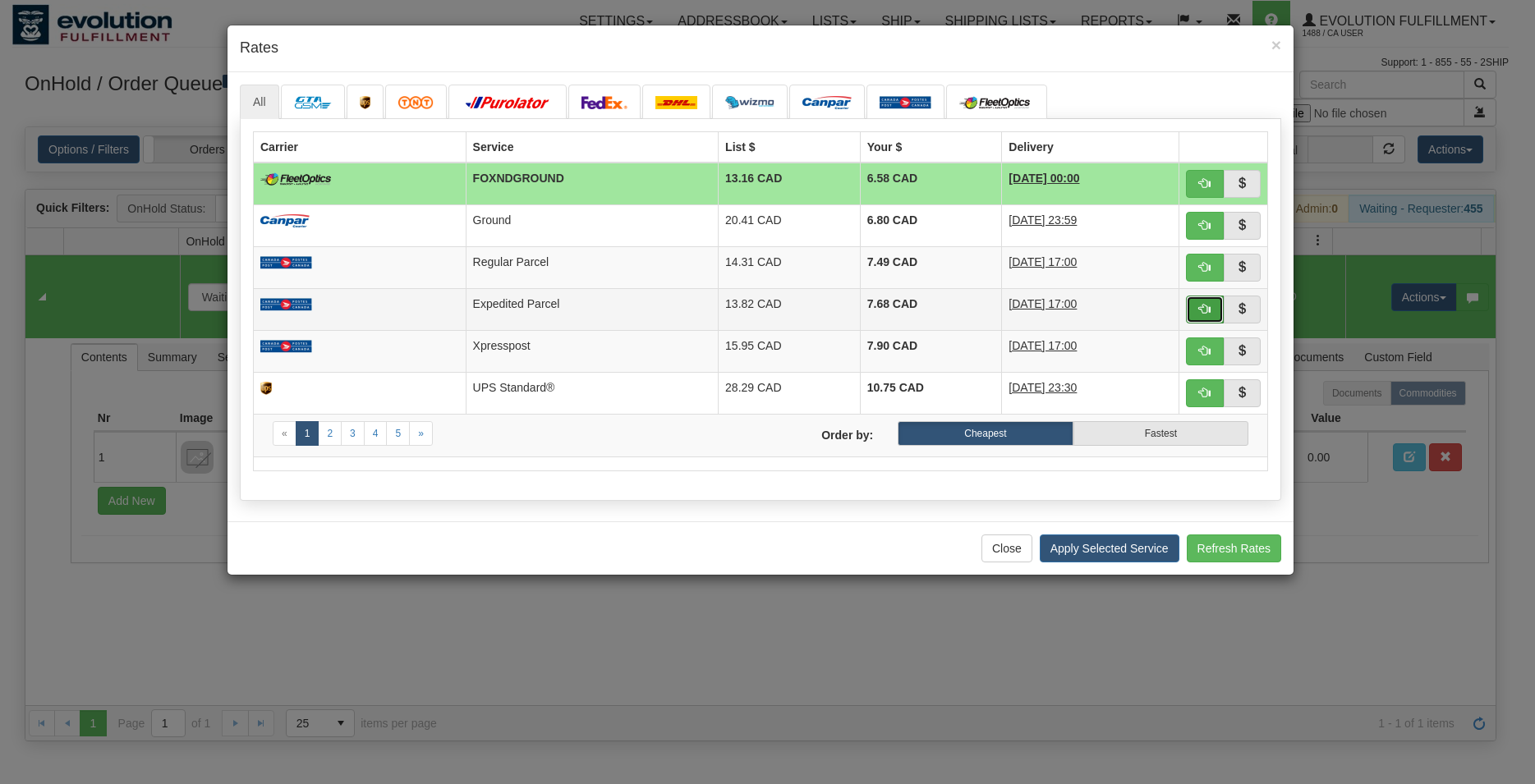
click at [1205, 308] on span "button" at bounding box center [1205, 308] width 12 height 12
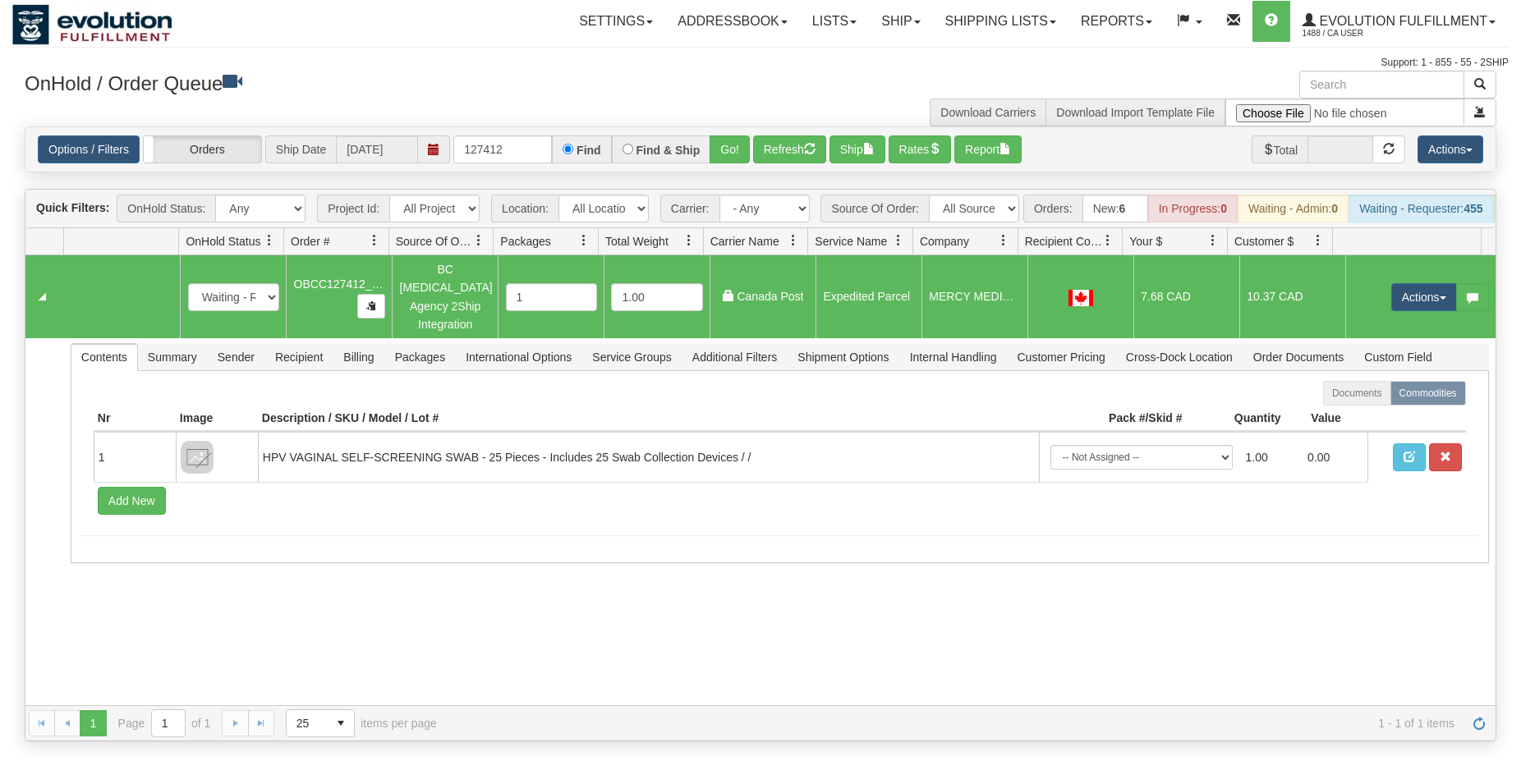
click at [860, 164] on div "Options / Filters Group Shipments Orders Ship Date [DATE] 127412 Find Find & Sh…" at bounding box center [761, 150] width 1470 height 45
click at [864, 155] on button "Ship" at bounding box center [857, 149] width 56 height 28
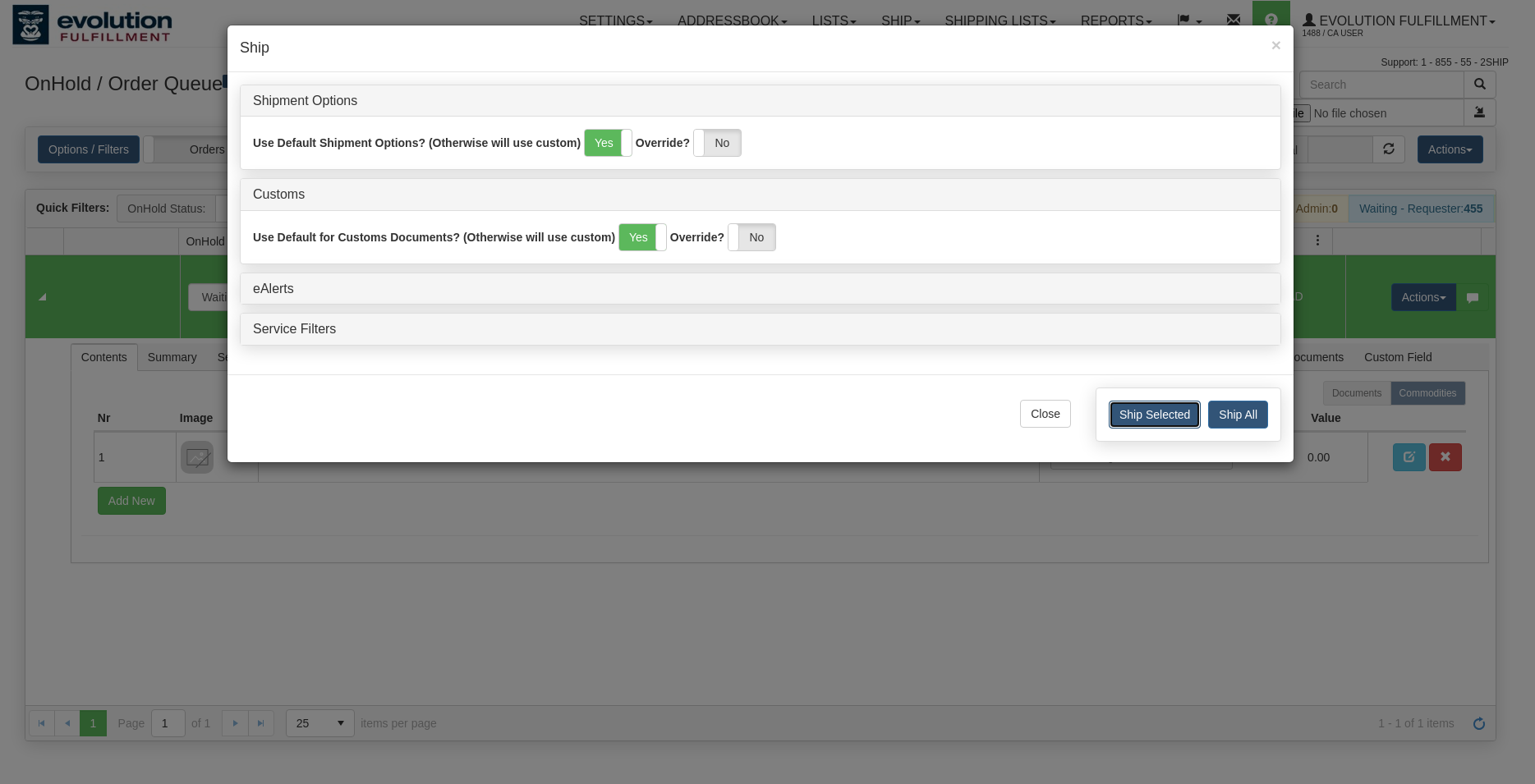
click at [1129, 423] on button "Ship Selected" at bounding box center [1155, 414] width 92 height 28
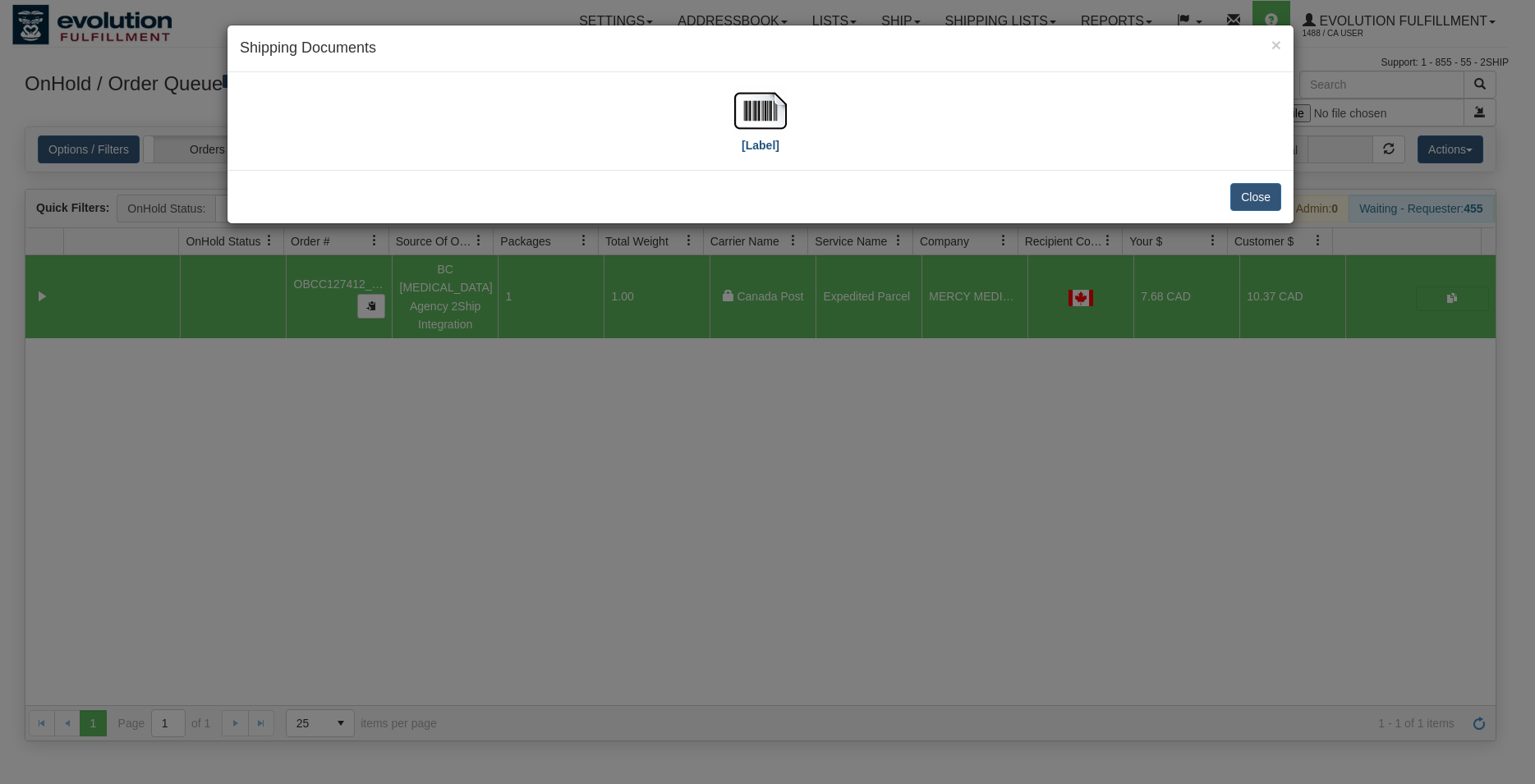
click at [730, 111] on div "[Label]" at bounding box center [761, 121] width 1041 height 73
click at [736, 112] on img at bounding box center [760, 111] width 53 height 53
click at [1266, 201] on button "Close" at bounding box center [1256, 196] width 51 height 28
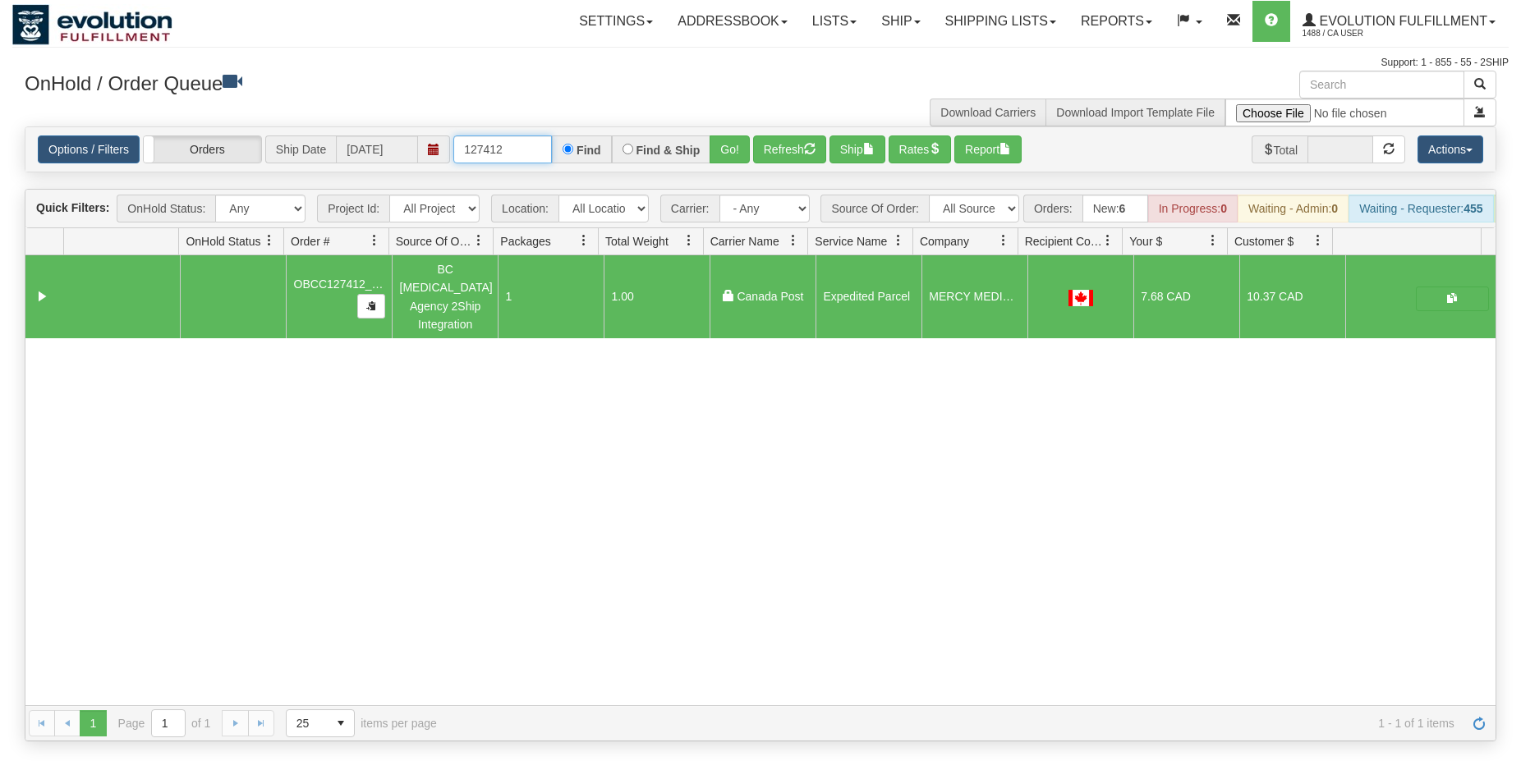
drag, startPoint x: 499, startPoint y: 148, endPoint x: 511, endPoint y: 150, distance: 12.2
click at [511, 150] on input "127412" at bounding box center [503, 149] width 98 height 28
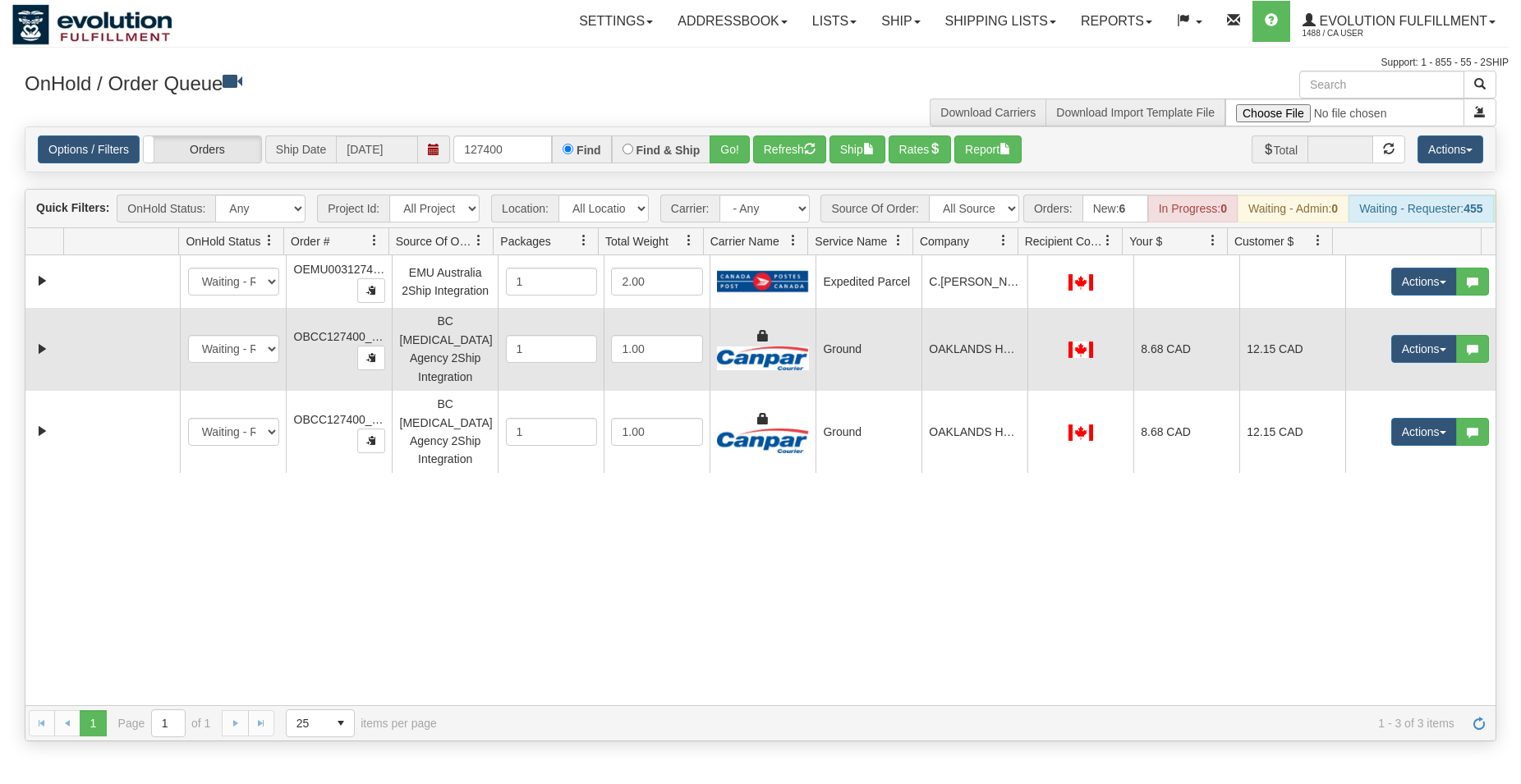
click at [898, 359] on td "Ground" at bounding box center [868, 349] width 106 height 83
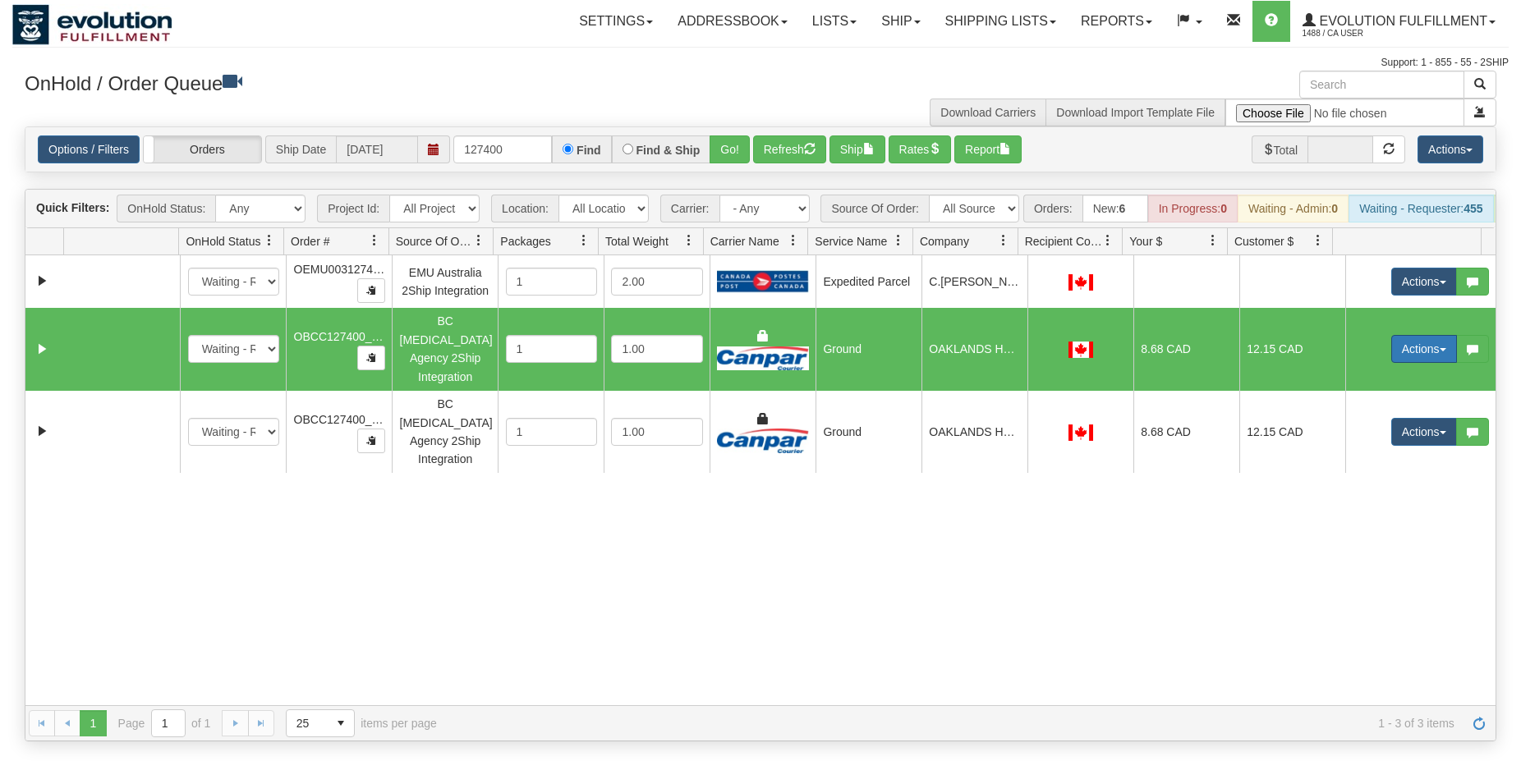
click at [1405, 356] on button "Actions" at bounding box center [1425, 348] width 66 height 28
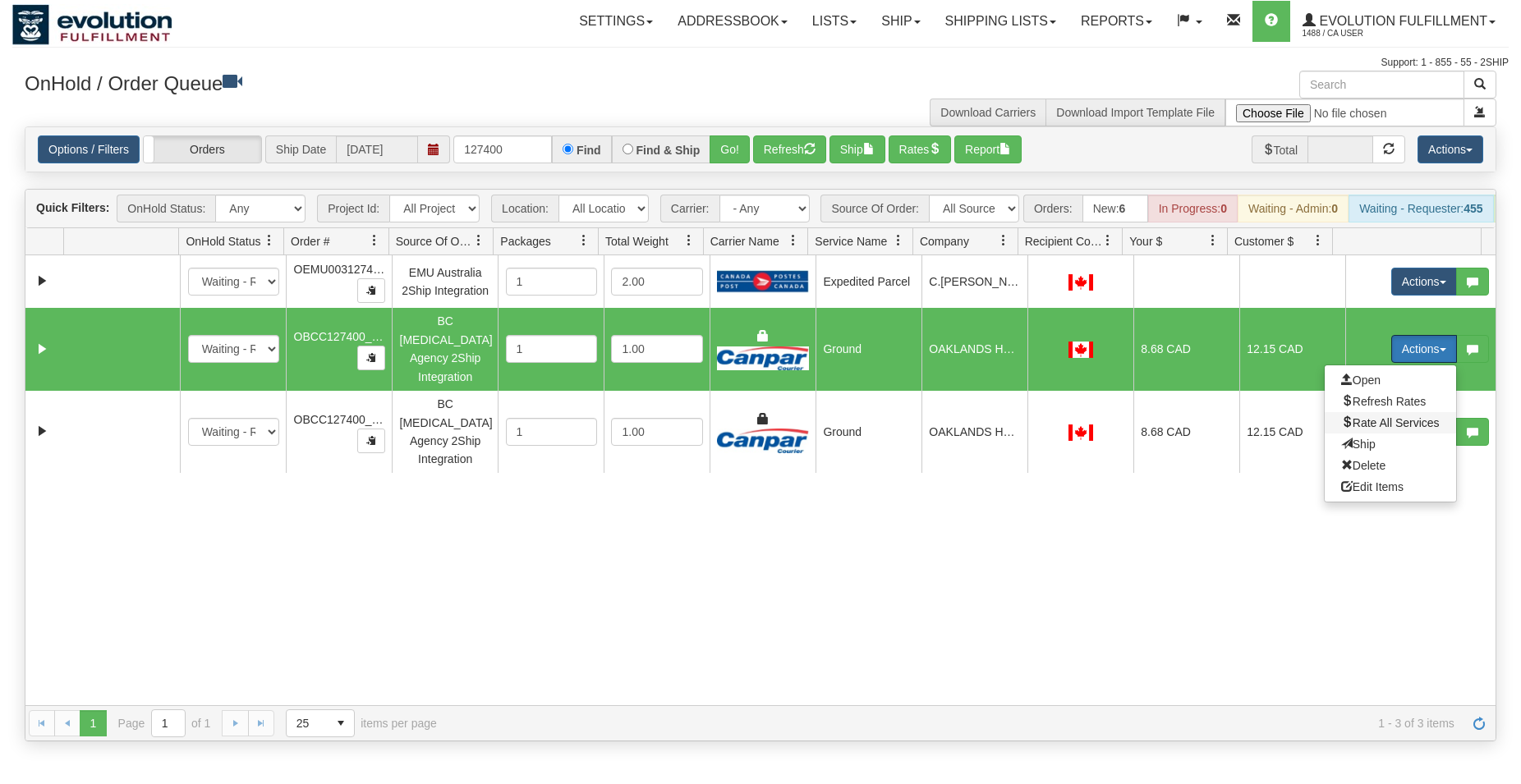
click at [1371, 429] on span "Rate All Services" at bounding box center [1391, 422] width 98 height 13
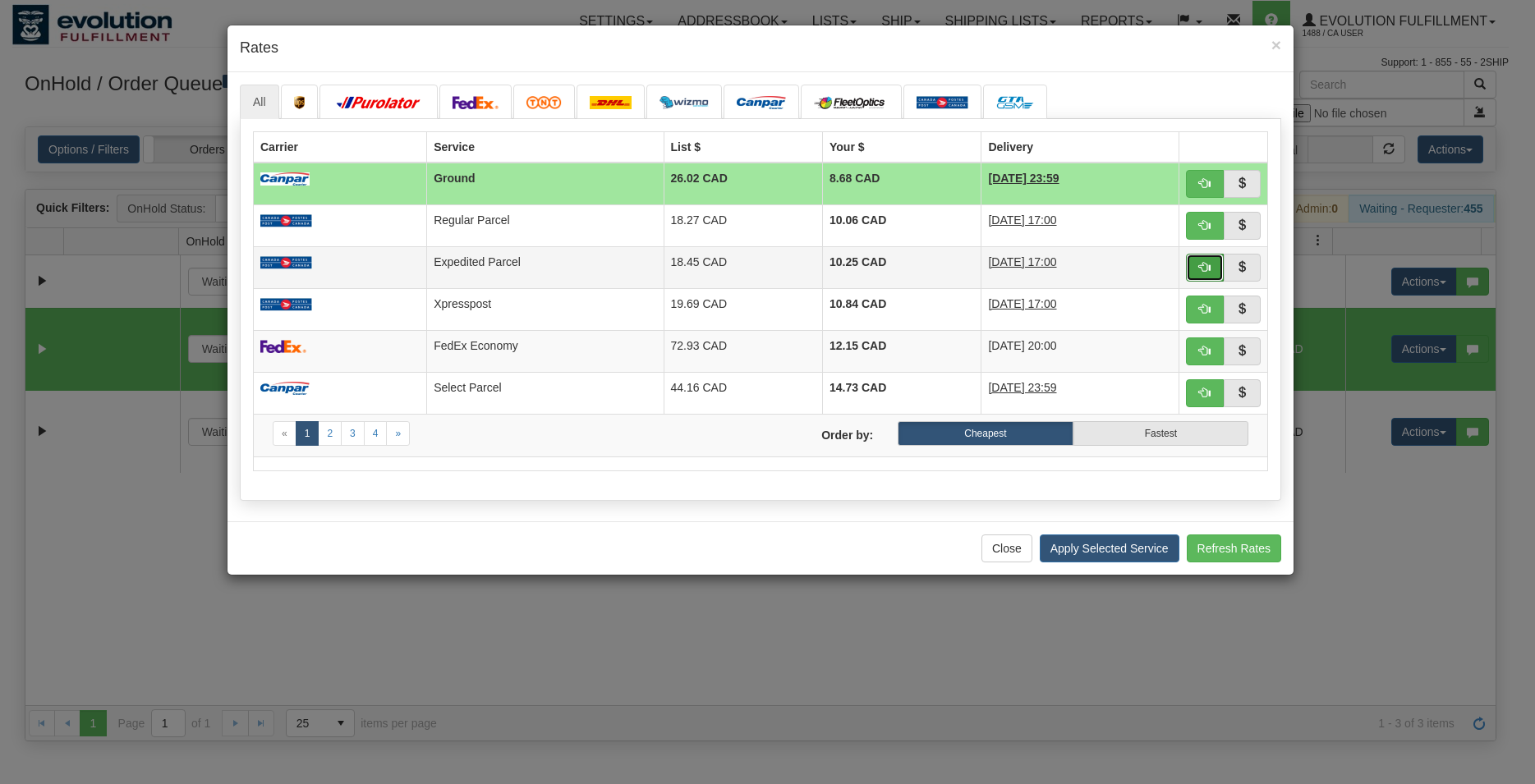
click at [1198, 263] on button "button" at bounding box center [1205, 267] width 38 height 28
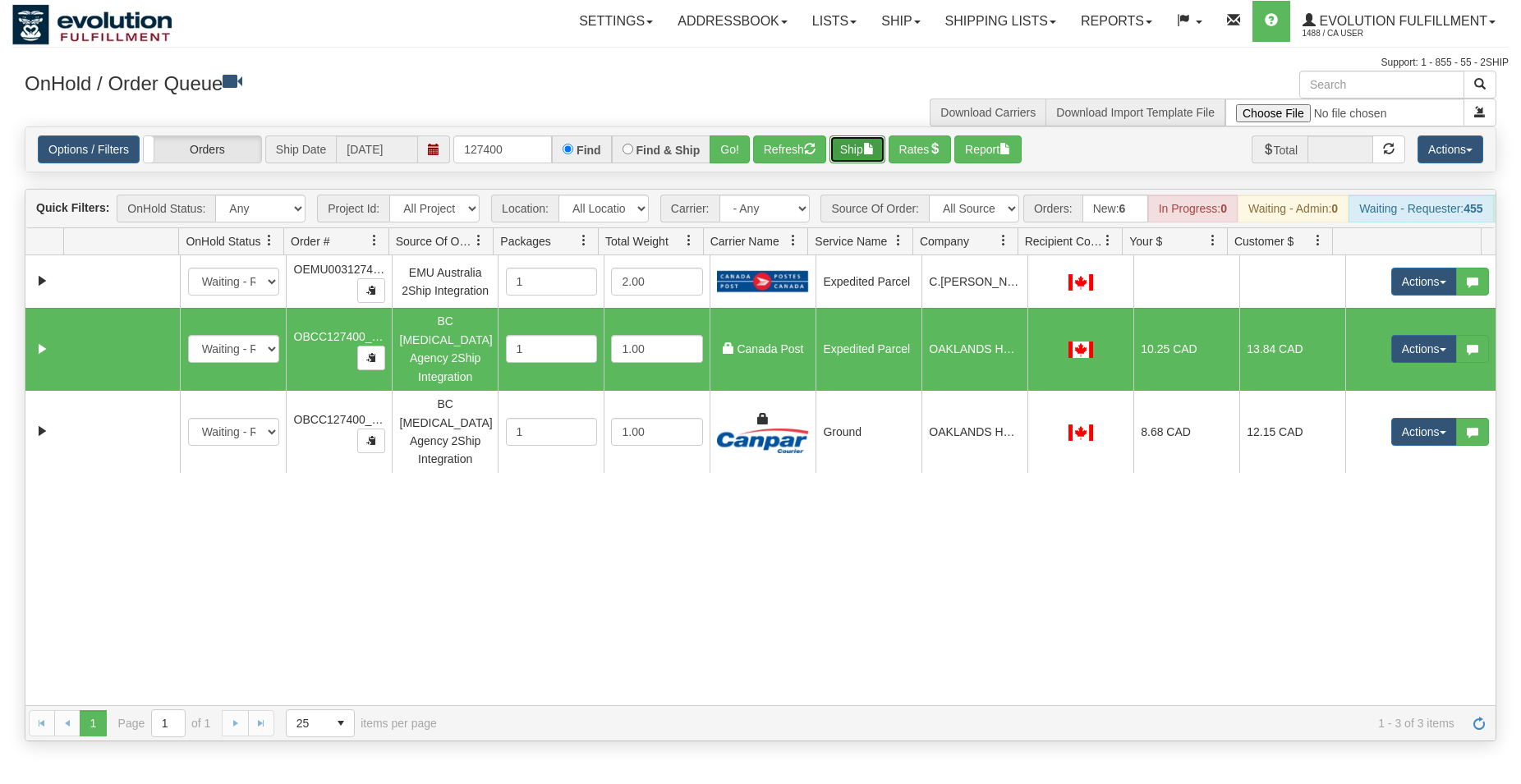
click at [849, 152] on button "Ship" at bounding box center [857, 149] width 56 height 28
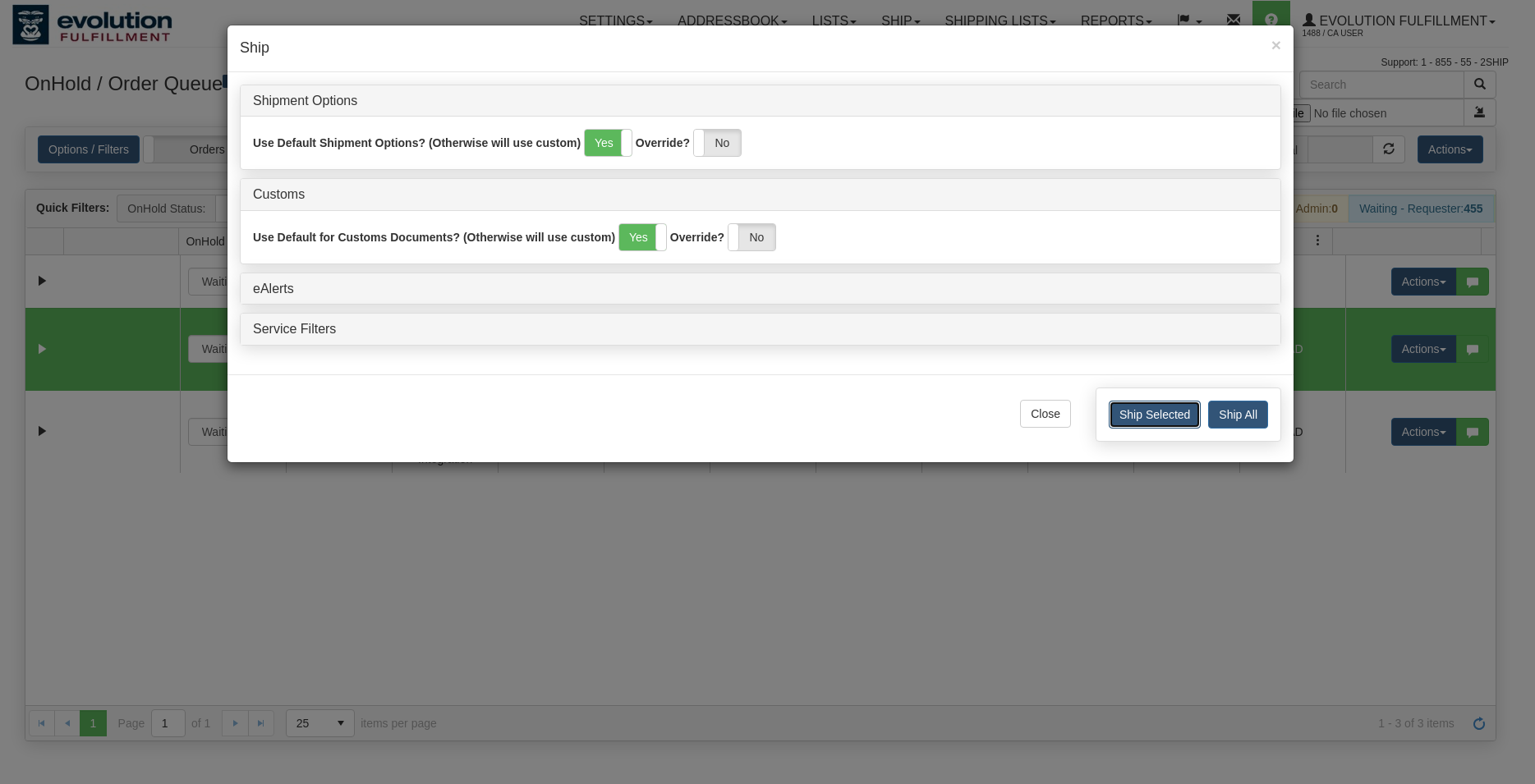
click at [1120, 409] on button "Ship Selected" at bounding box center [1155, 414] width 92 height 28
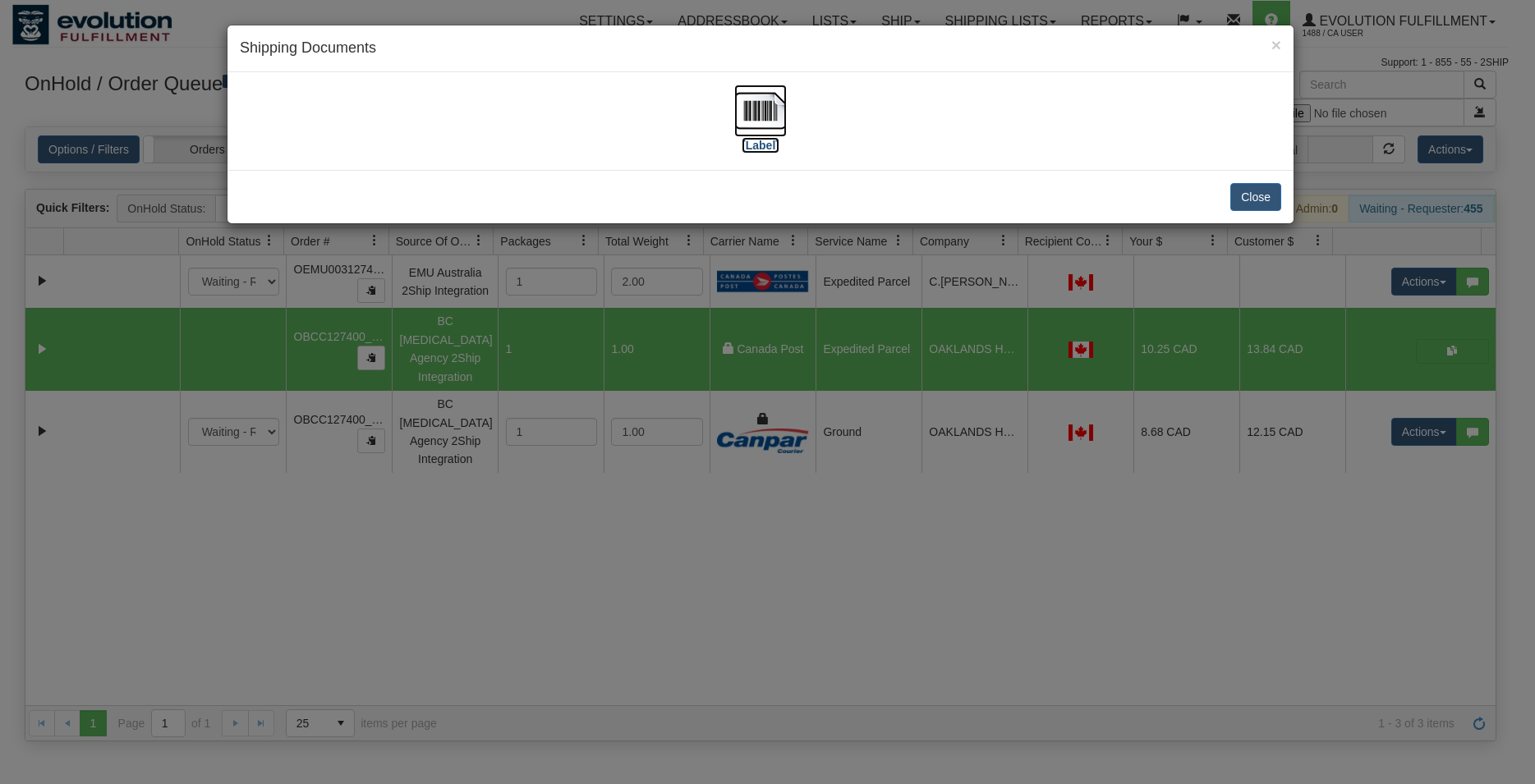
click at [772, 104] on img at bounding box center [760, 111] width 53 height 53
drag, startPoint x: 1248, startPoint y: 188, endPoint x: 1331, endPoint y: 354, distance: 185.6
click at [1248, 199] on button "Close" at bounding box center [1256, 196] width 51 height 28
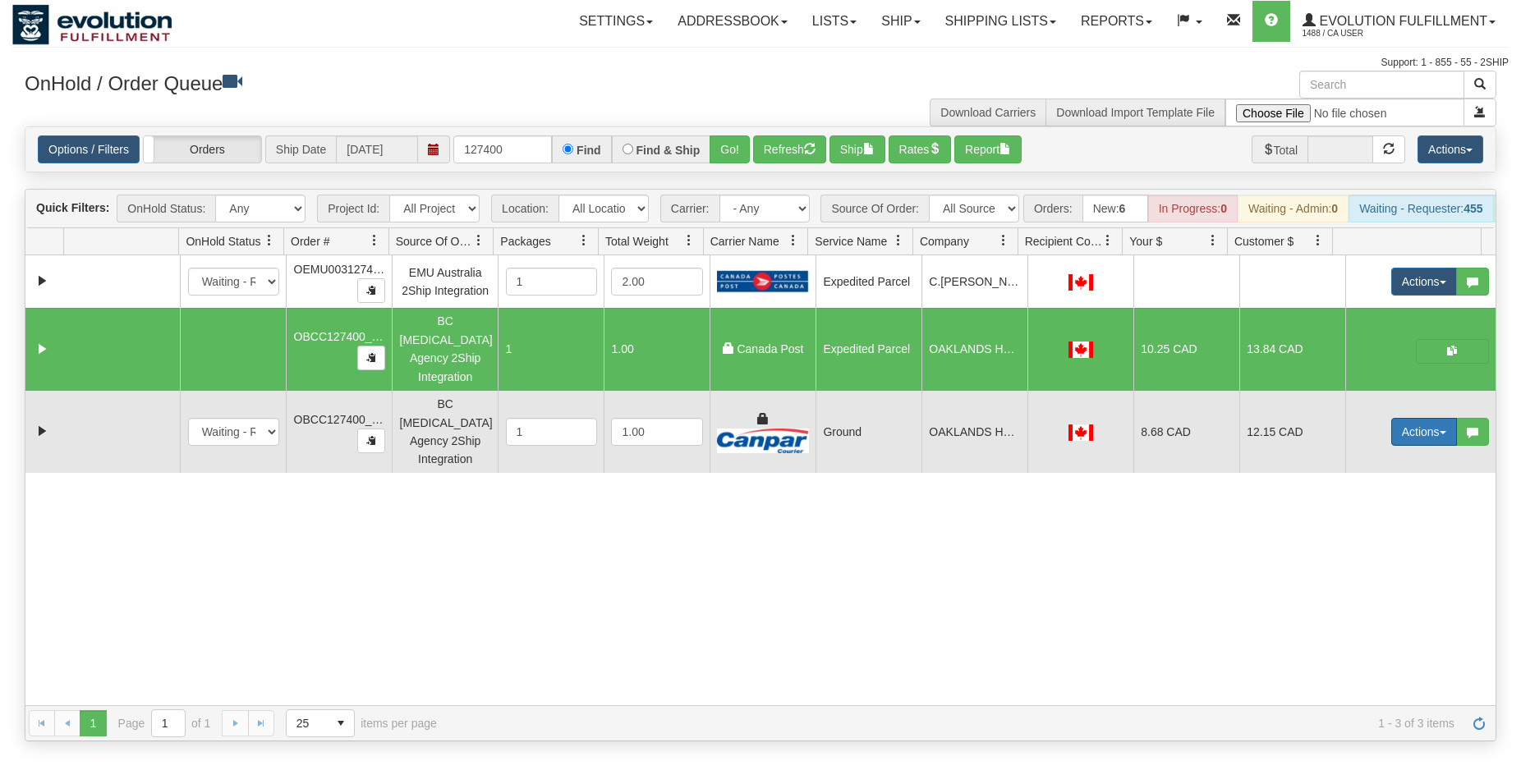
click at [1406, 421] on button "Actions" at bounding box center [1425, 431] width 66 height 28
click at [1368, 538] on link "Delete" at bounding box center [1390, 548] width 131 height 21
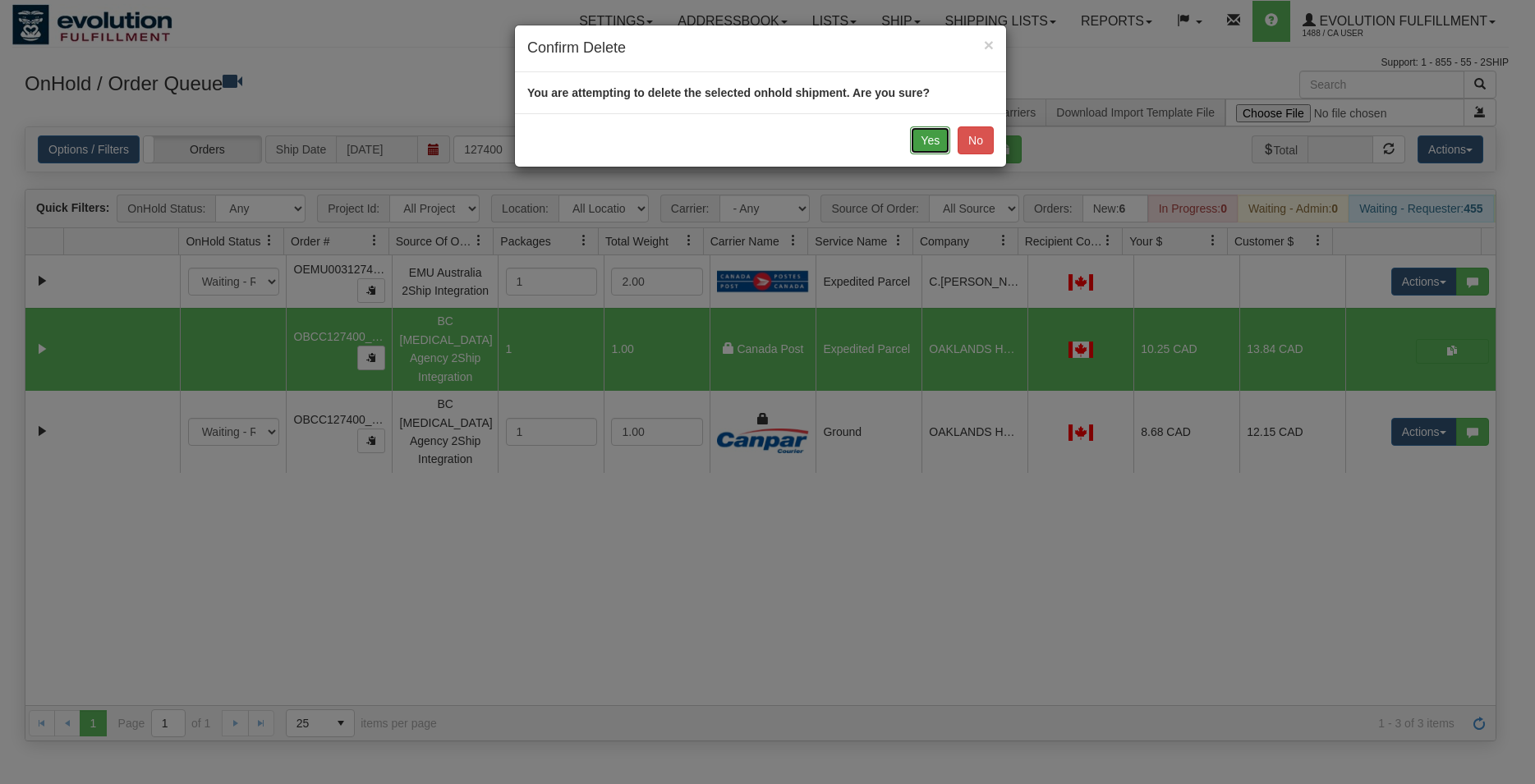
click at [936, 134] on button "Yes" at bounding box center [930, 140] width 40 height 28
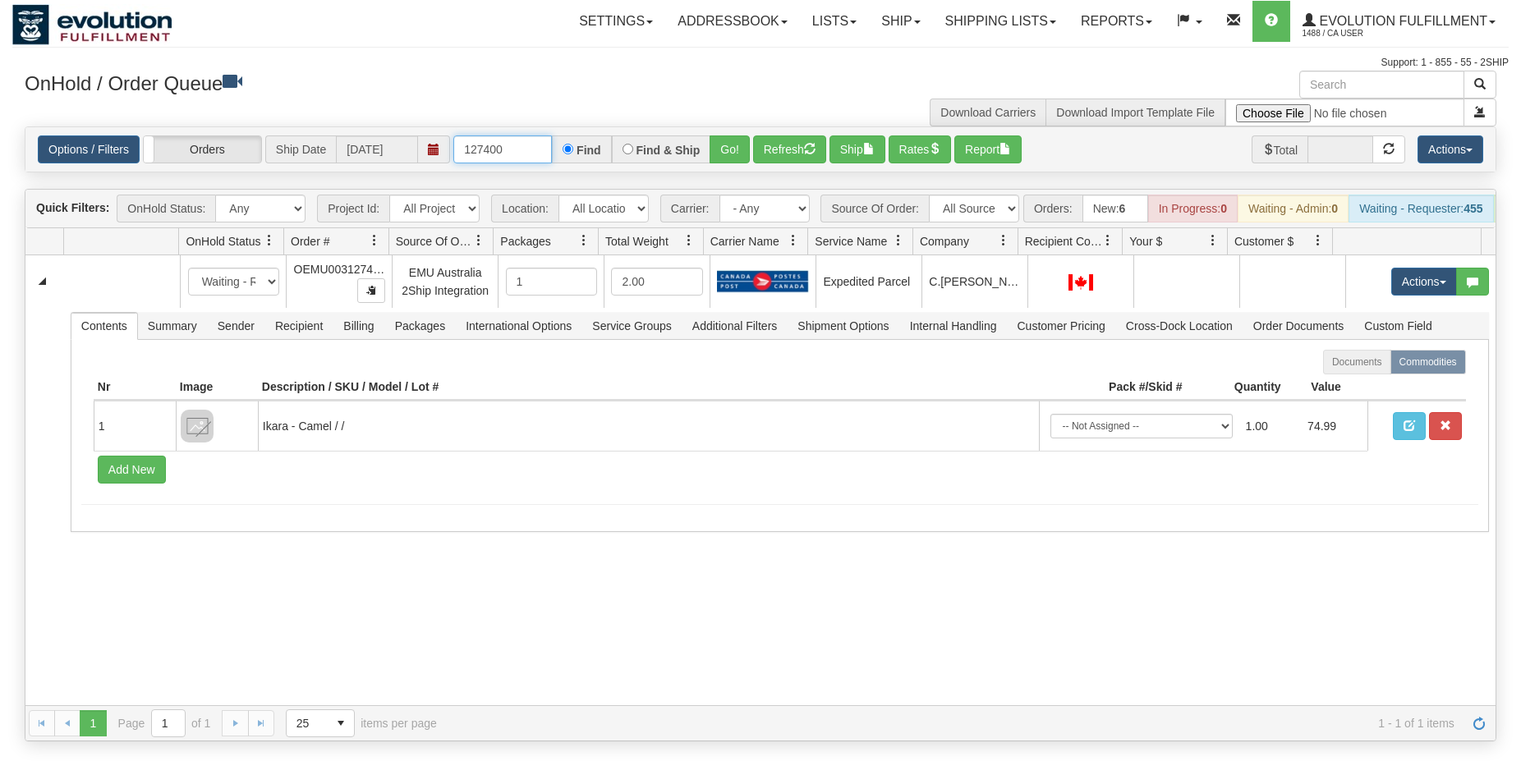
drag, startPoint x: 490, startPoint y: 149, endPoint x: 514, endPoint y: 150, distance: 24.0
click at [514, 150] on input "127400" at bounding box center [503, 149] width 98 height 28
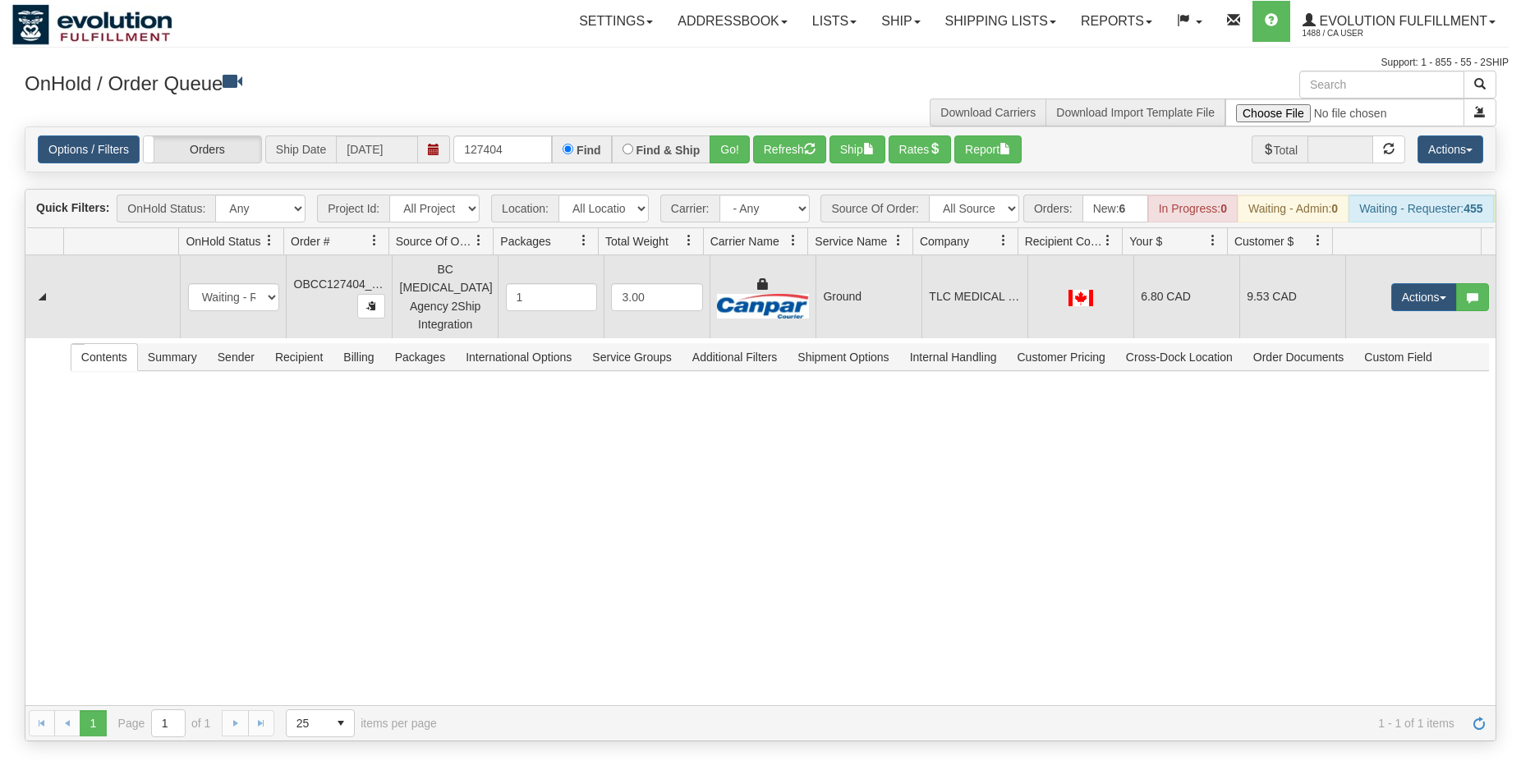
click at [940, 322] on td "TLC MEDICAL CLINIC - MARINE" at bounding box center [974, 296] width 106 height 83
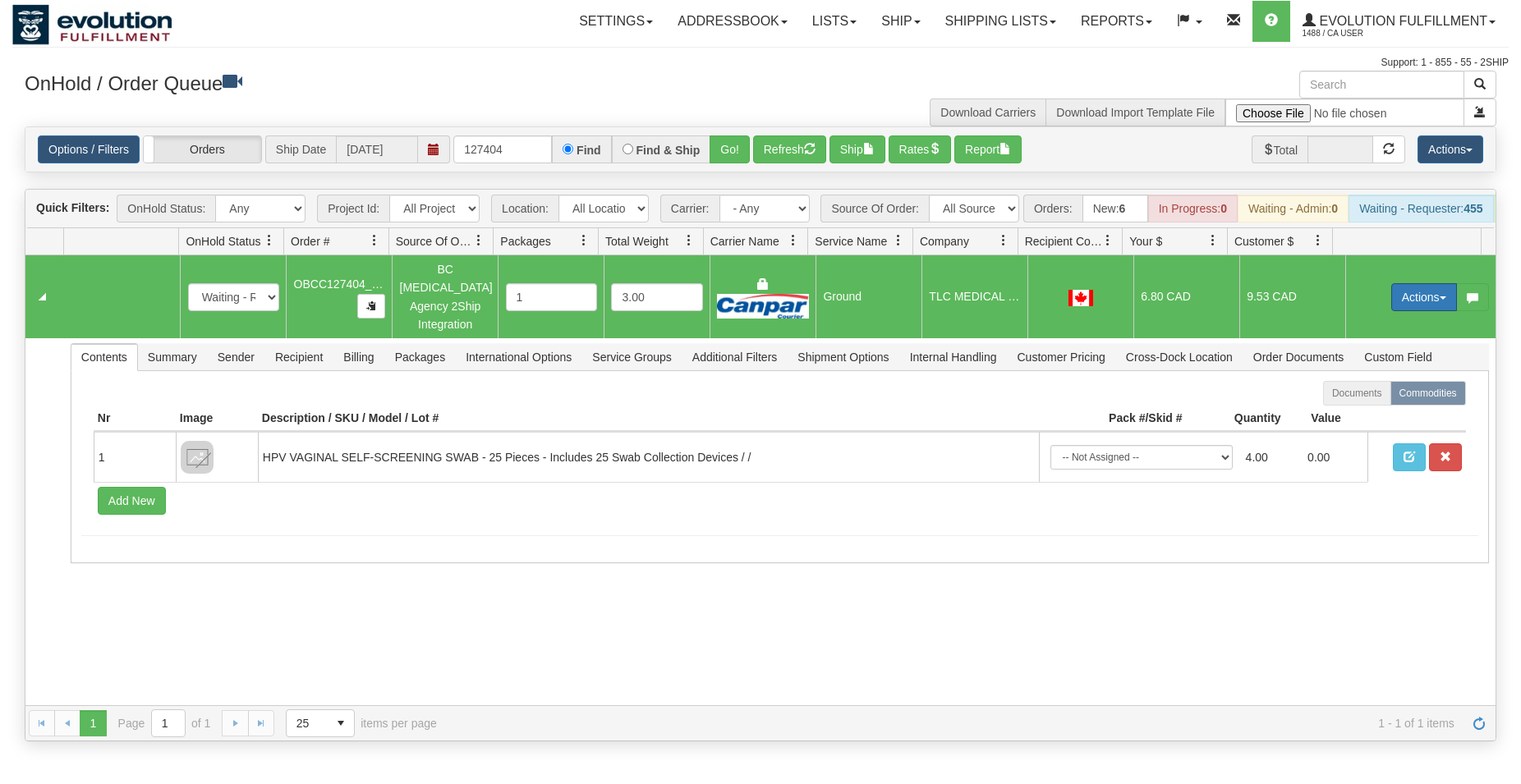
click at [1391, 299] on button "Actions" at bounding box center [1425, 296] width 66 height 28
click at [1358, 373] on span "Rate All Services" at bounding box center [1391, 371] width 98 height 13
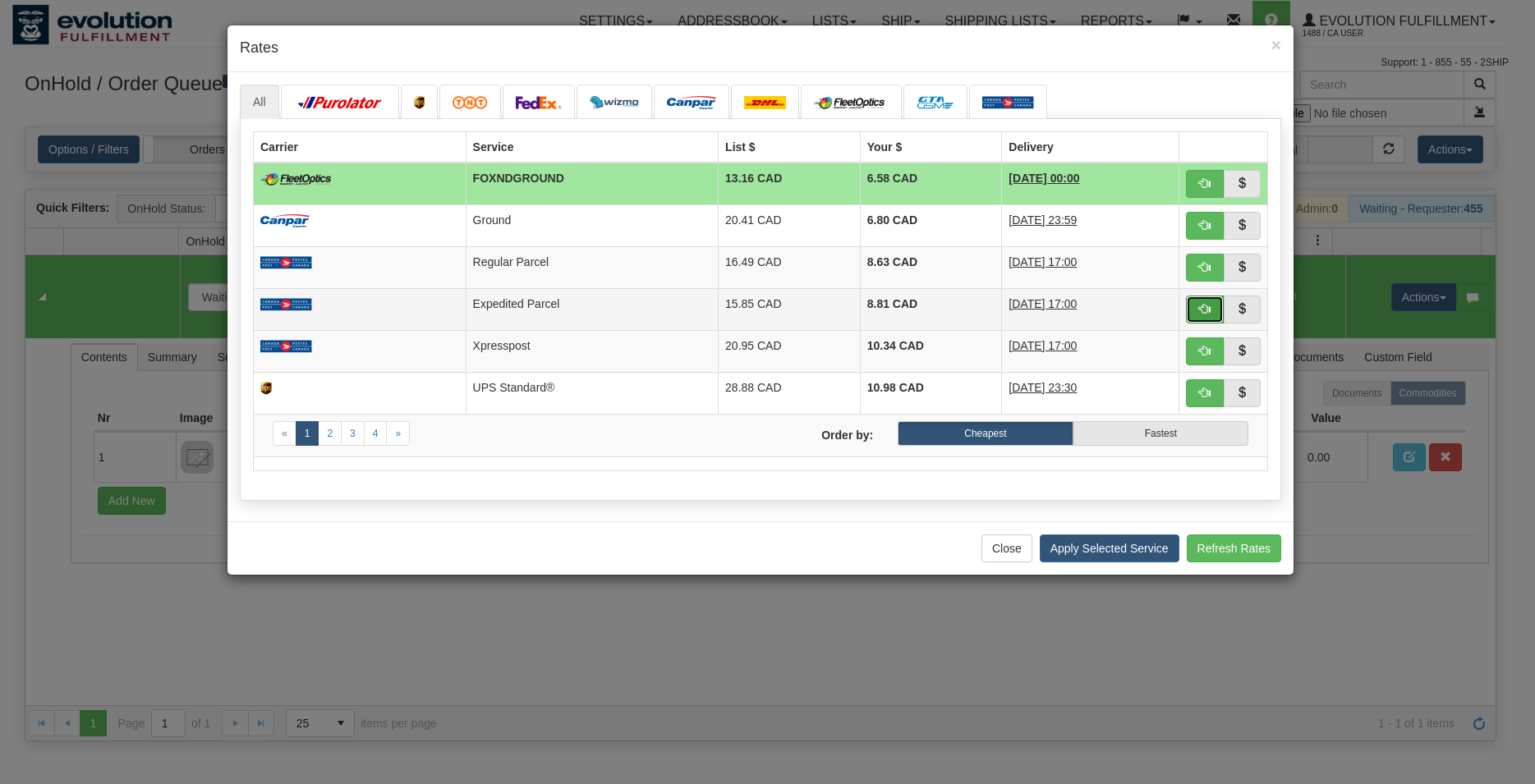
click at [1197, 312] on button "button" at bounding box center [1205, 309] width 38 height 28
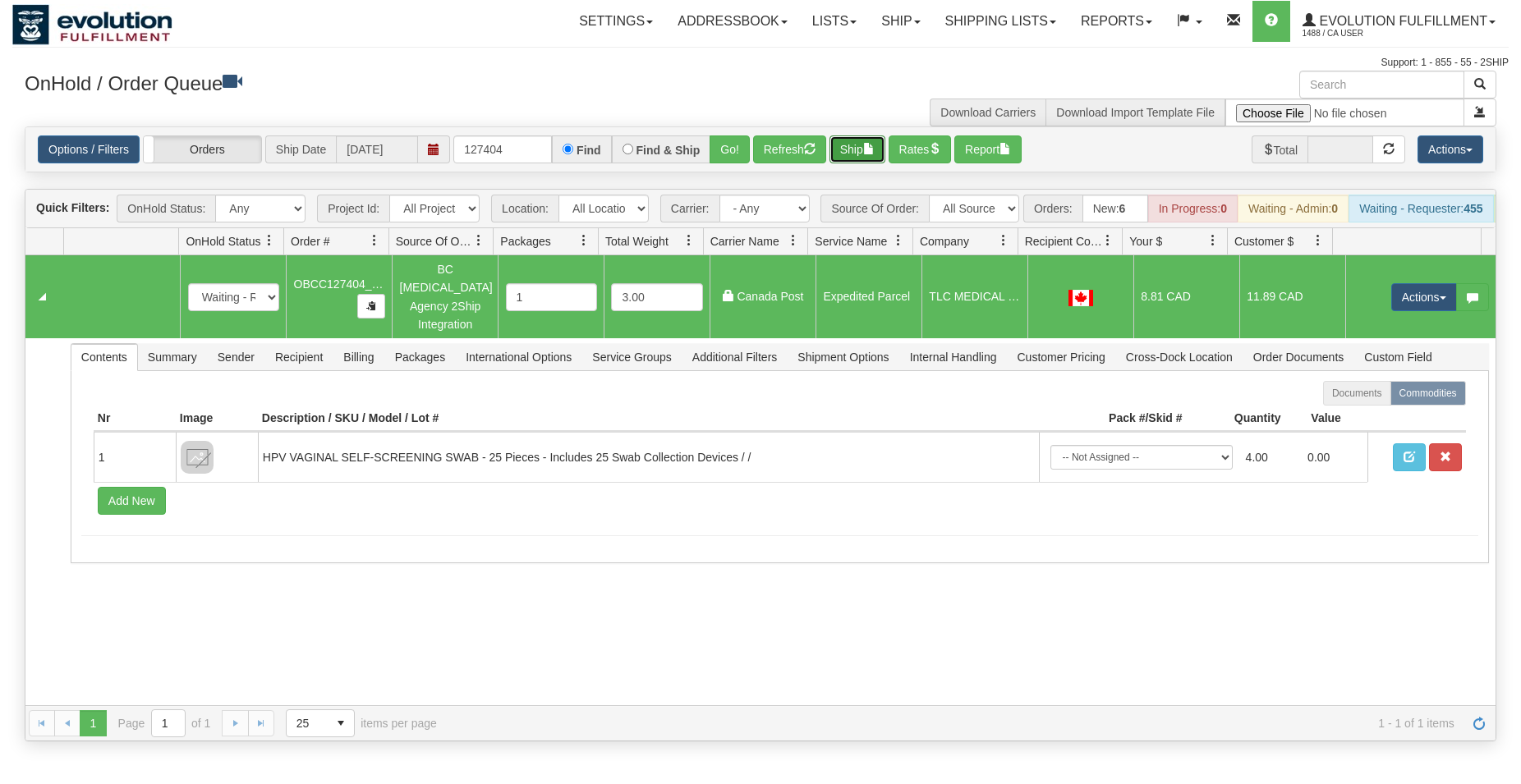
click at [857, 152] on button "Ship" at bounding box center [857, 149] width 56 height 28
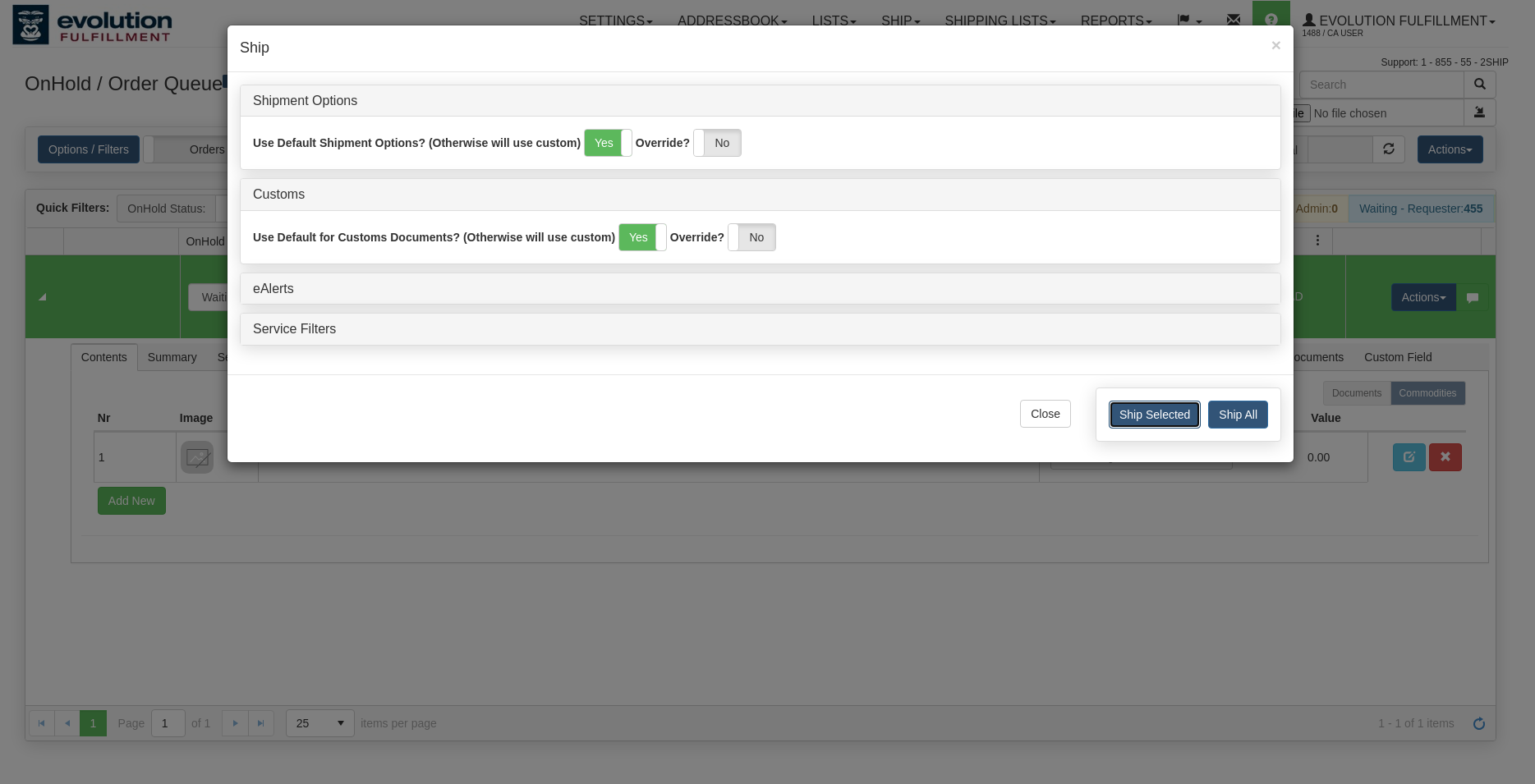
click at [1172, 416] on button "Ship Selected" at bounding box center [1155, 414] width 92 height 28
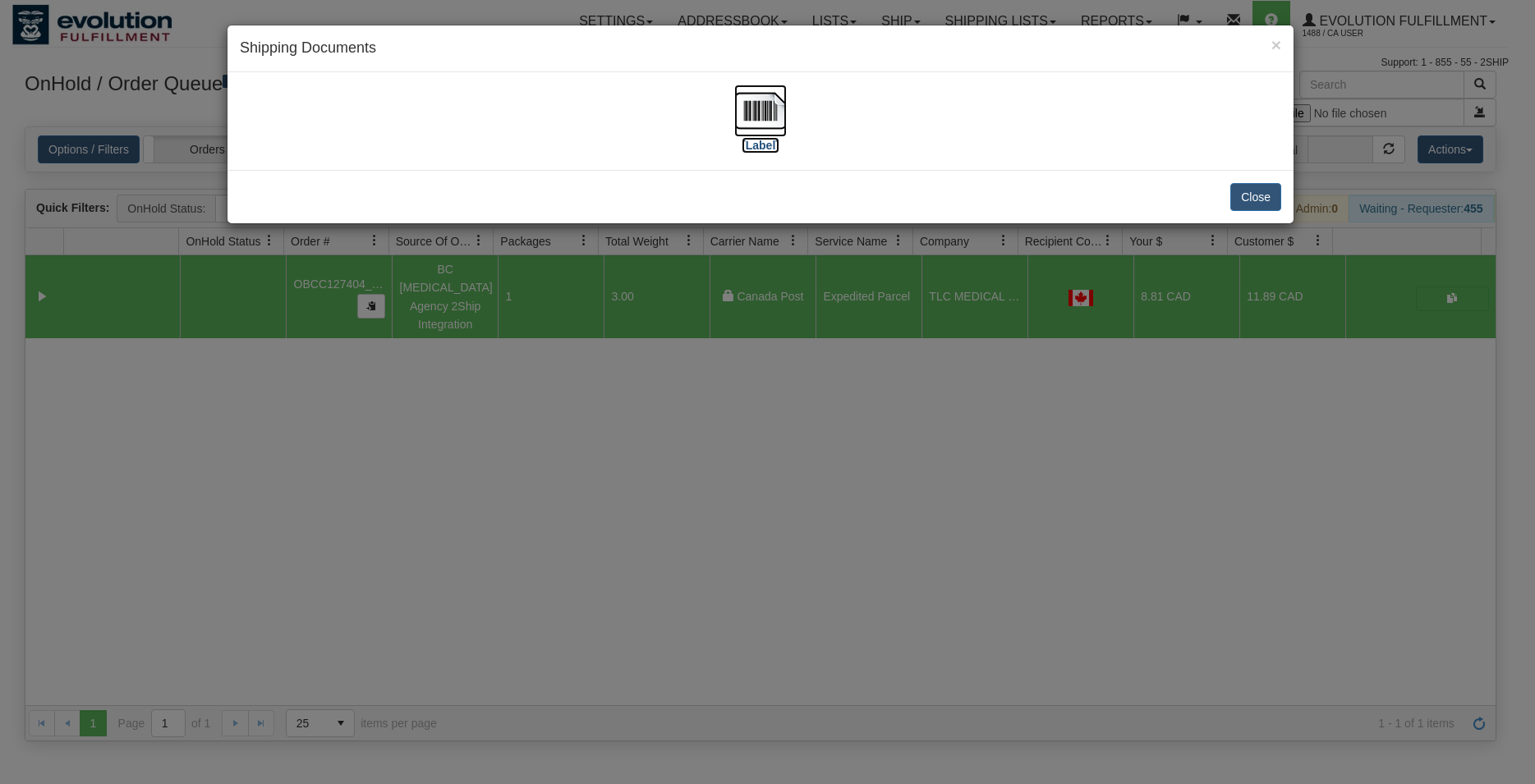
click at [778, 104] on img at bounding box center [760, 111] width 53 height 53
click at [1250, 189] on button "Close" at bounding box center [1256, 196] width 51 height 28
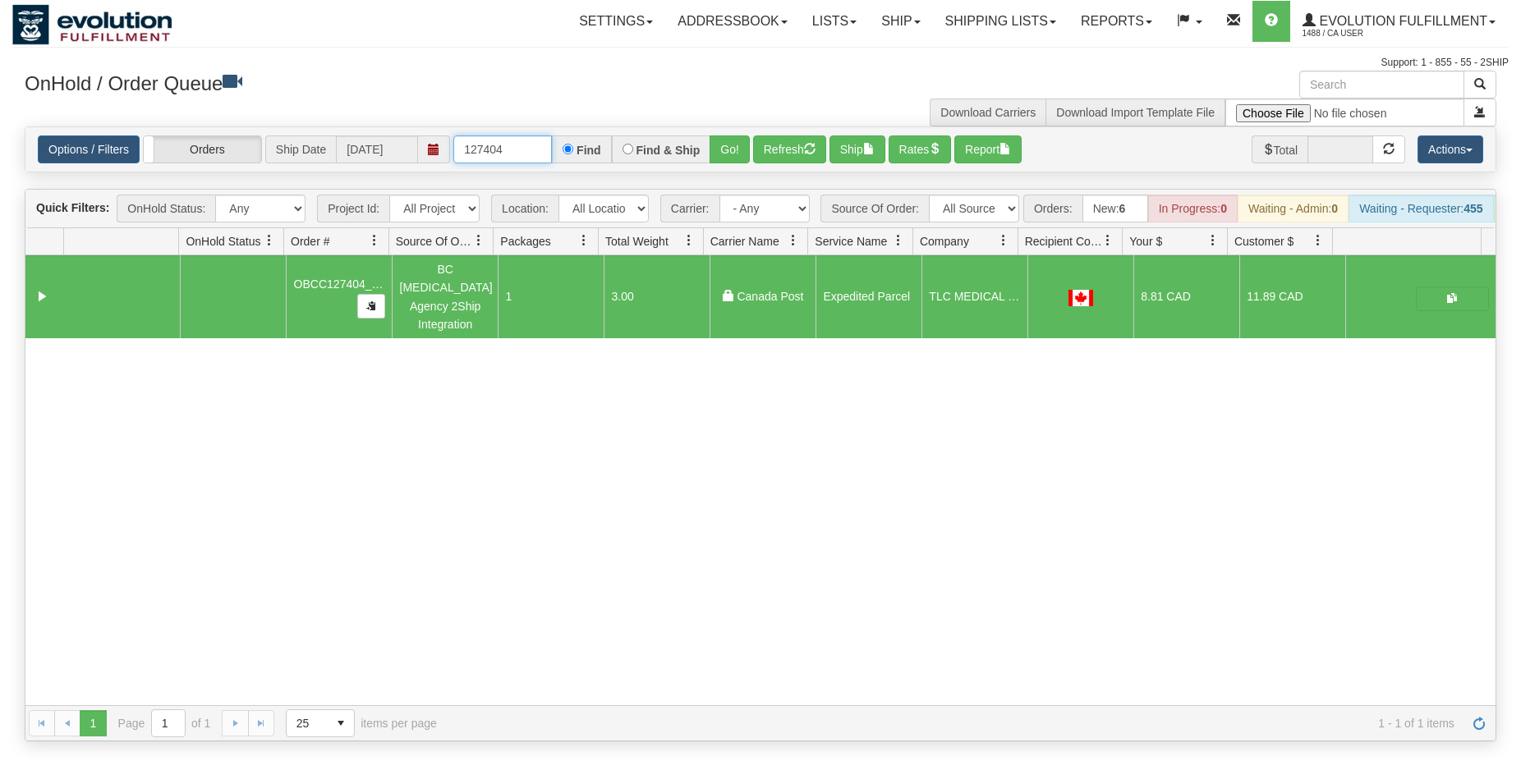
drag, startPoint x: 495, startPoint y: 152, endPoint x: 512, endPoint y: 153, distance: 17.0
click at [512, 154] on input "127404" at bounding box center [503, 149] width 98 height 28
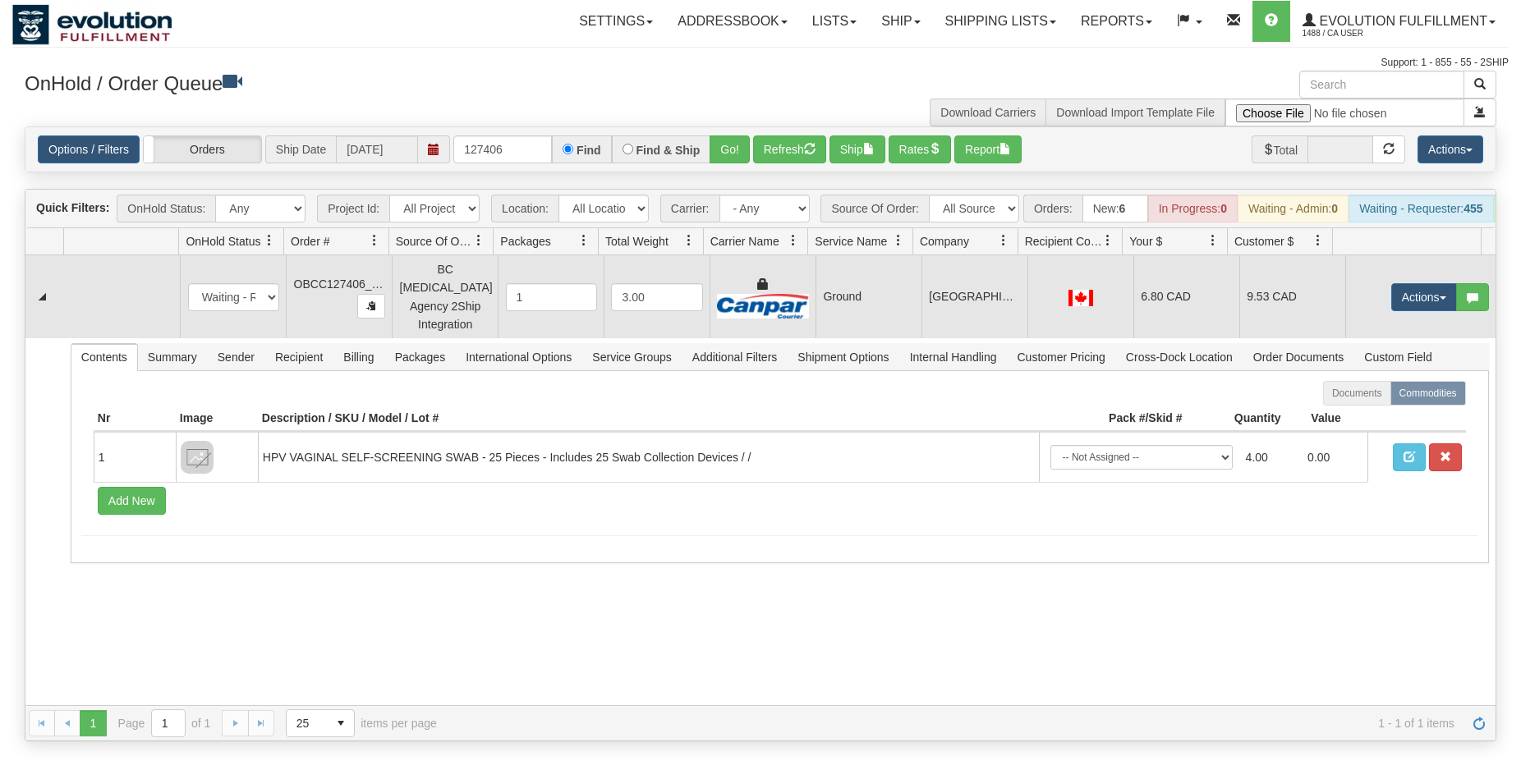
click at [844, 296] on td "Ground" at bounding box center [868, 296] width 106 height 83
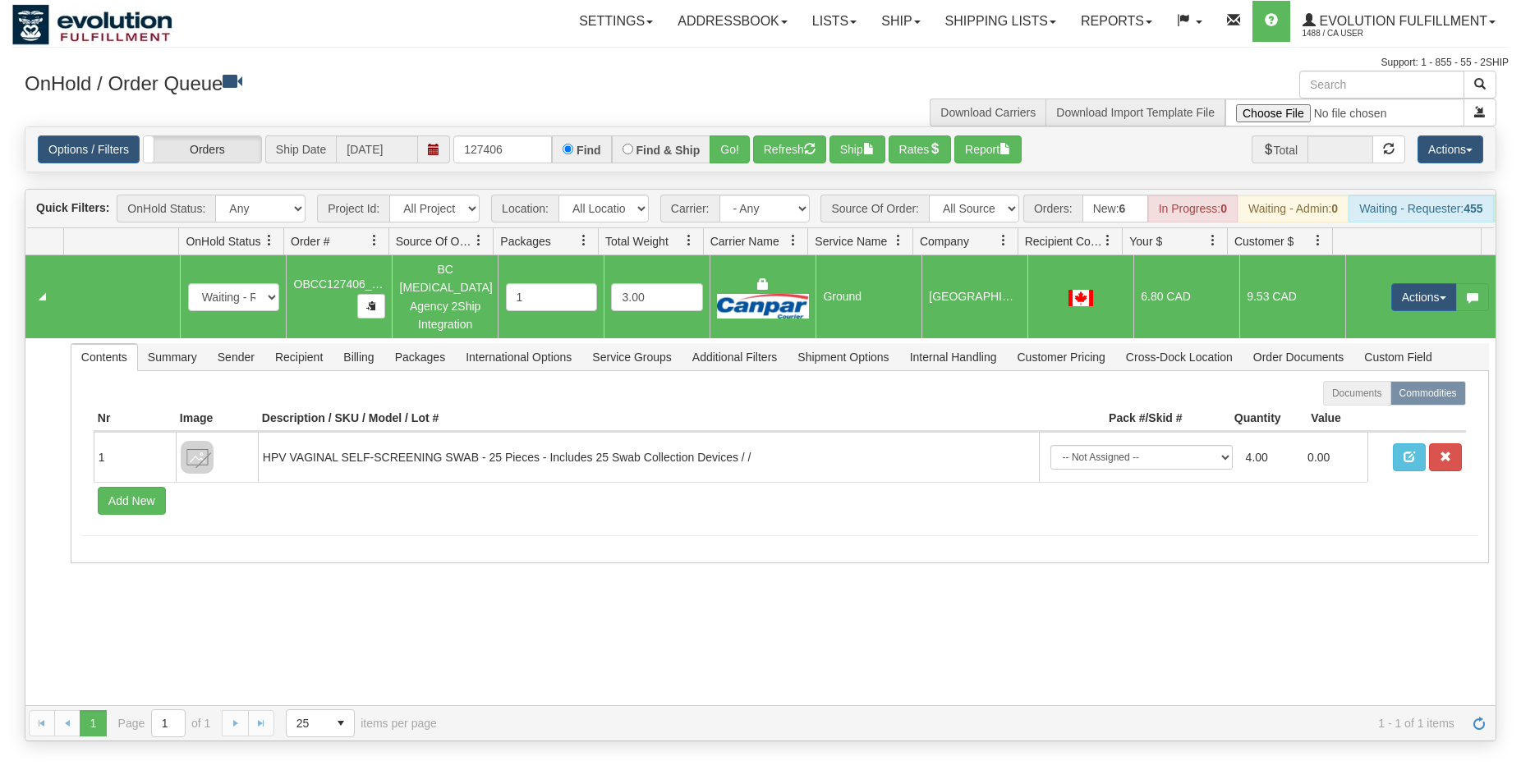
click at [1398, 281] on td "Actions Open Refresh Rates Rate All Services Ship Delete Edit Items" at bounding box center [1420, 296] width 150 height 83
click at [1396, 297] on button "Actions" at bounding box center [1425, 296] width 66 height 28
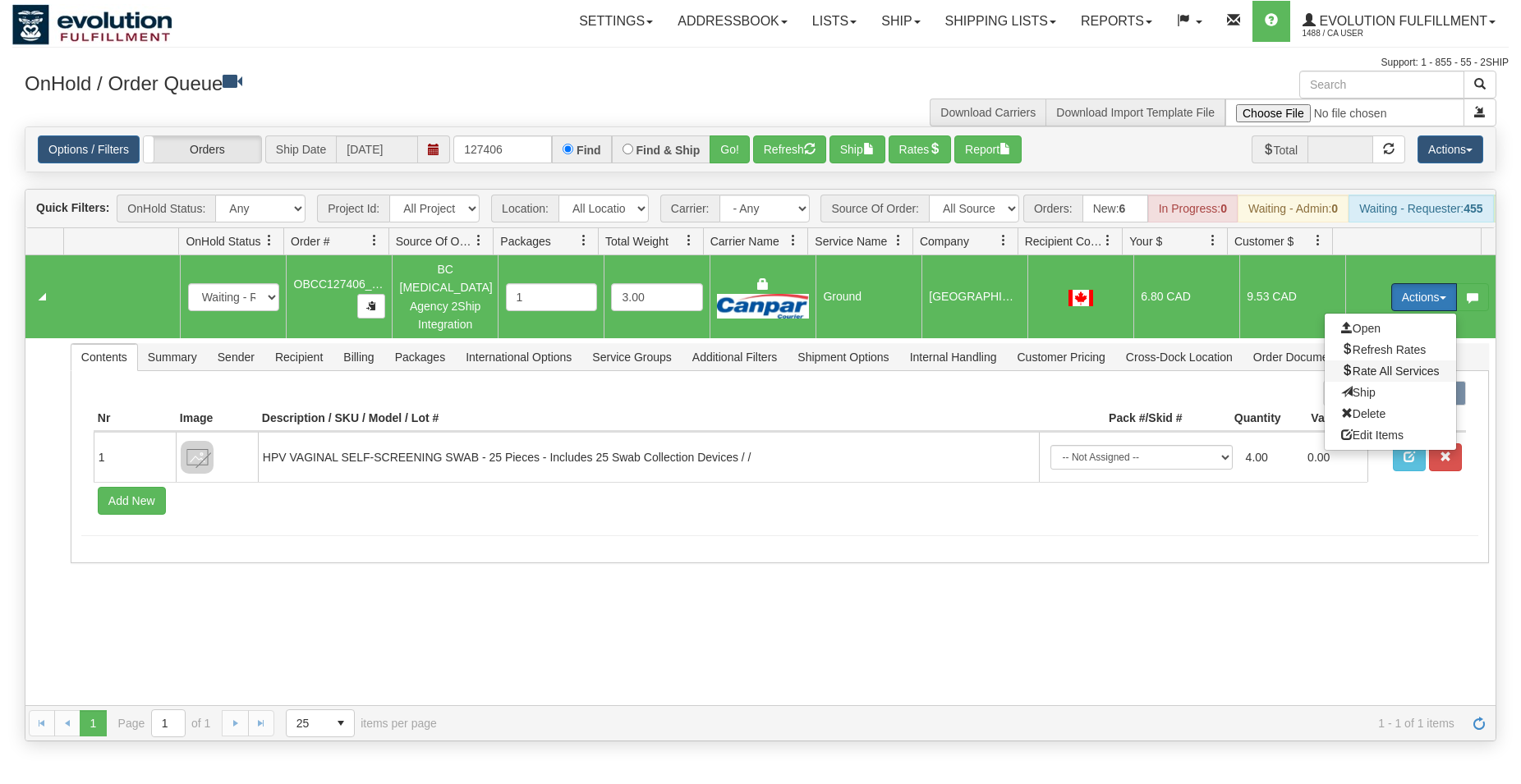
click at [1389, 373] on span "Rate All Services" at bounding box center [1391, 371] width 98 height 13
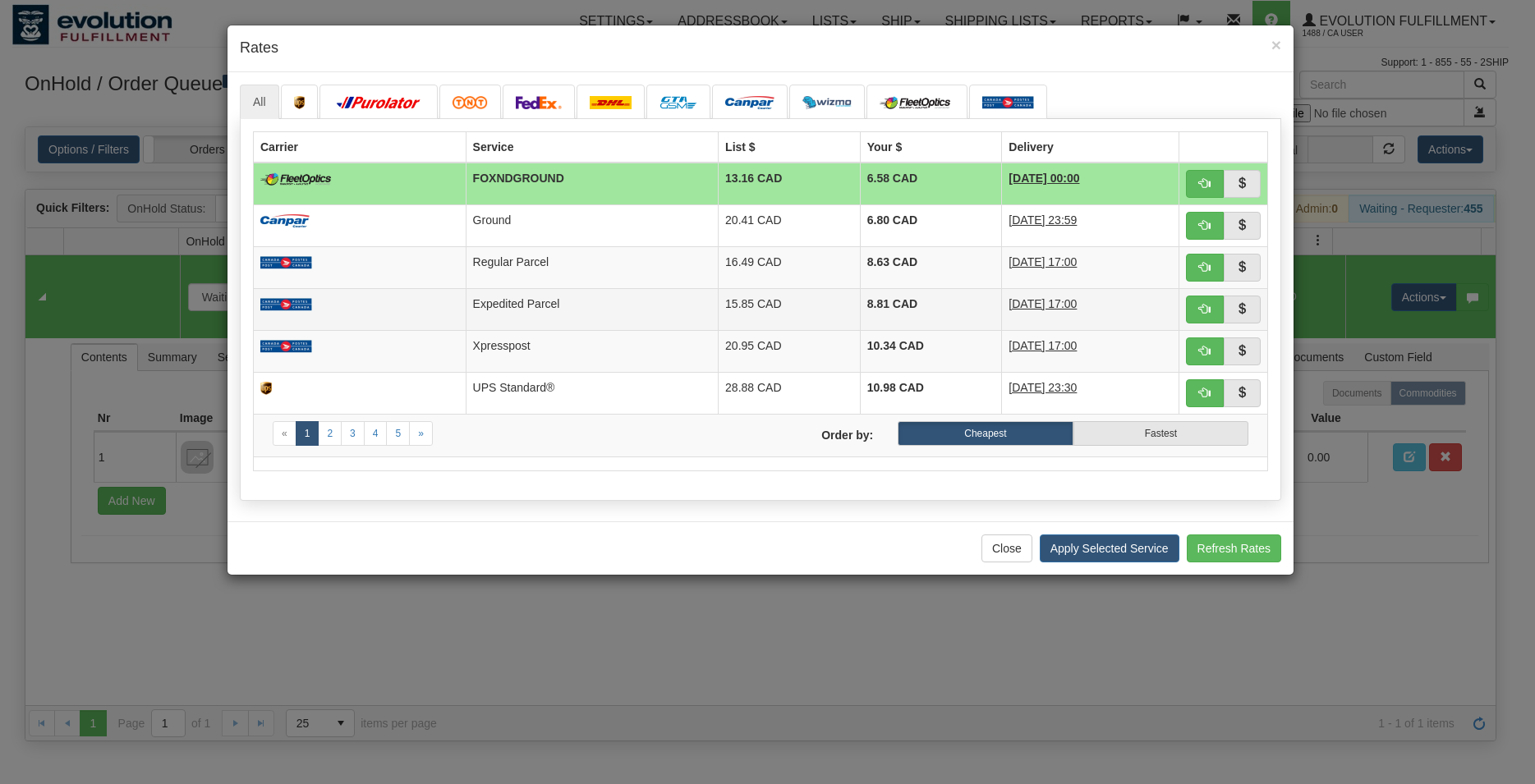
click at [1185, 308] on td at bounding box center [1223, 309] width 88 height 42
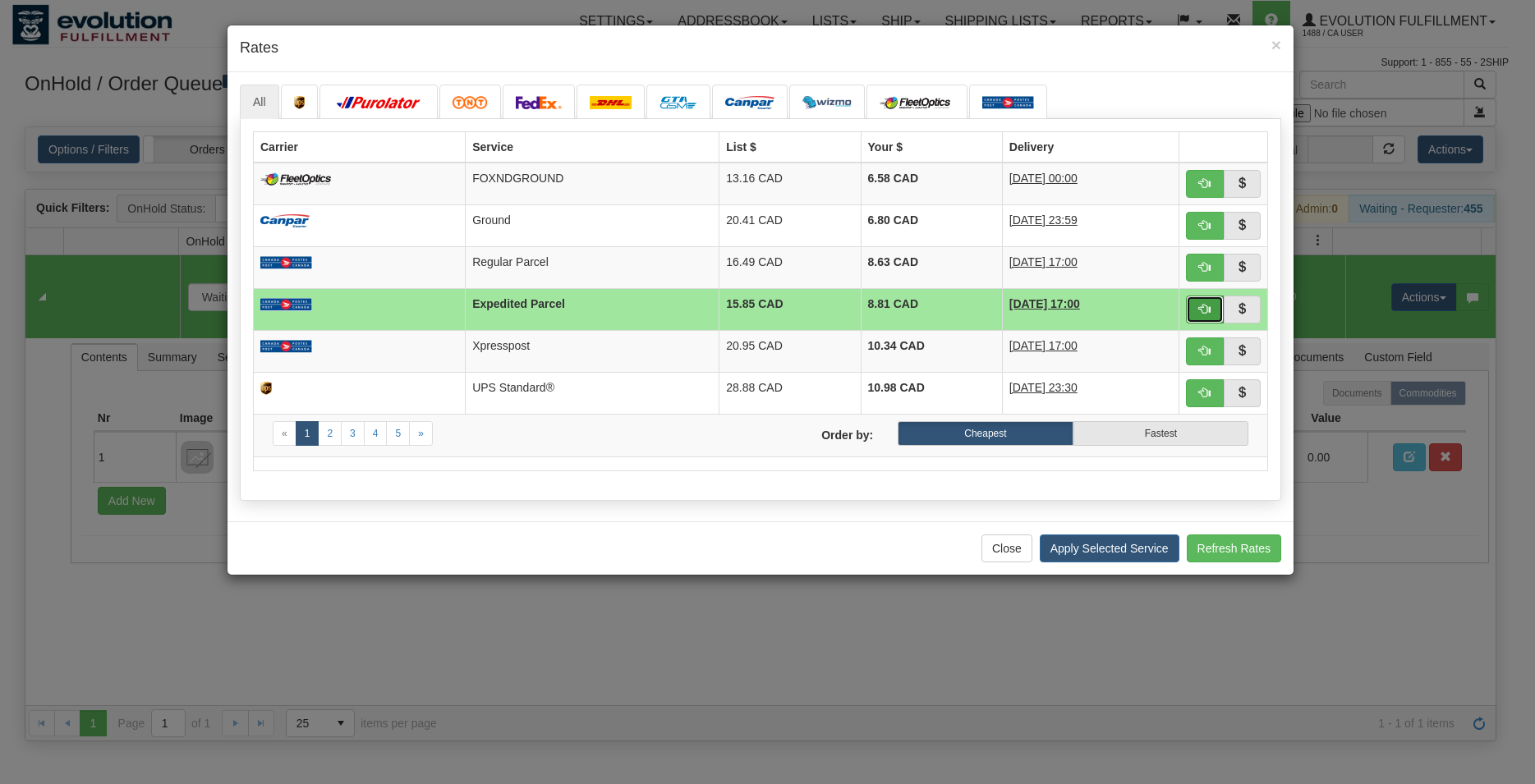
click at [1192, 309] on button "button" at bounding box center [1205, 309] width 38 height 28
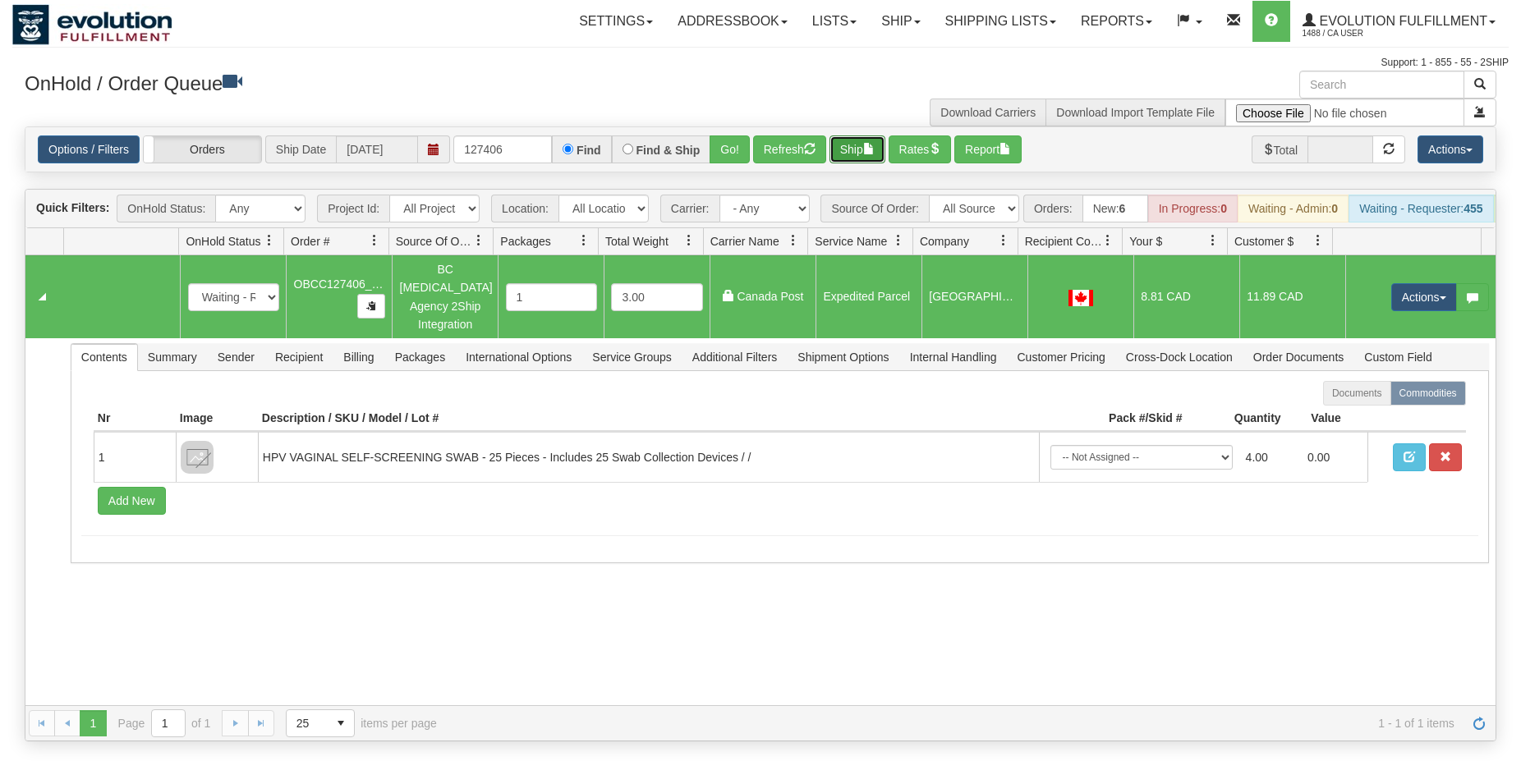
click at [865, 152] on button "Ship" at bounding box center [857, 149] width 56 height 28
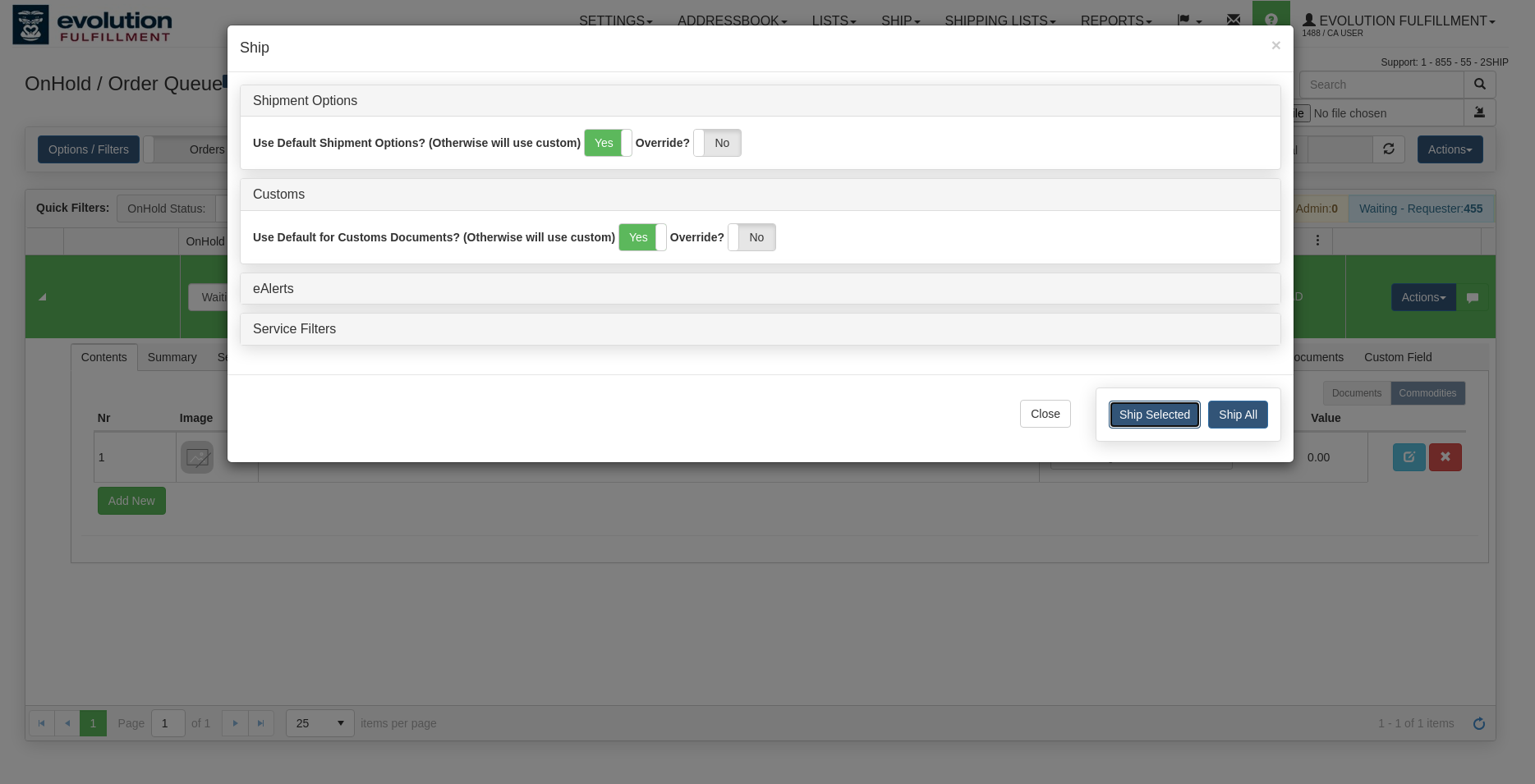
click at [1128, 425] on button "Ship Selected" at bounding box center [1155, 414] width 92 height 28
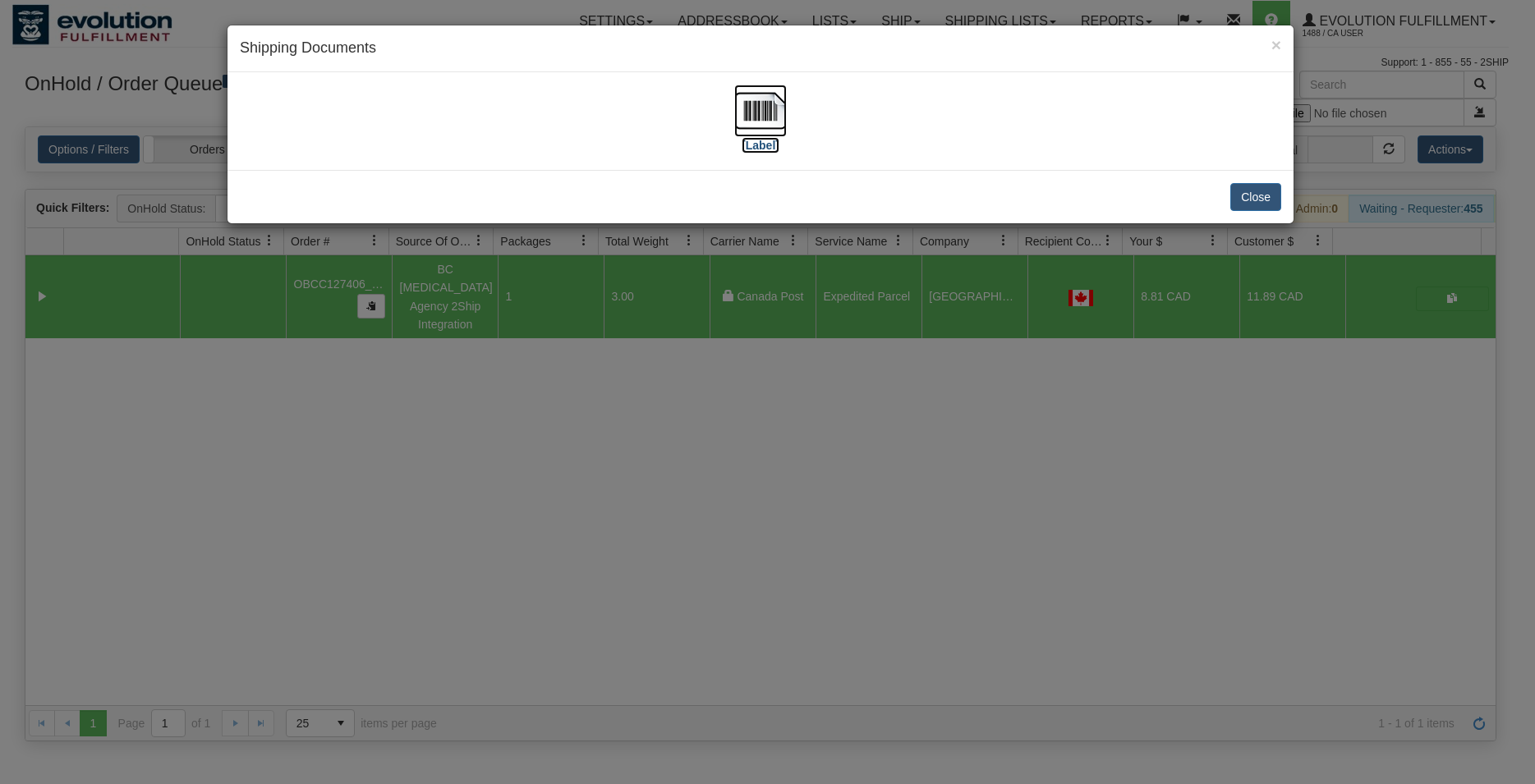
click at [761, 129] on img at bounding box center [760, 111] width 53 height 53
click at [1256, 200] on button "Close" at bounding box center [1256, 196] width 51 height 28
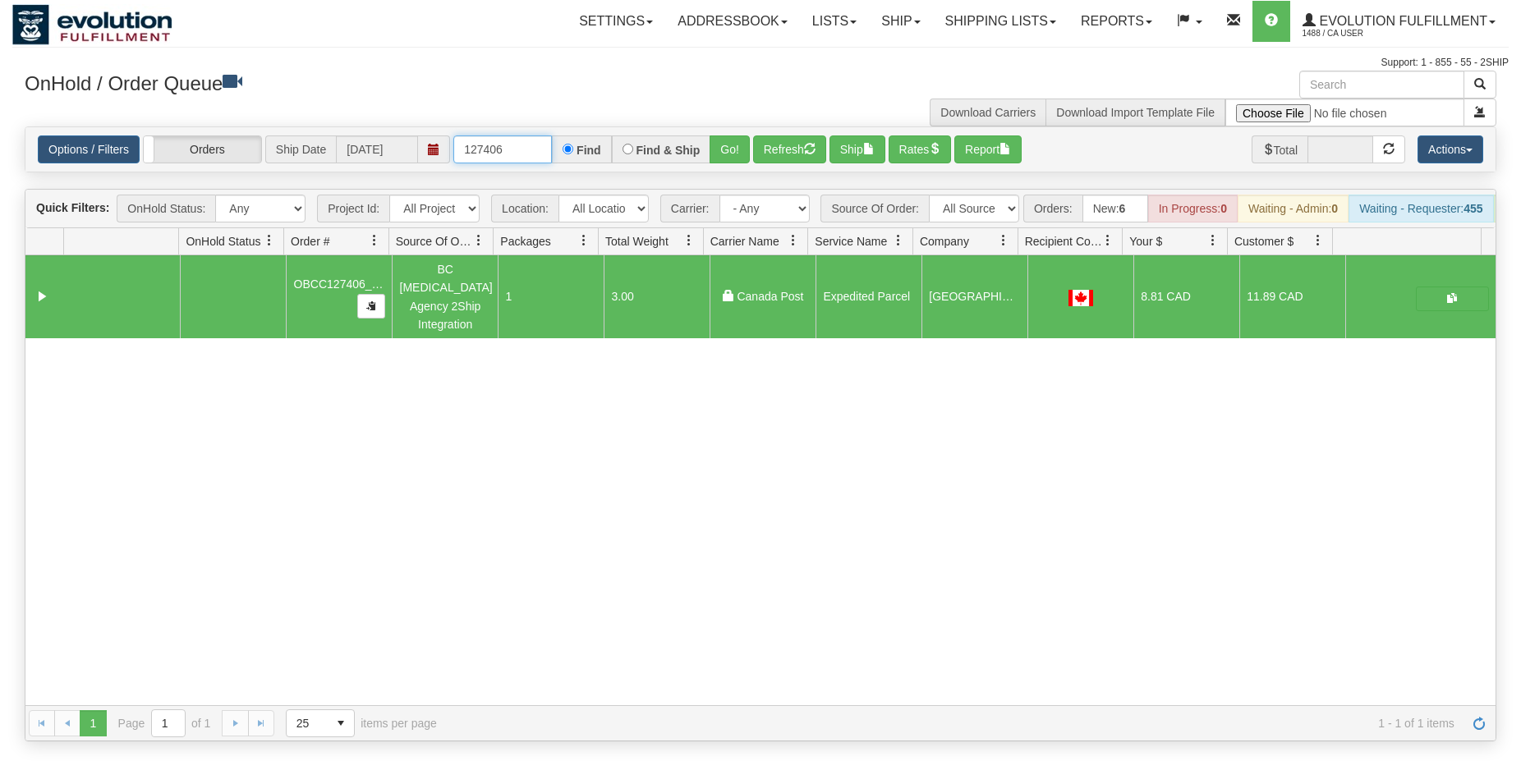
drag, startPoint x: 498, startPoint y: 149, endPoint x: 519, endPoint y: 151, distance: 21.1
click at [516, 153] on input "127406" at bounding box center [503, 149] width 98 height 28
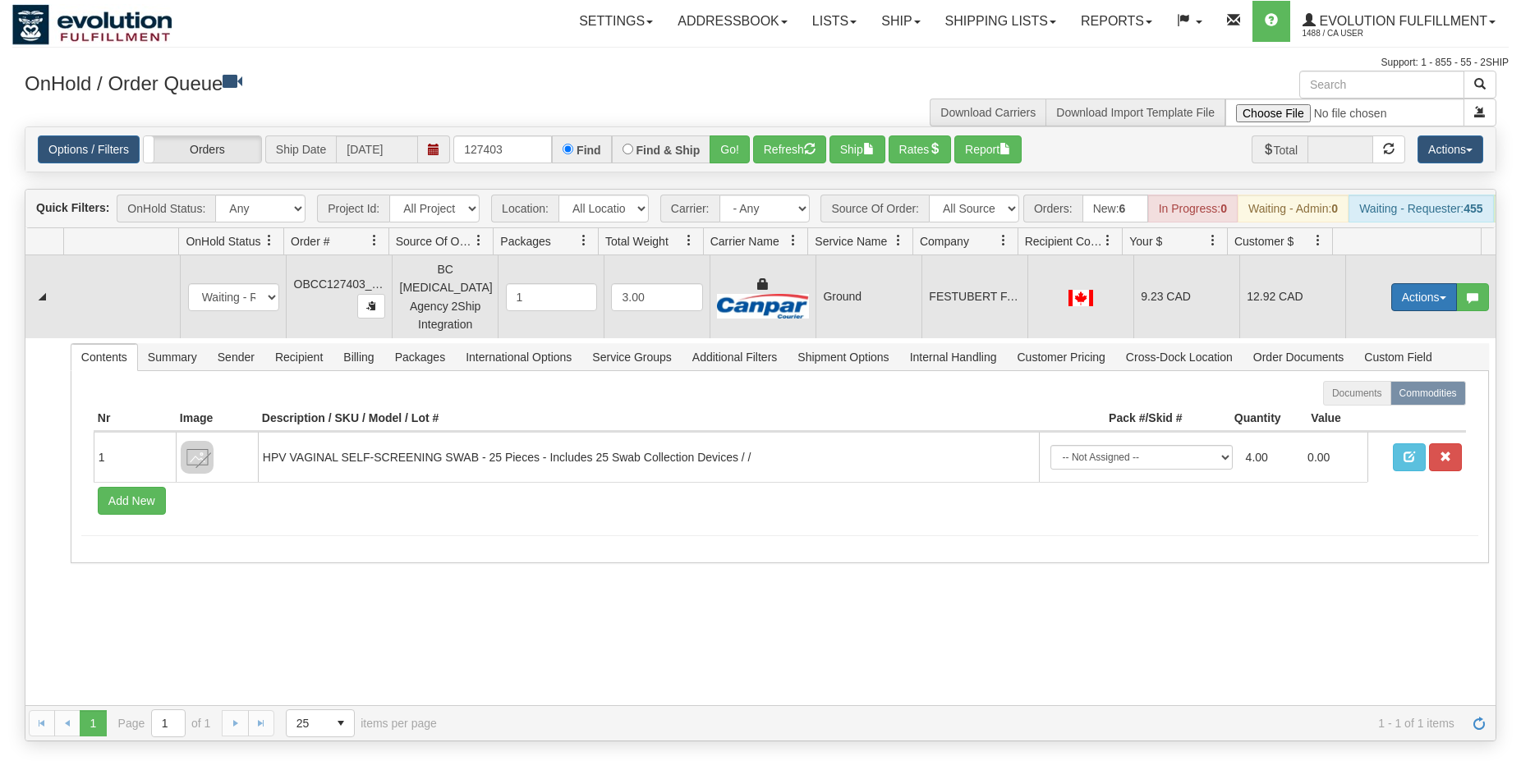
click at [1397, 312] on button "Actions" at bounding box center [1425, 296] width 66 height 28
click at [1393, 372] on span "Rate All Services" at bounding box center [1391, 371] width 98 height 13
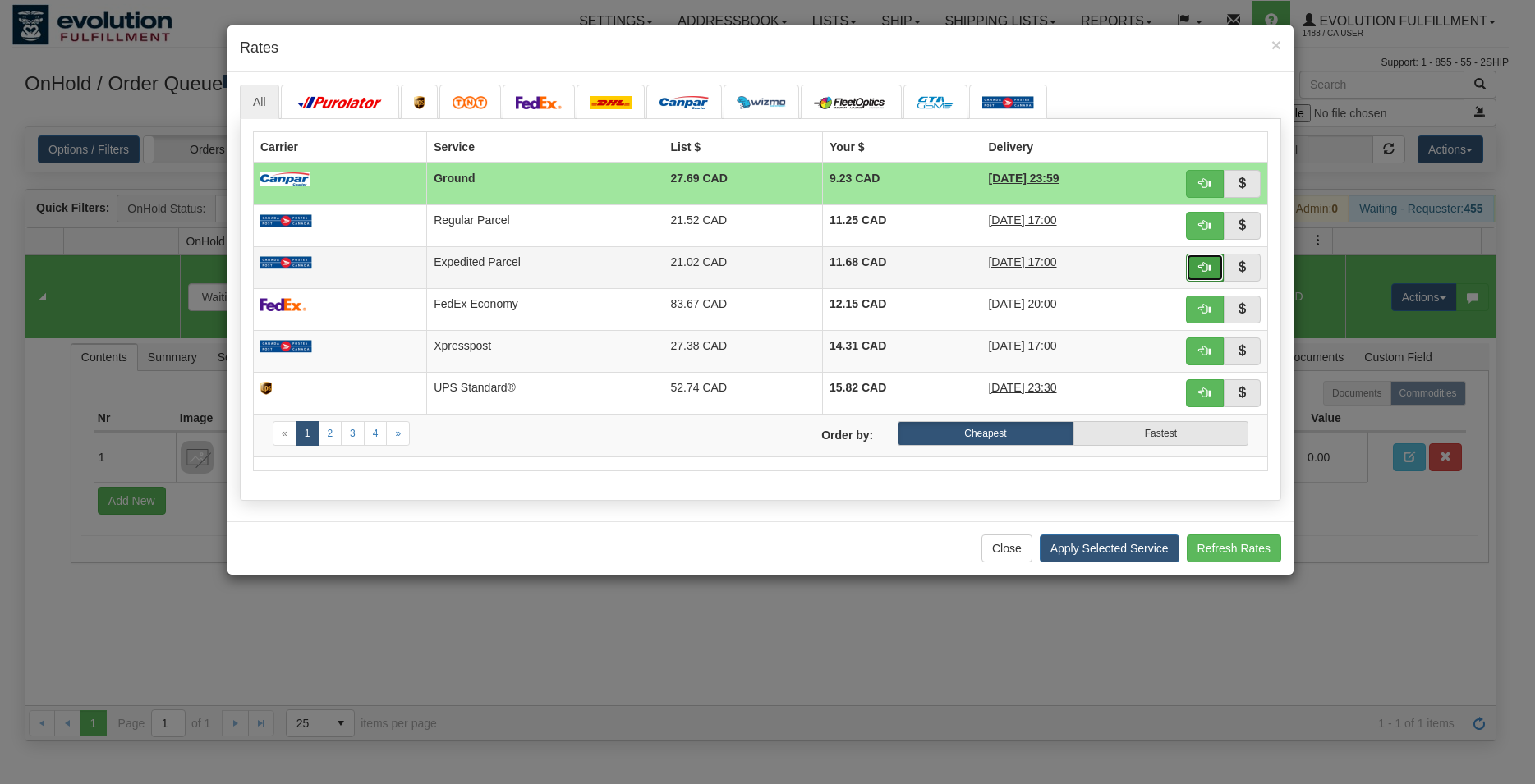
click at [1199, 264] on span "button" at bounding box center [1205, 266] width 12 height 12
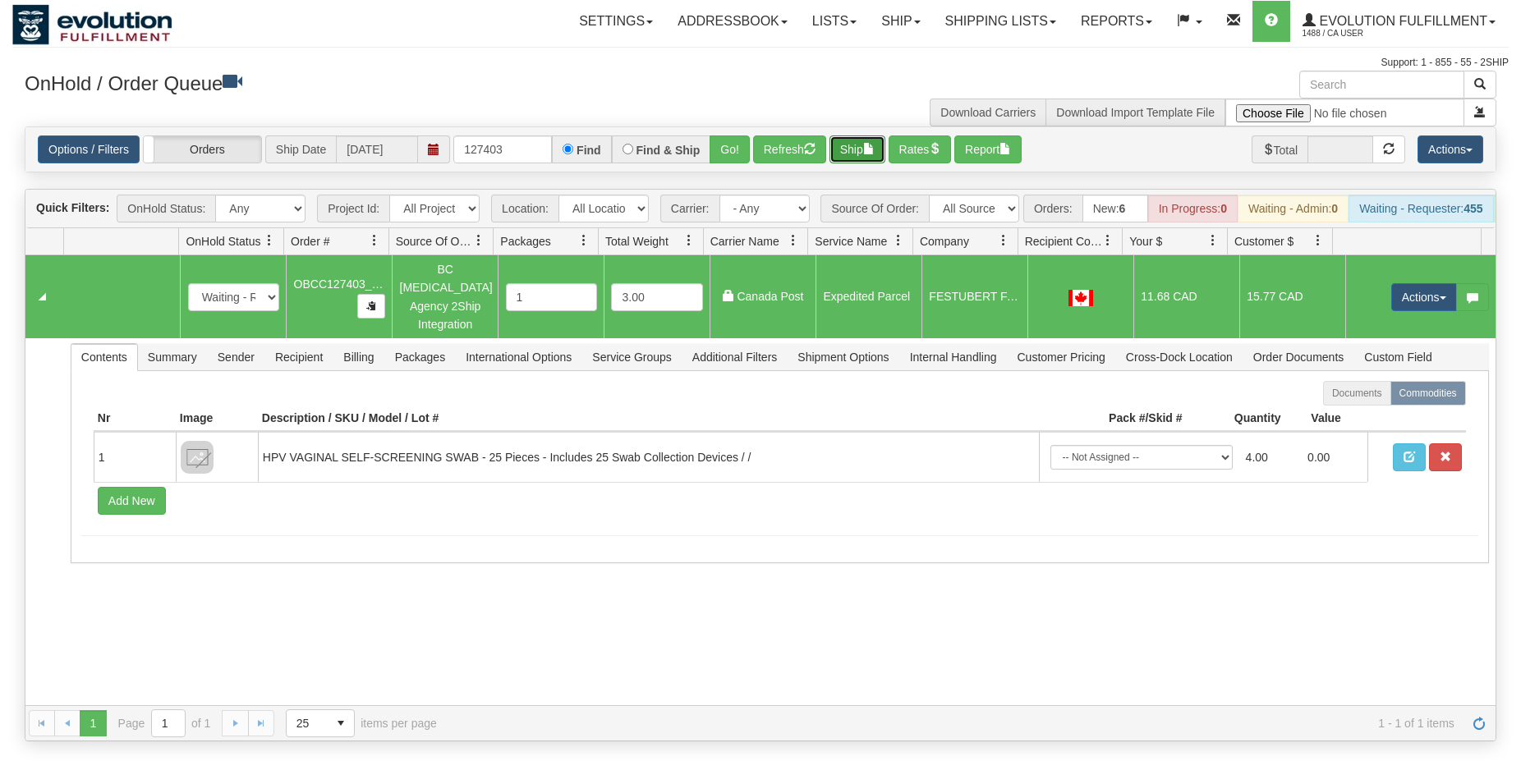
click at [840, 154] on button "Ship" at bounding box center [857, 149] width 56 height 28
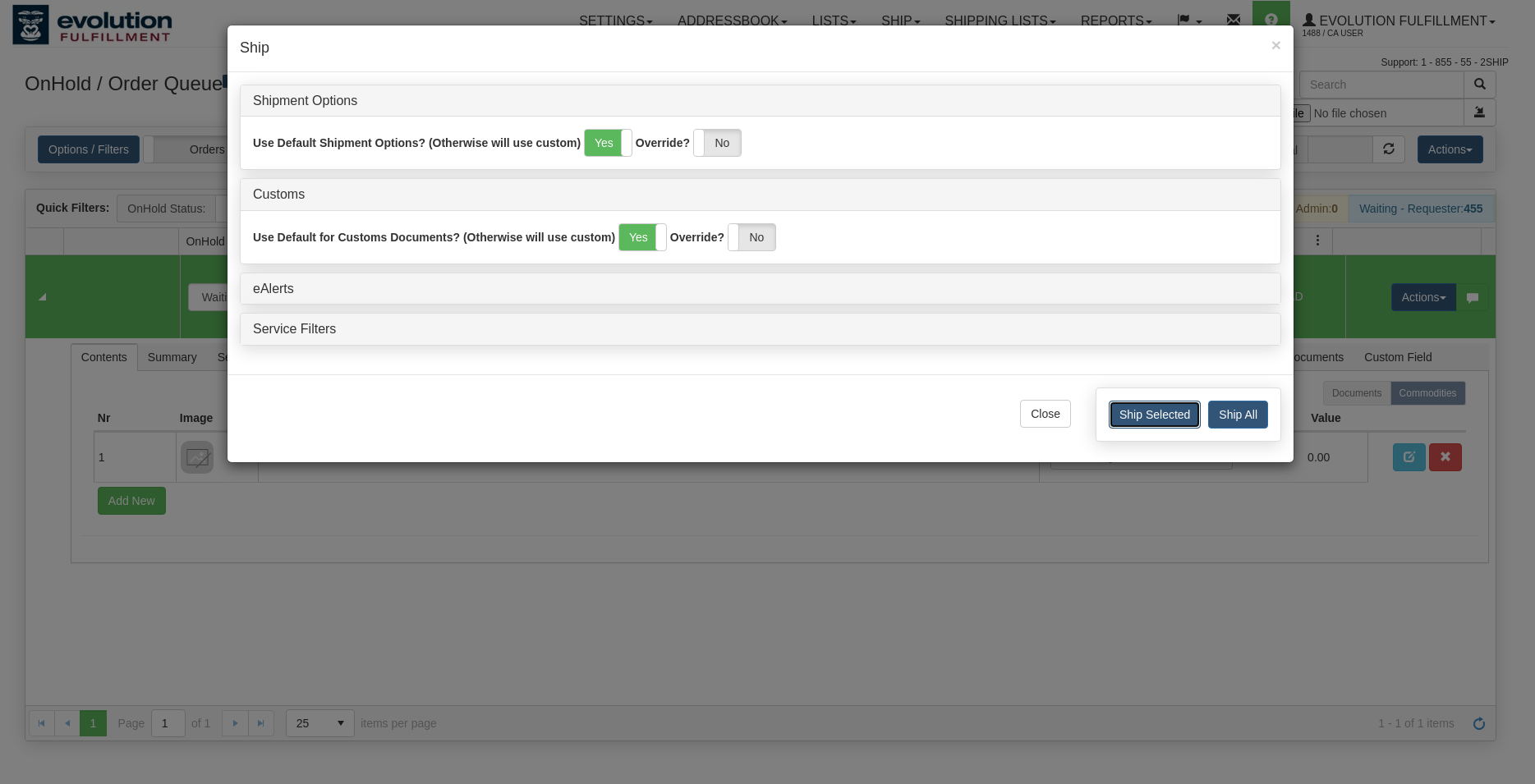
click at [1125, 418] on button "Ship Selected" at bounding box center [1155, 414] width 92 height 28
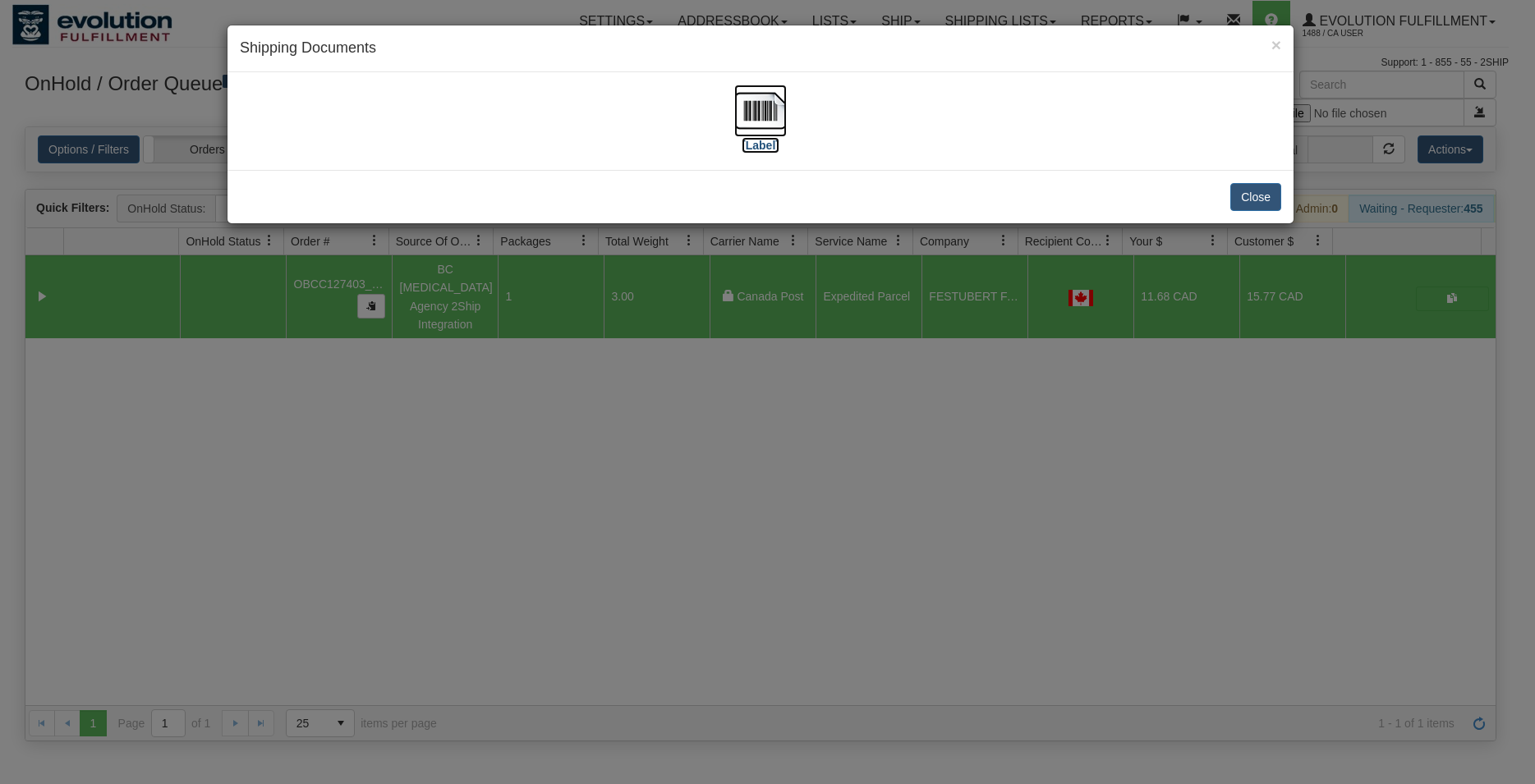
click at [775, 108] on img at bounding box center [760, 111] width 53 height 53
click at [1252, 197] on button "Close" at bounding box center [1256, 196] width 51 height 28
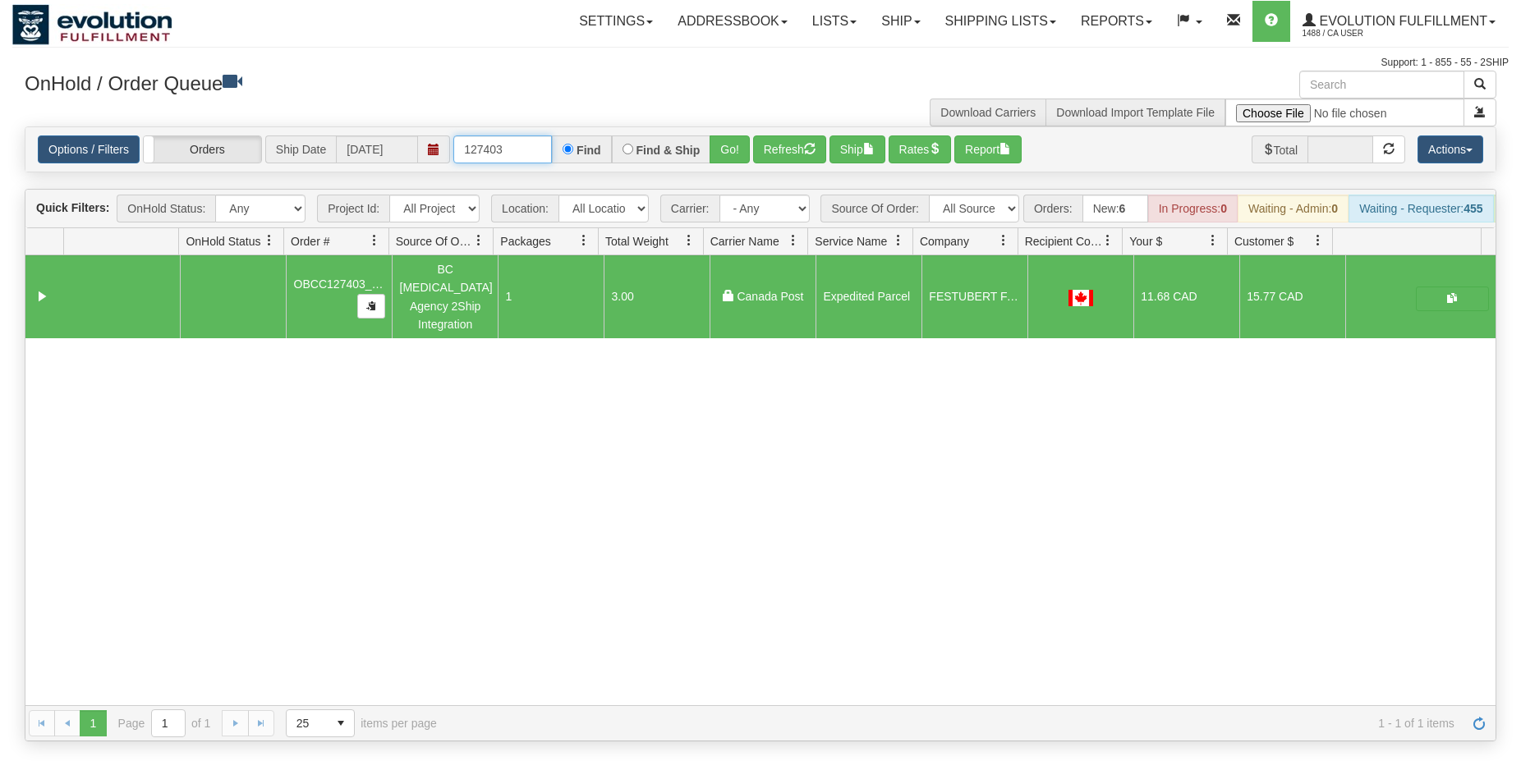
drag, startPoint x: 489, startPoint y: 150, endPoint x: 531, endPoint y: 154, distance: 42.2
click at [531, 154] on input "127403" at bounding box center [503, 149] width 98 height 28
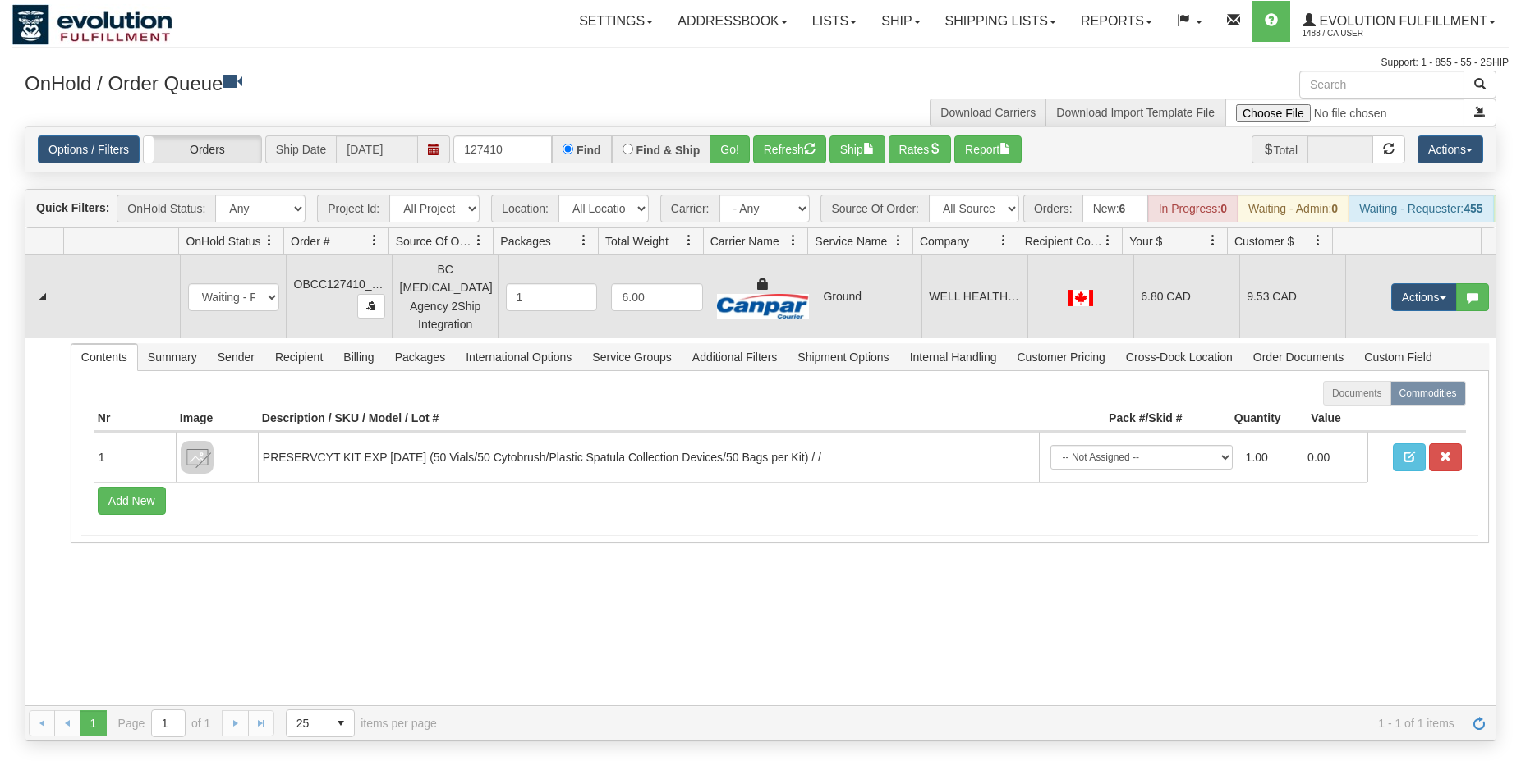
click at [873, 327] on td "Ground" at bounding box center [868, 296] width 106 height 83
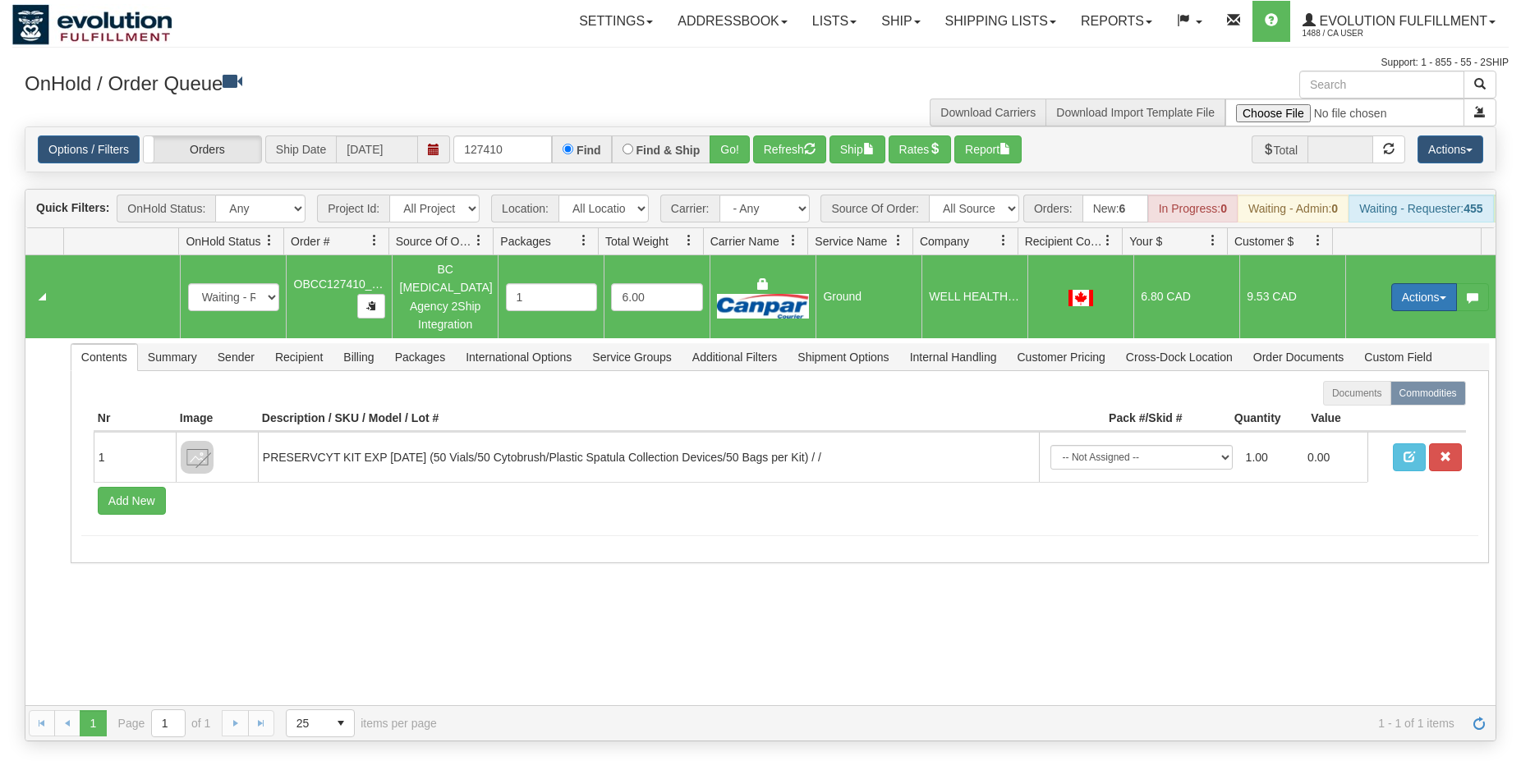
click at [1412, 309] on button "Actions" at bounding box center [1425, 296] width 66 height 28
click at [1384, 377] on span "Rate All Services" at bounding box center [1391, 371] width 98 height 13
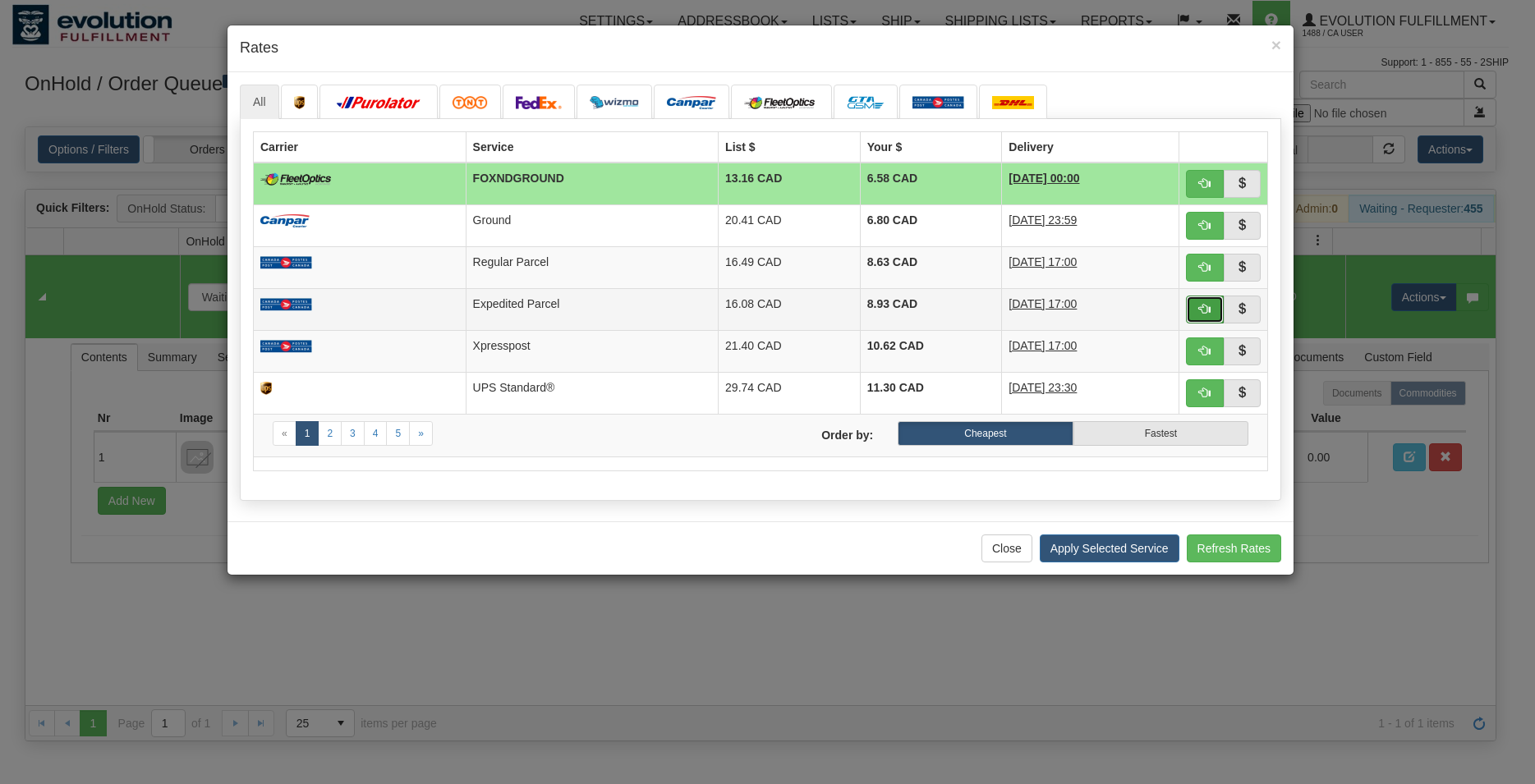
click at [1191, 317] on button "button" at bounding box center [1205, 309] width 38 height 28
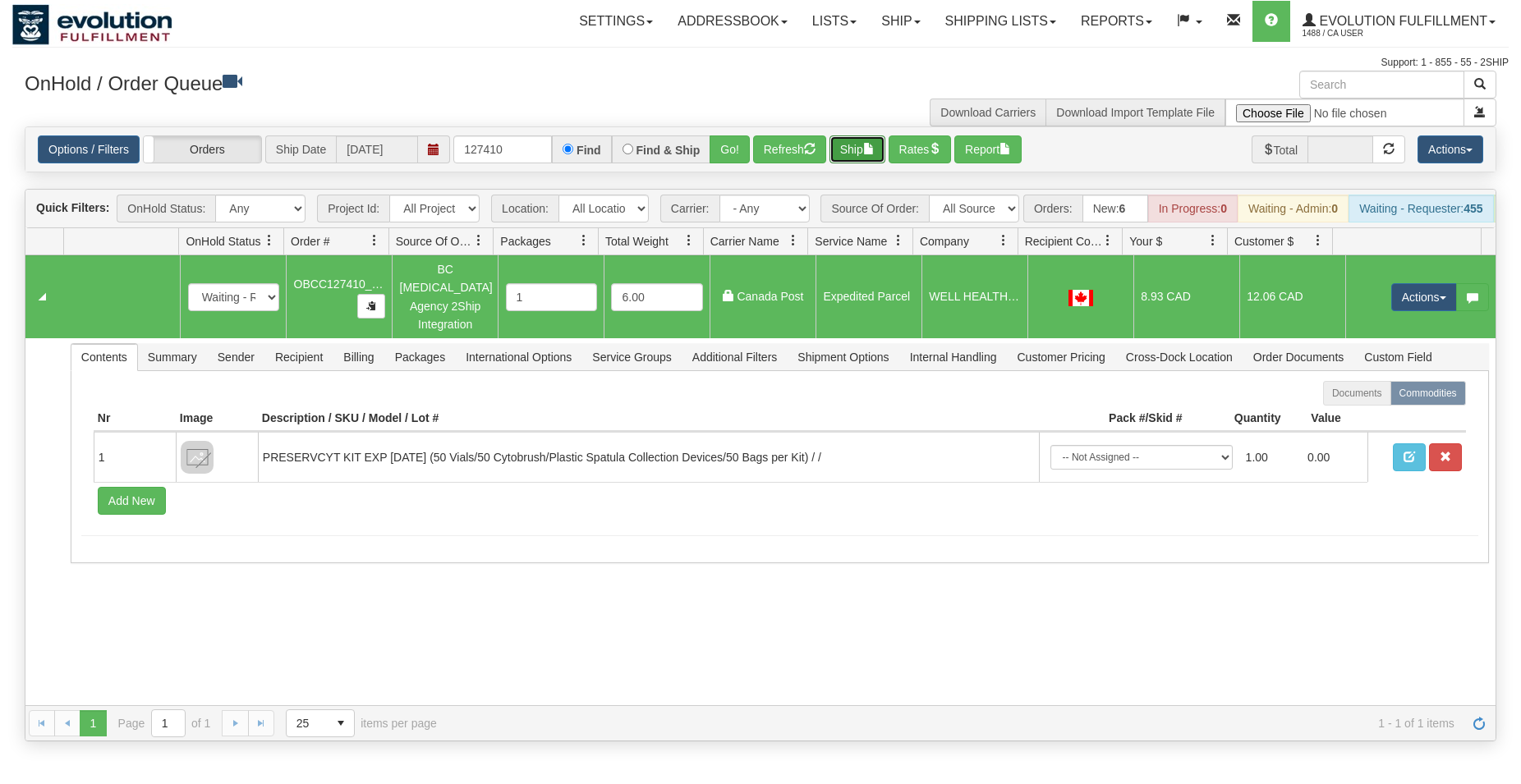
click at [860, 148] on button "Ship" at bounding box center [857, 149] width 56 height 28
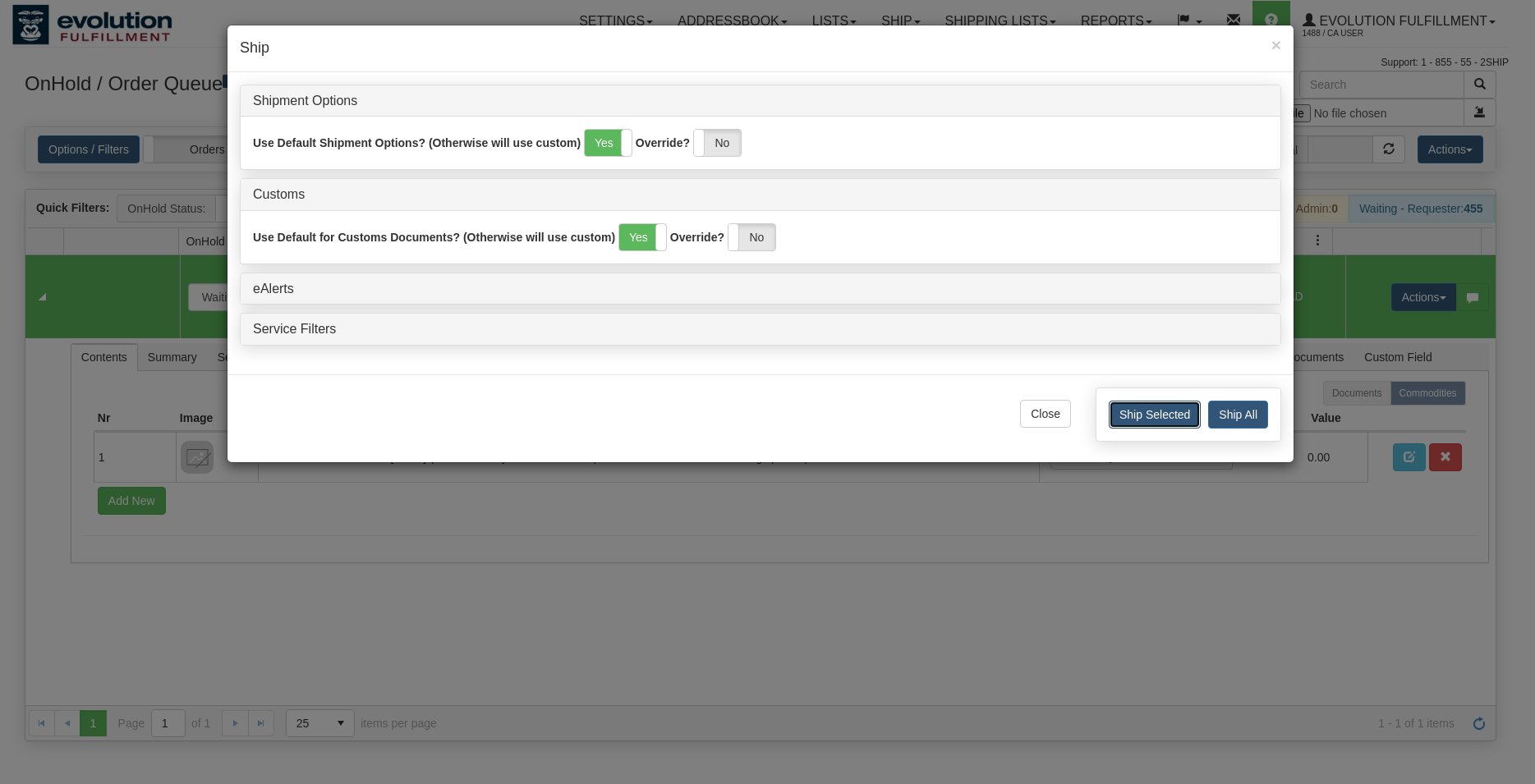
click at [1132, 417] on button "Ship Selected" at bounding box center [1155, 414] width 92 height 28
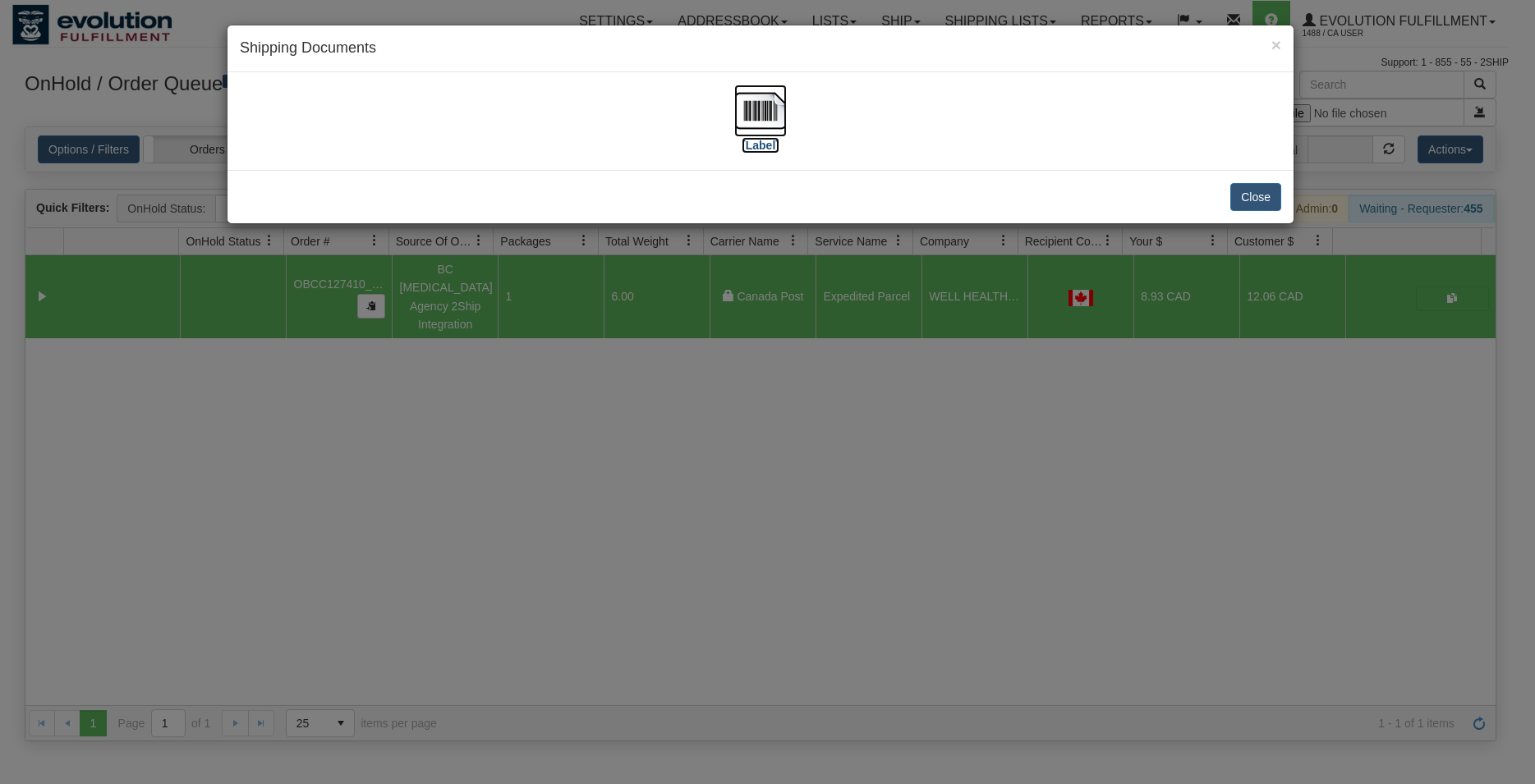
click at [769, 103] on img at bounding box center [760, 111] width 53 height 53
click at [1253, 189] on button "Close" at bounding box center [1256, 196] width 51 height 28
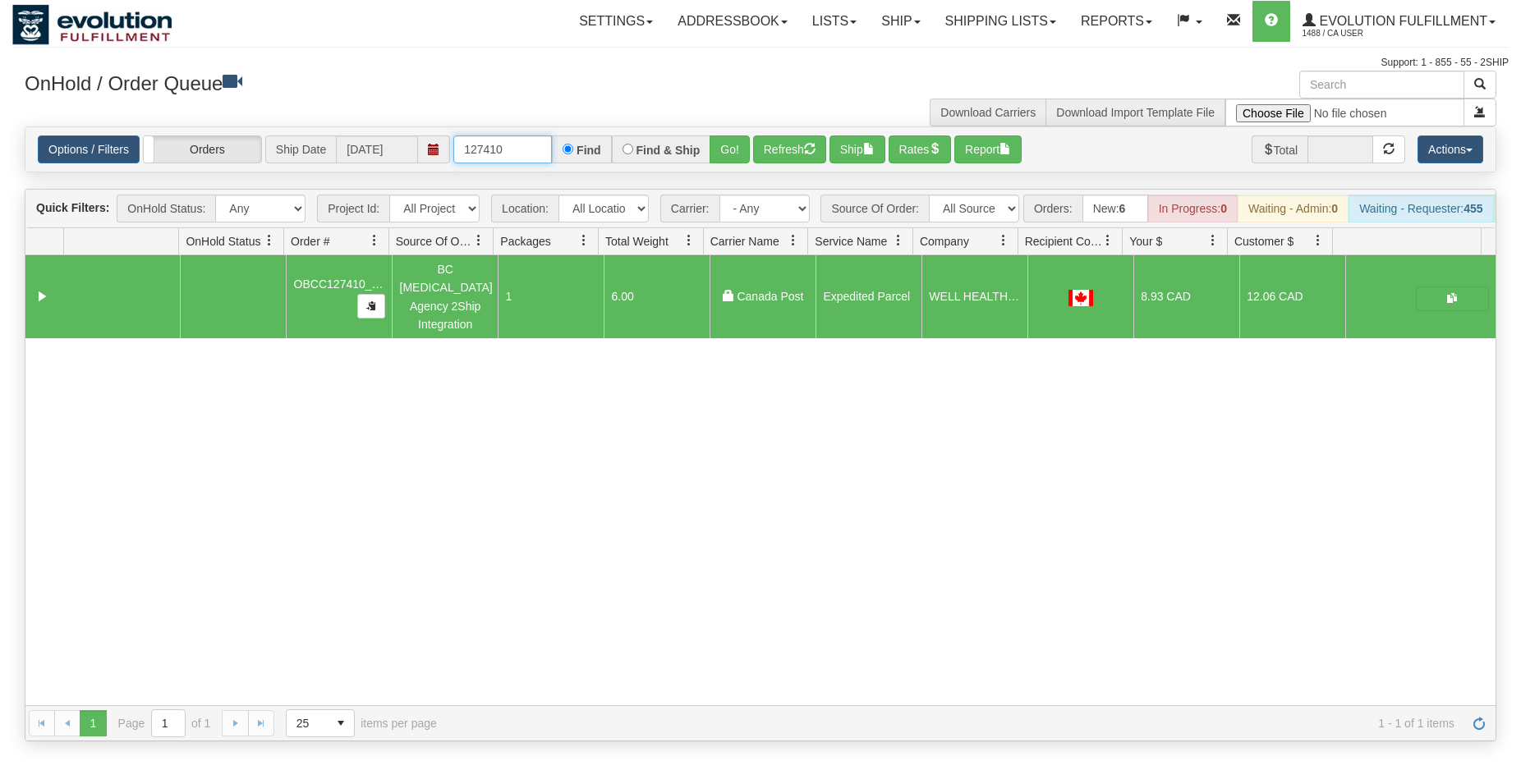
drag, startPoint x: 490, startPoint y: 145, endPoint x: 537, endPoint y: 151, distance: 47.4
click at [537, 151] on input "127410" at bounding box center [503, 149] width 98 height 28
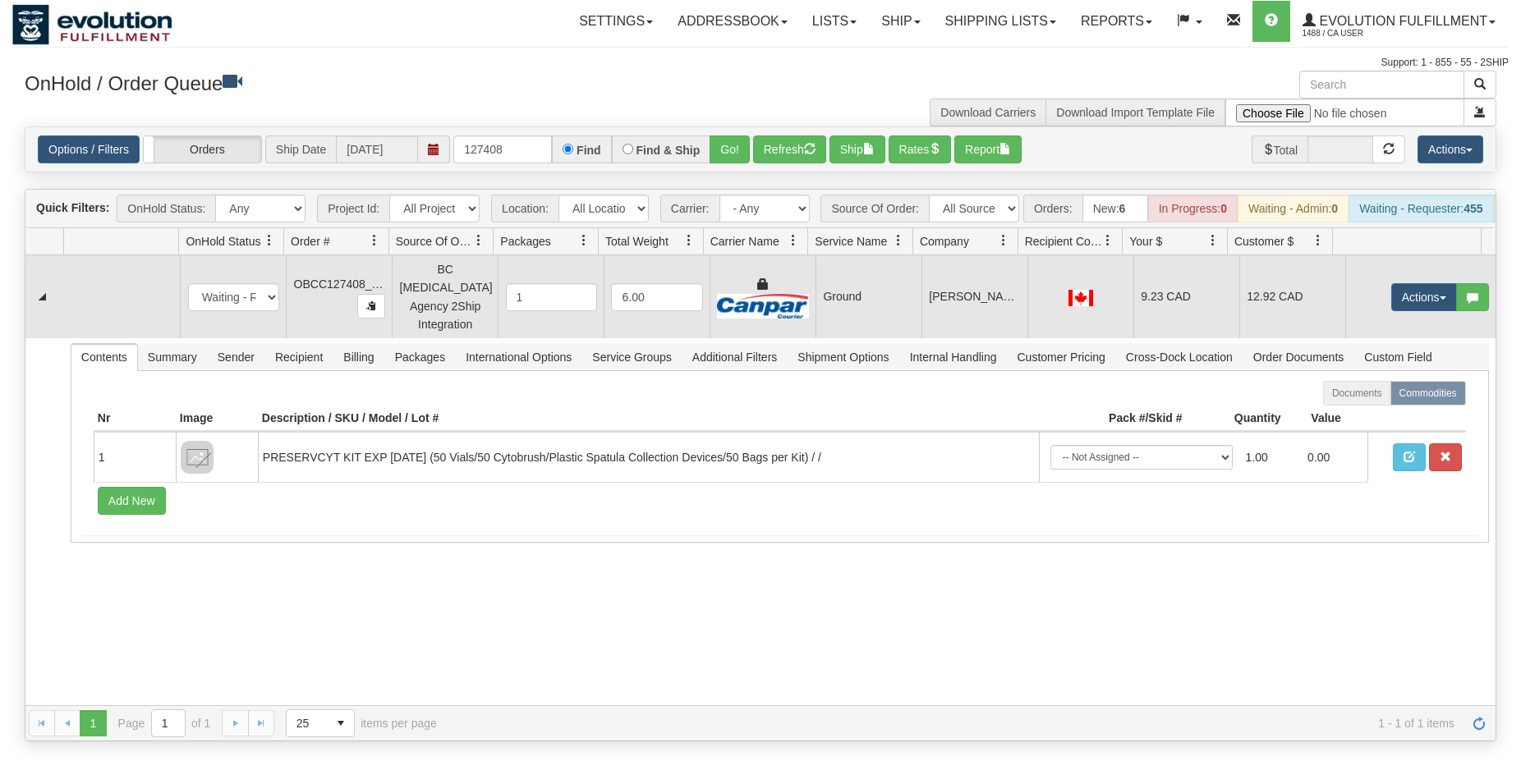
click at [911, 318] on td "Ground" at bounding box center [868, 296] width 106 height 83
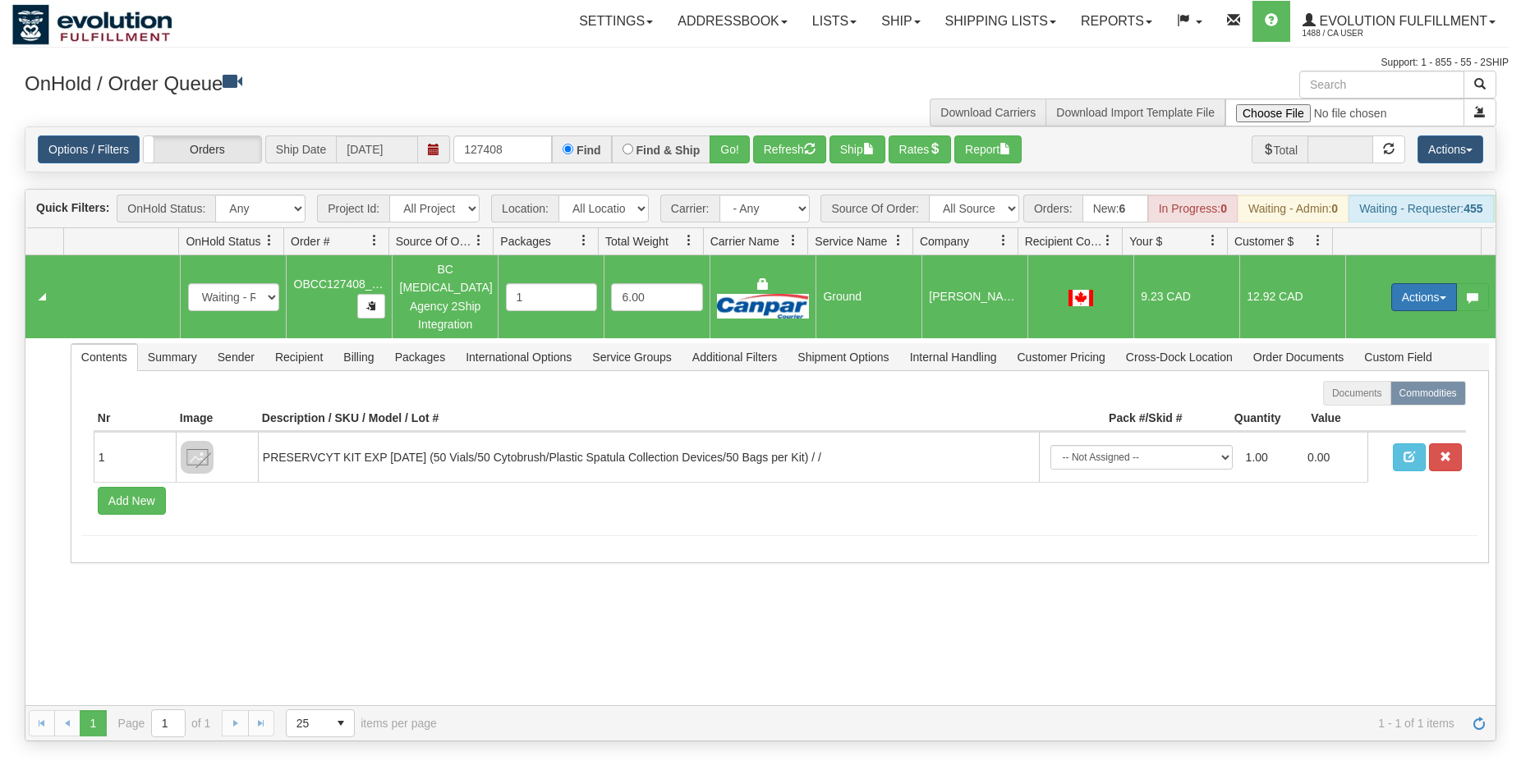
click at [1396, 304] on button "Actions" at bounding box center [1425, 296] width 66 height 28
click at [1383, 377] on span "Rate All Services" at bounding box center [1391, 371] width 98 height 13
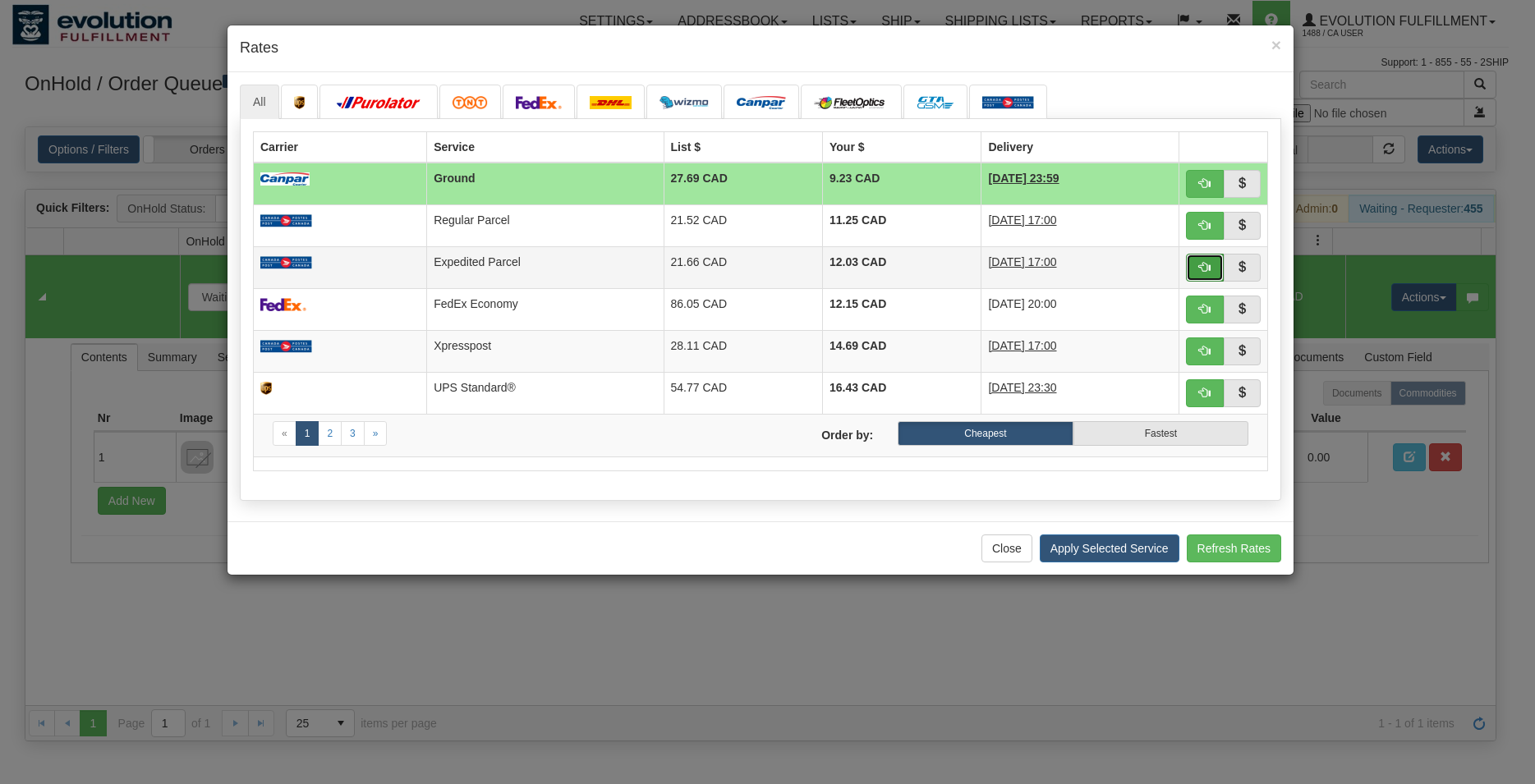
click at [1208, 261] on span "button" at bounding box center [1205, 266] width 12 height 12
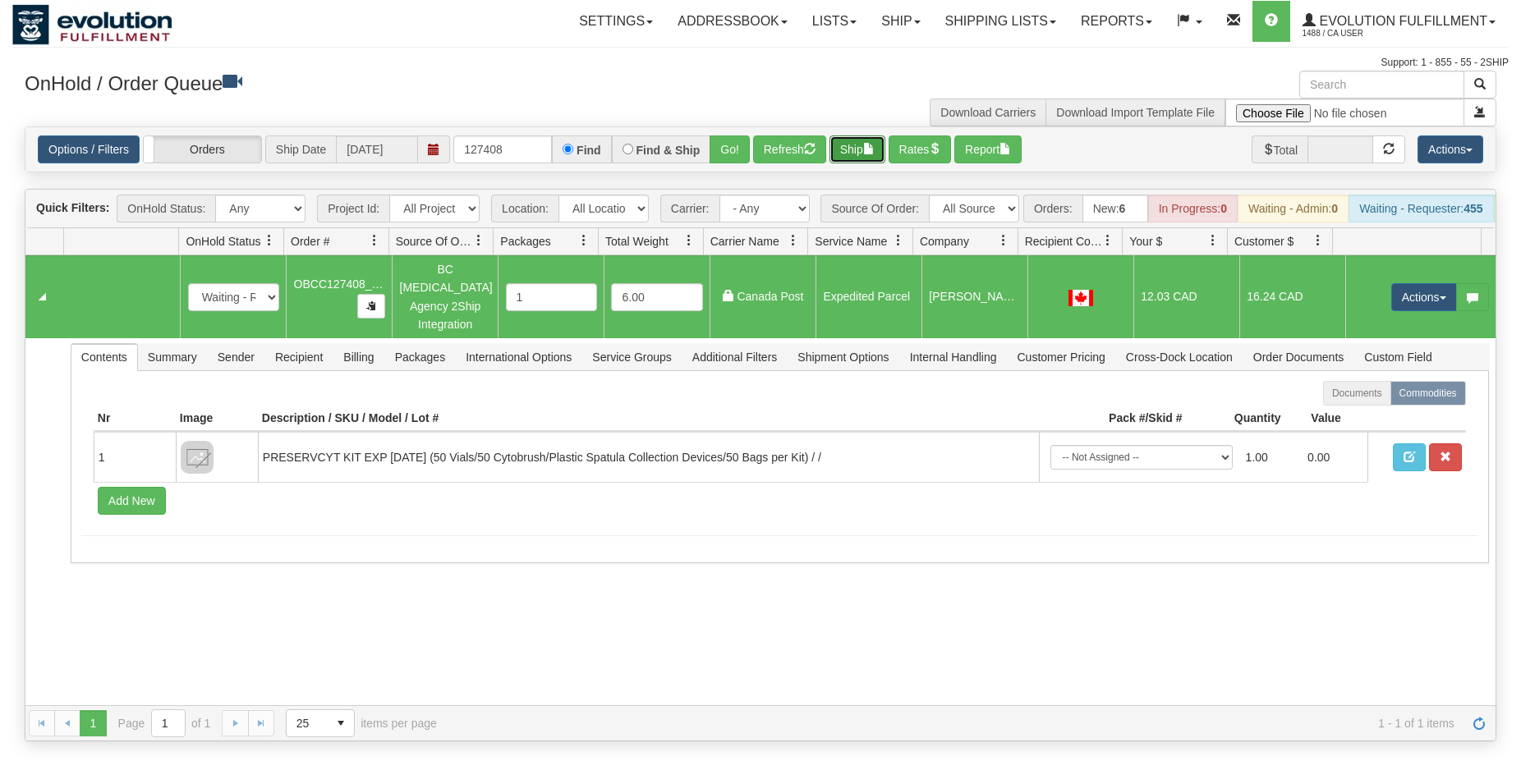
click at [864, 143] on button "Ship" at bounding box center [857, 149] width 56 height 28
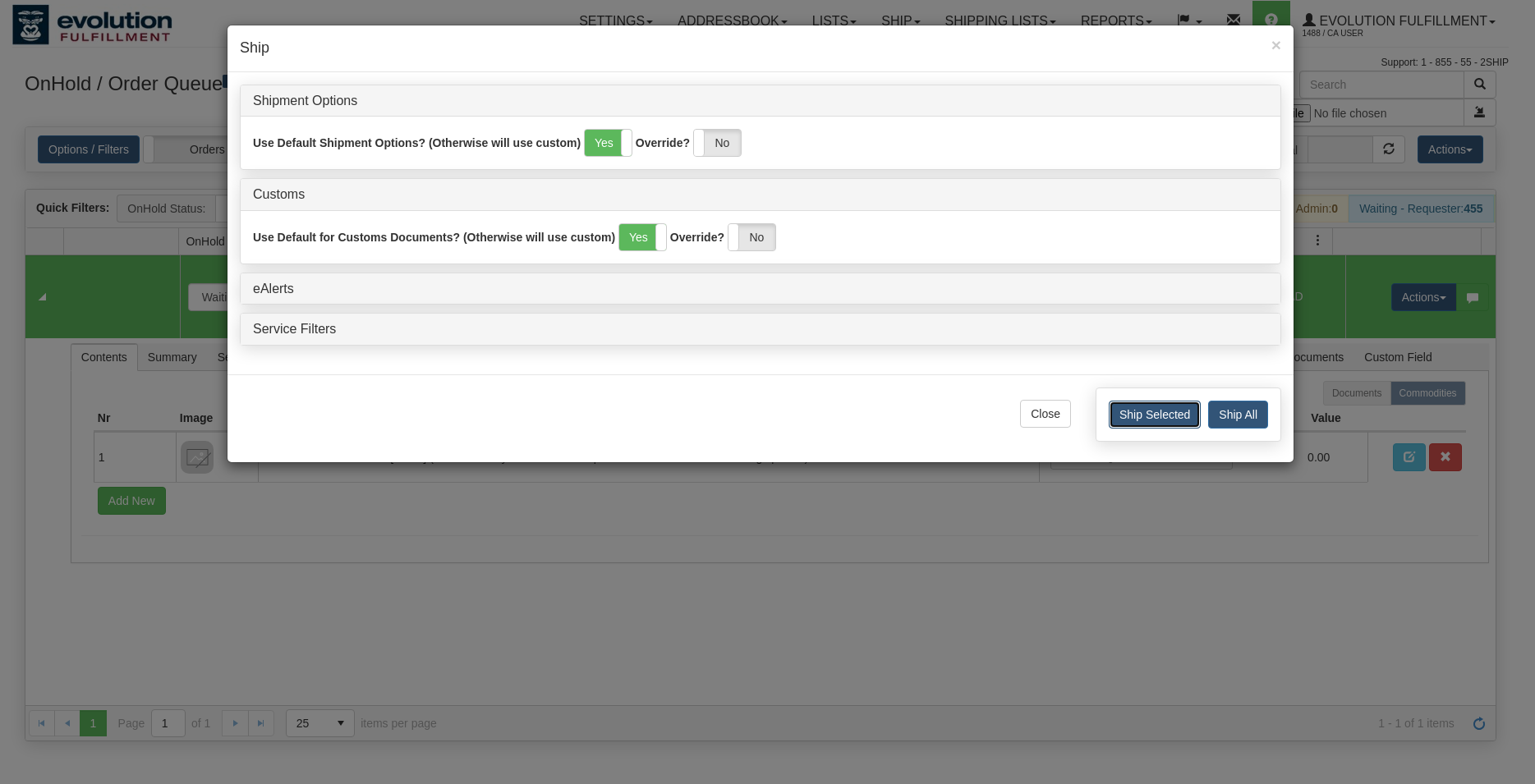
click at [1126, 423] on button "Ship Selected" at bounding box center [1155, 414] width 92 height 28
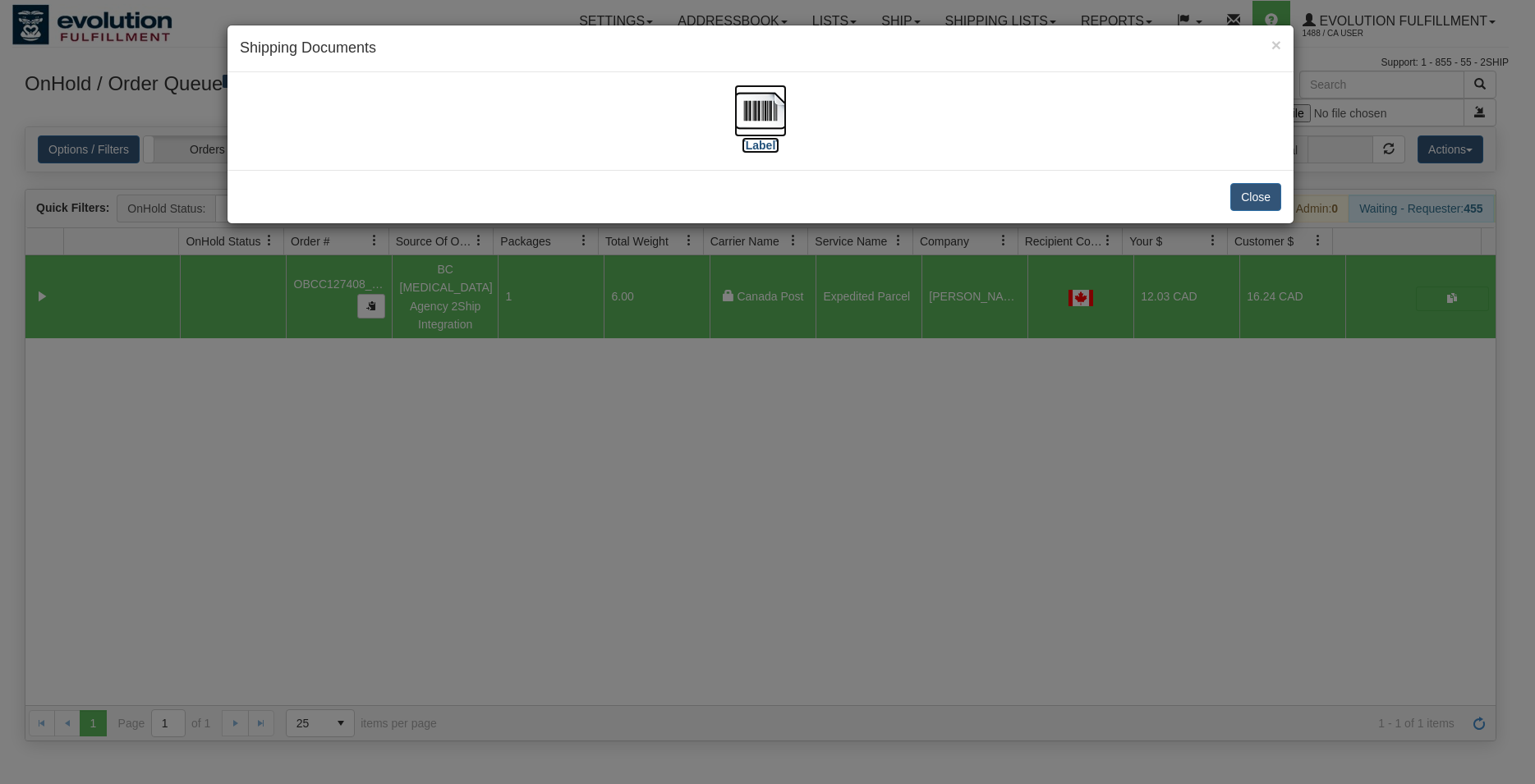
click at [765, 113] on img at bounding box center [760, 111] width 53 height 53
click at [1244, 196] on button "Close" at bounding box center [1256, 196] width 51 height 28
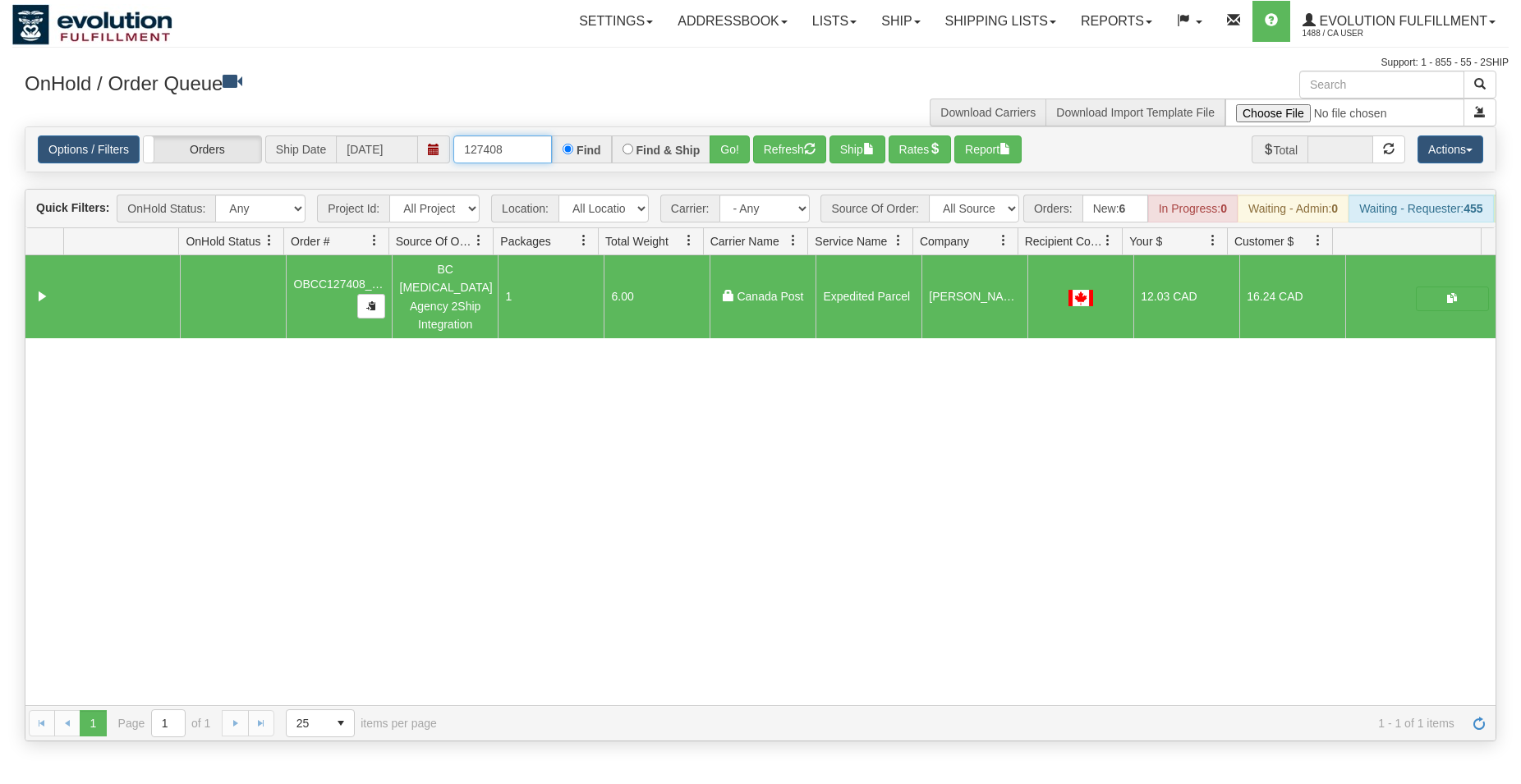
drag, startPoint x: 500, startPoint y: 154, endPoint x: 533, endPoint y: 159, distance: 33.4
click at [523, 157] on input "127408" at bounding box center [503, 149] width 98 height 28
type input "127409"
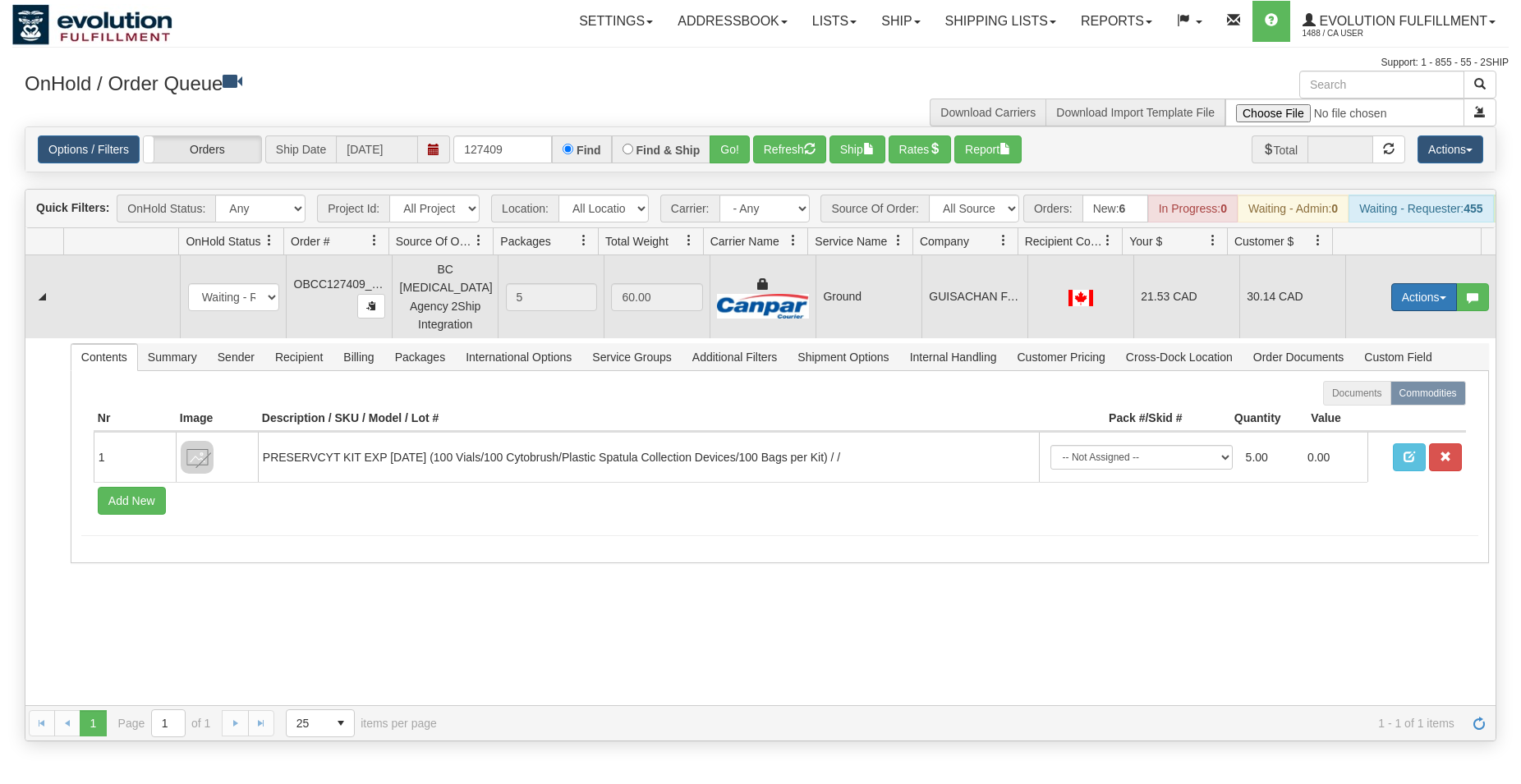
click at [1391, 298] on button "Actions" at bounding box center [1425, 296] width 66 height 28
click at [1411, 378] on span "Rate All Services" at bounding box center [1391, 371] width 98 height 13
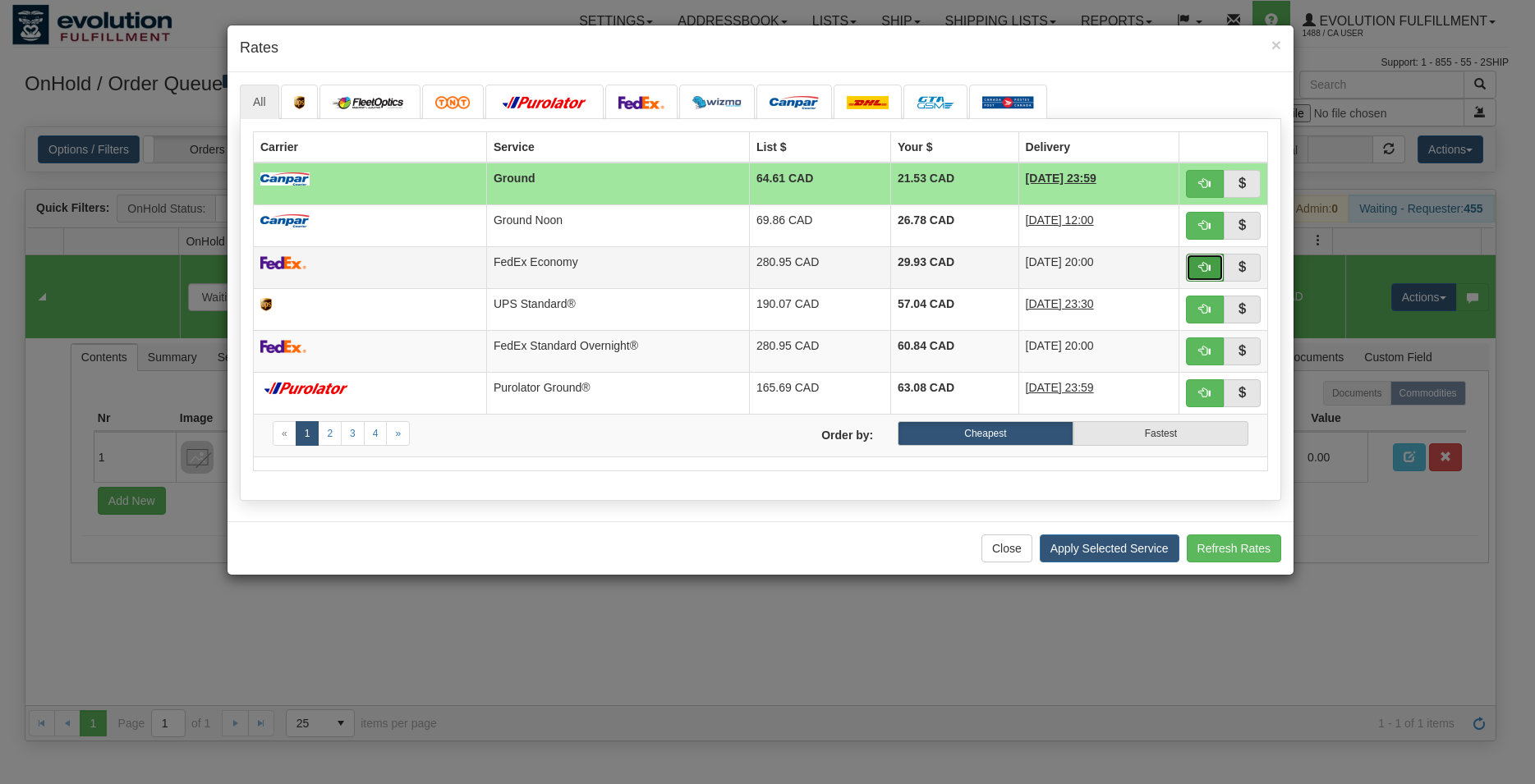
click at [1208, 269] on span "button" at bounding box center [1205, 266] width 12 height 12
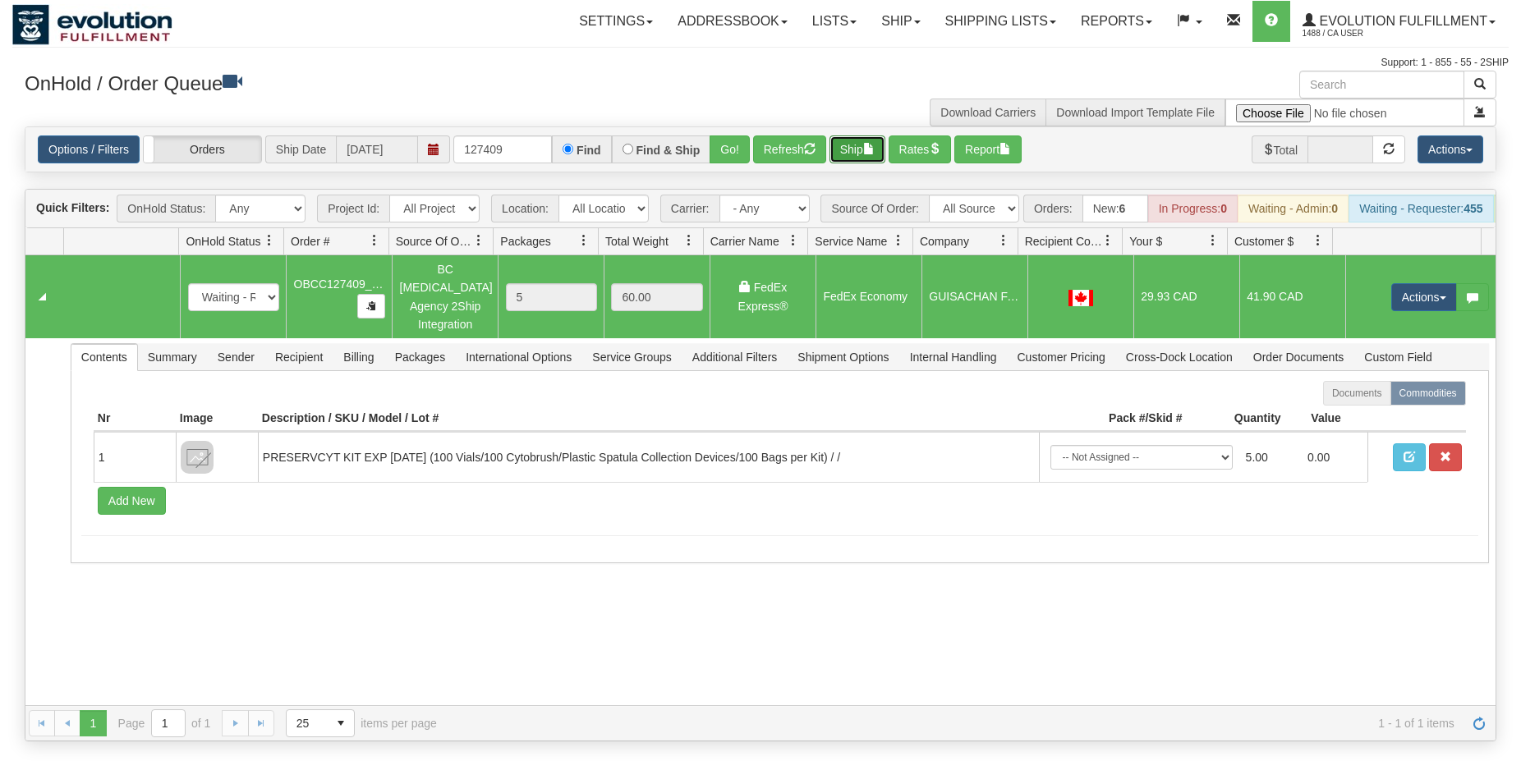
click at [868, 151] on button "Ship" at bounding box center [857, 149] width 56 height 28
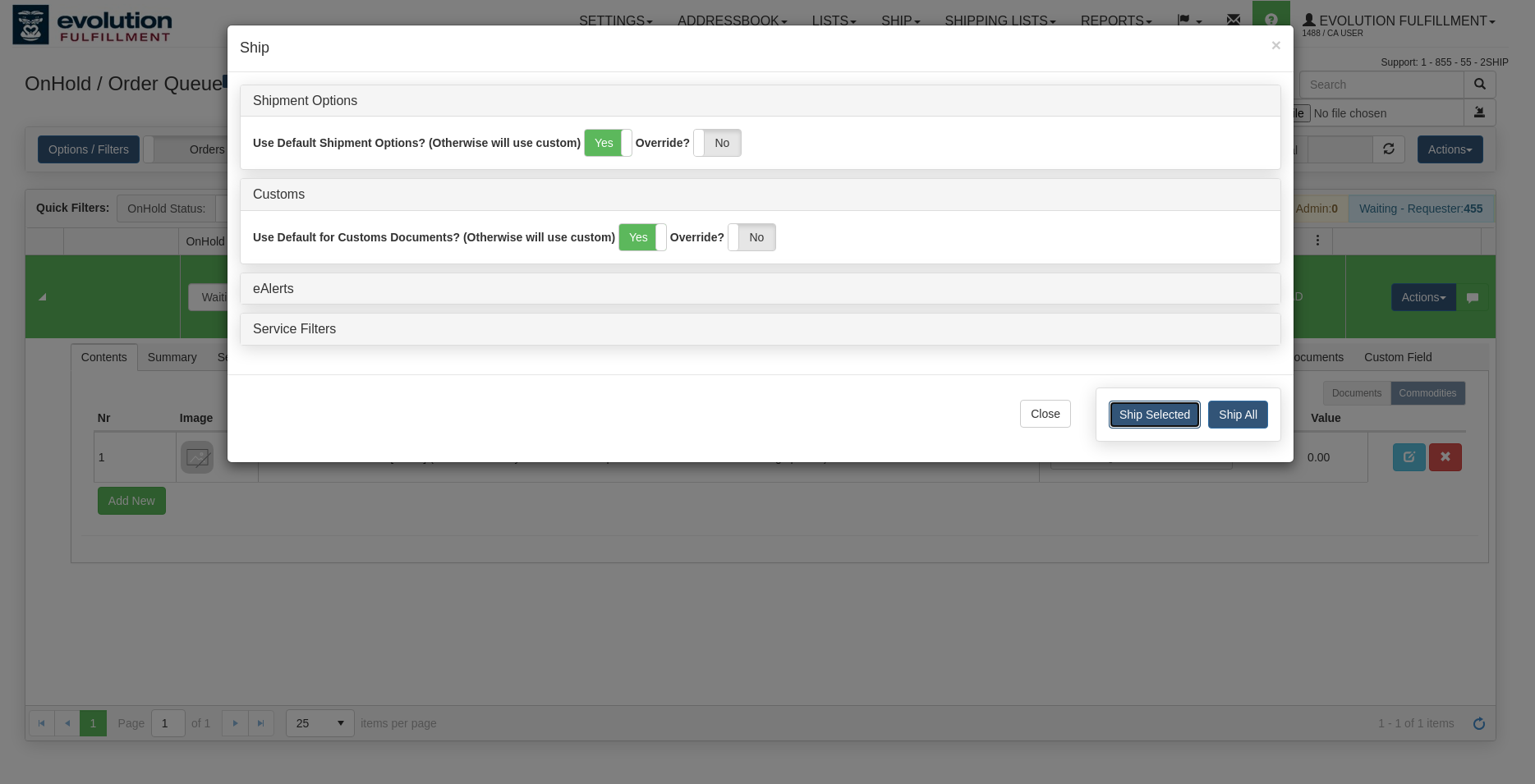
click at [1144, 424] on button "Ship Selected" at bounding box center [1155, 414] width 92 height 28
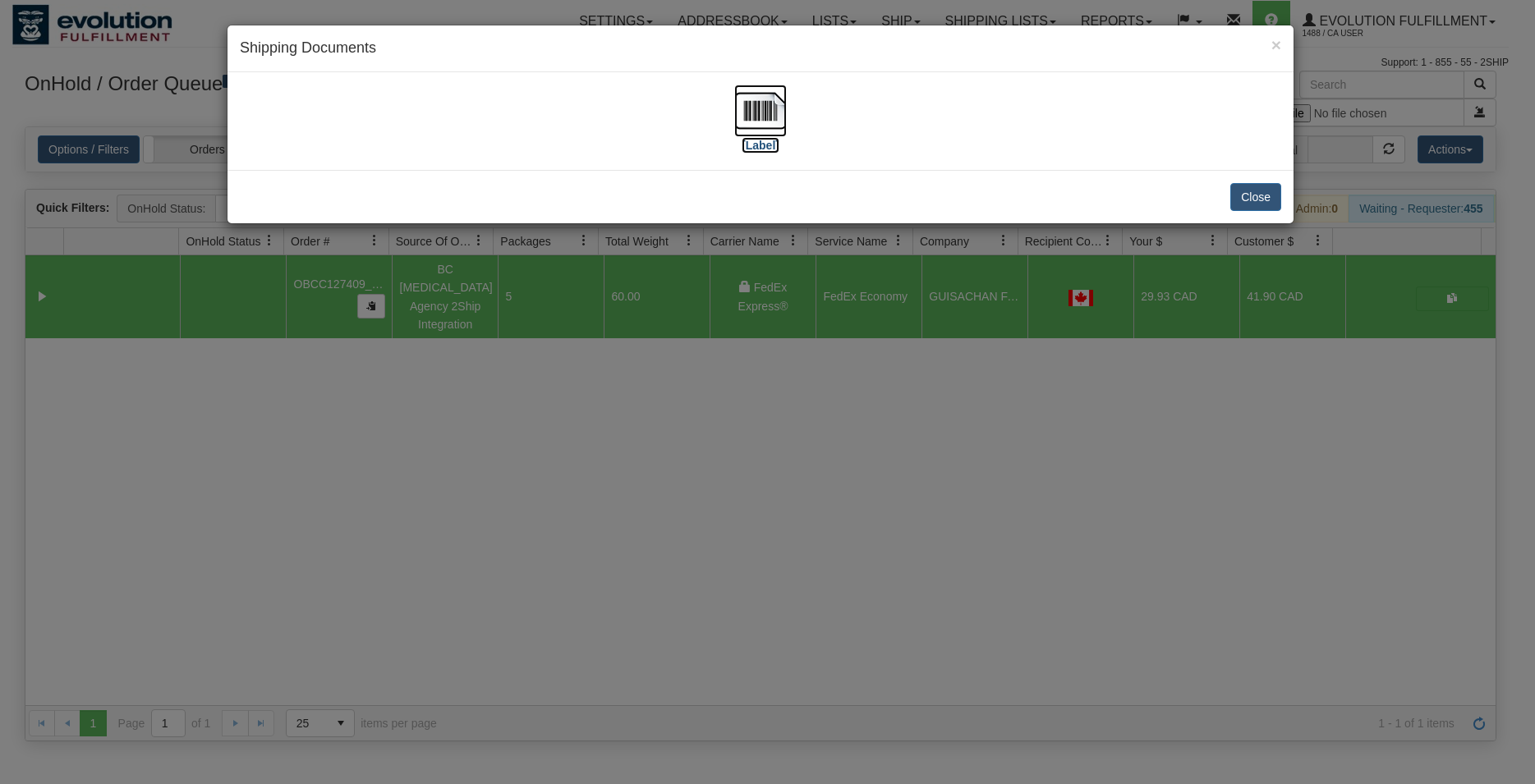
click at [759, 123] on img at bounding box center [760, 111] width 53 height 53
